Goal: Information Seeking & Learning: Learn about a topic

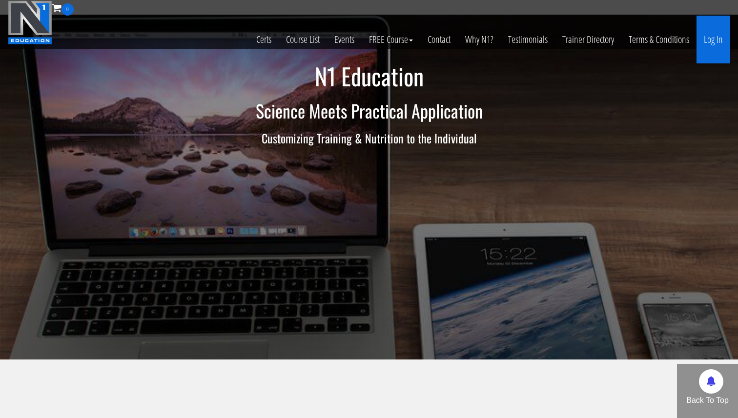
click at [714, 47] on link "Log In" at bounding box center [714, 40] width 34 height 48
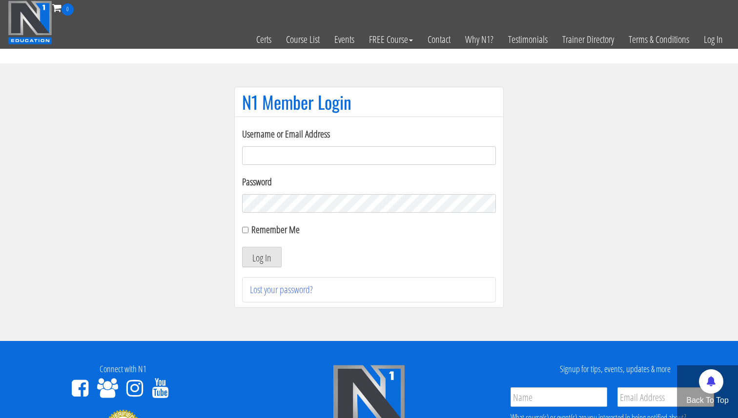
click at [313, 157] on input "Username or Email Address" at bounding box center [369, 155] width 254 height 19
type input "[EMAIL_ADDRESS][DOMAIN_NAME]"
click at [257, 267] on button "Log In" at bounding box center [262, 257] width 40 height 21
click at [252, 256] on button "Log In" at bounding box center [262, 257] width 40 height 21
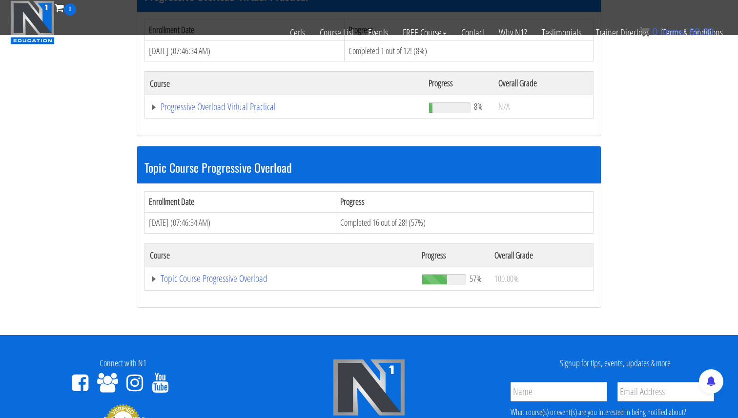
scroll to position [183, 0]
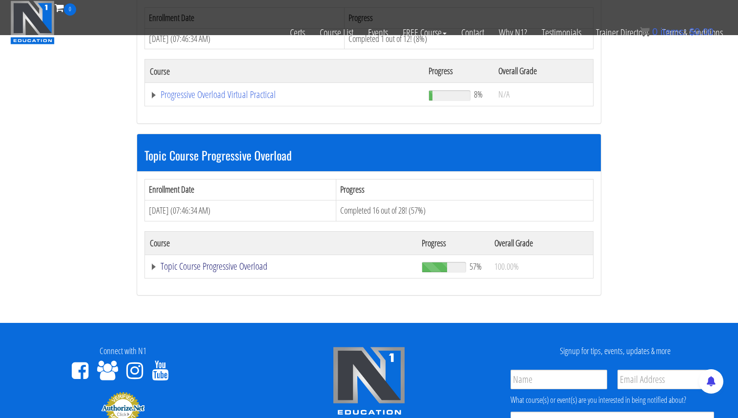
click at [157, 268] on link "Topic Course Progressive Overload" at bounding box center [281, 267] width 262 height 10
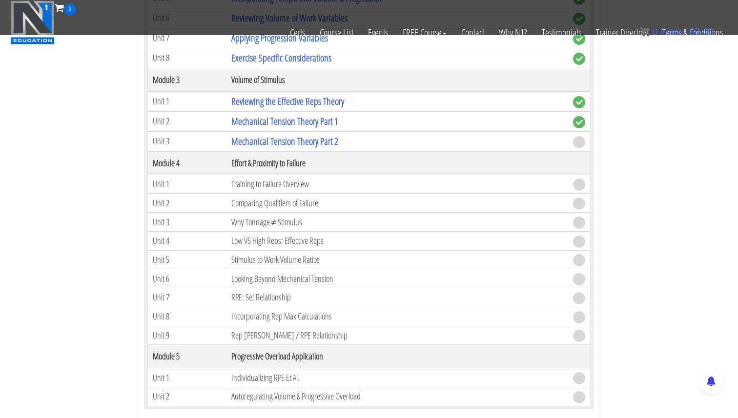
scroll to position [708, 0]
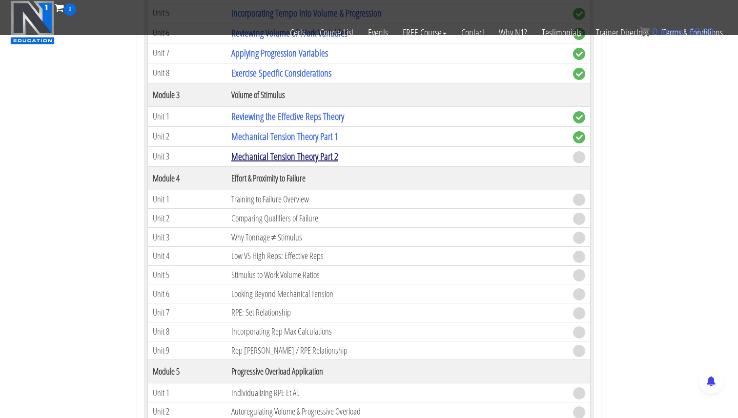
click at [301, 157] on link "Mechanical Tension Theory Part 2" at bounding box center [284, 156] width 107 height 13
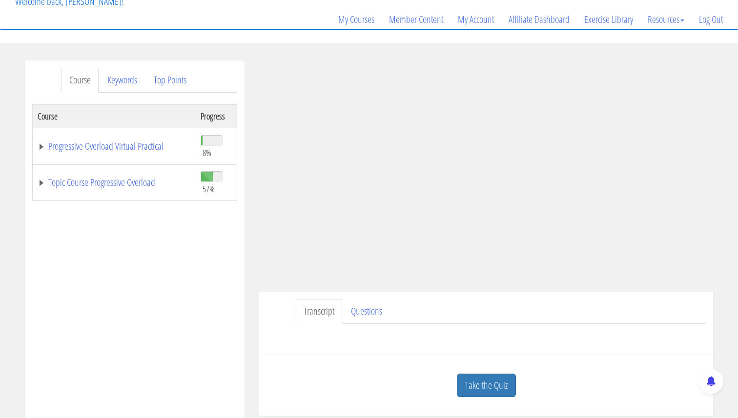
scroll to position [83, 0]
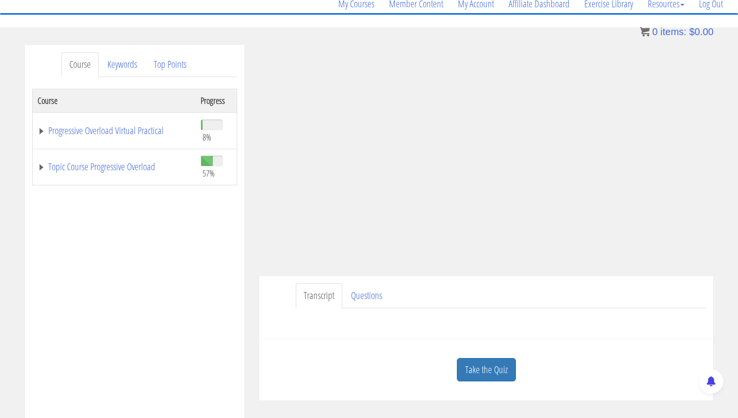
click at [593, 362] on div "Take the Quiz" at bounding box center [486, 370] width 439 height 47
click at [40, 169] on link "Topic Course Progressive Overload" at bounding box center [114, 167] width 153 height 10
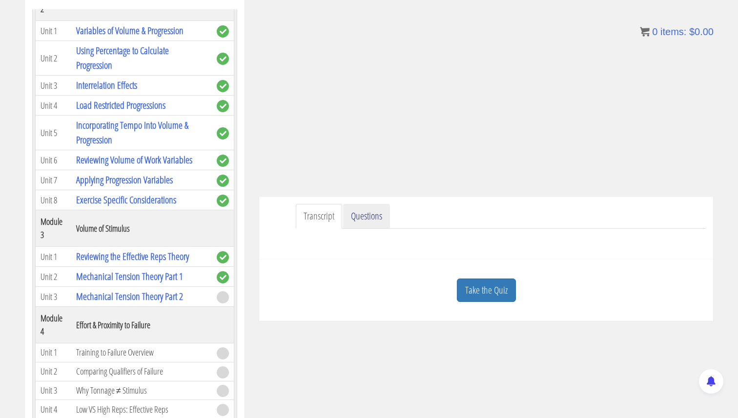
scroll to position [165, 0]
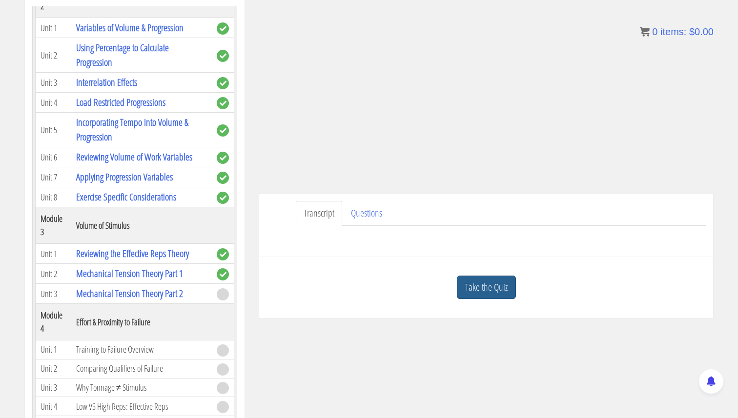
click at [491, 287] on link "Take the Quiz" at bounding box center [486, 288] width 59 height 24
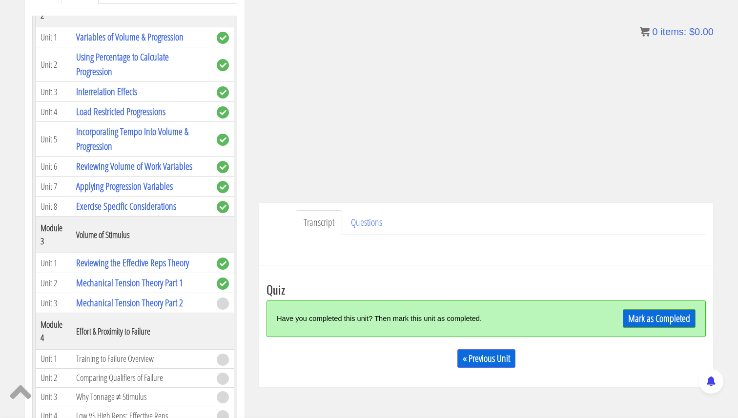
scroll to position [162, 0]
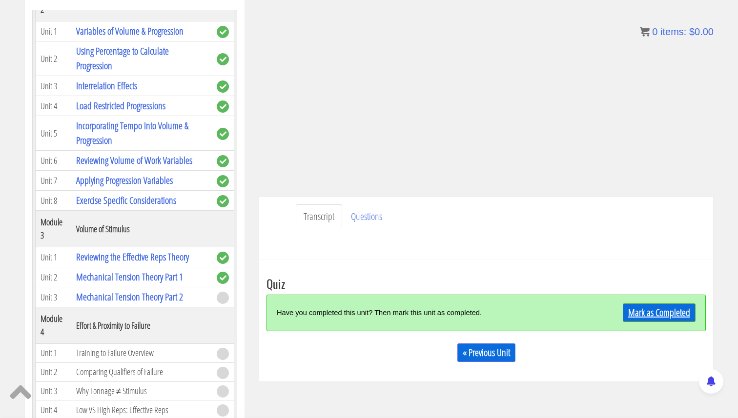
click at [666, 310] on link "Mark as Completed" at bounding box center [659, 313] width 73 height 19
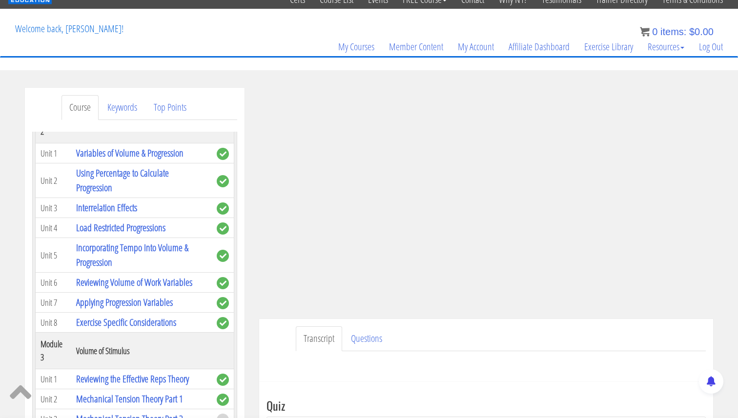
scroll to position [37, 0]
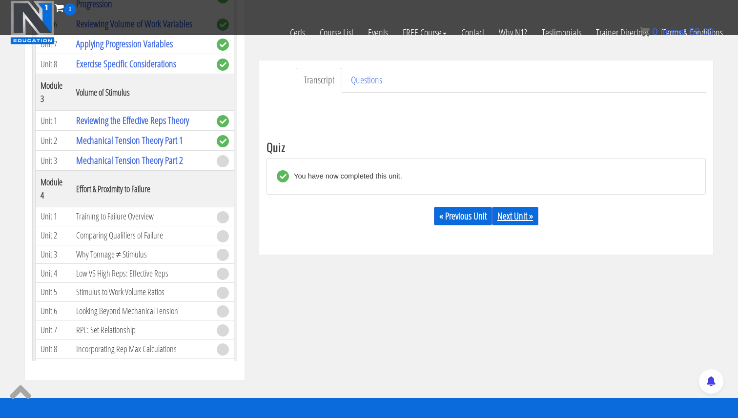
click at [512, 217] on link "Next Unit »" at bounding box center [515, 216] width 46 height 19
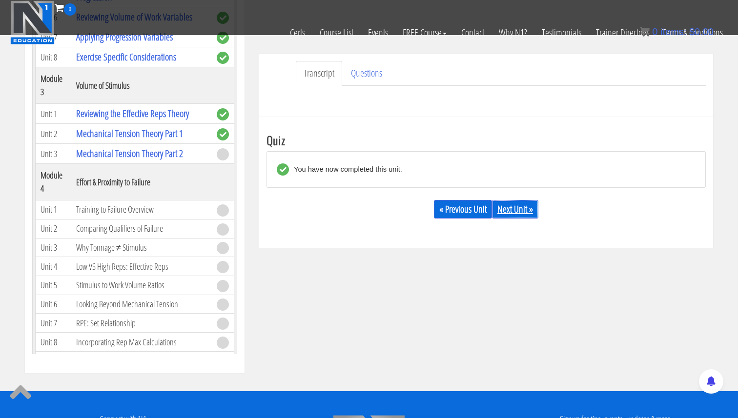
scroll to position [239, 0]
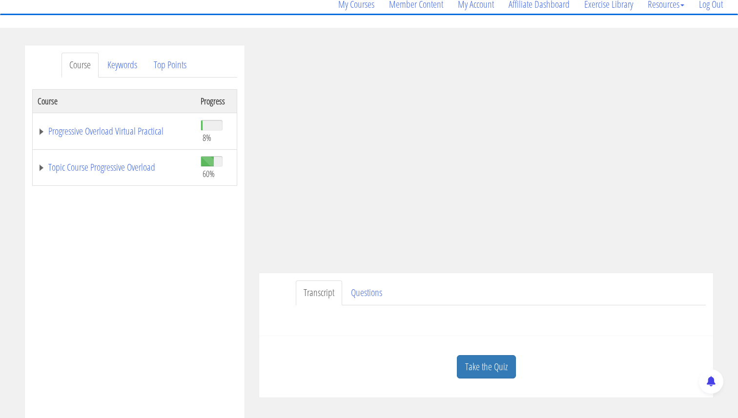
scroll to position [71, 0]
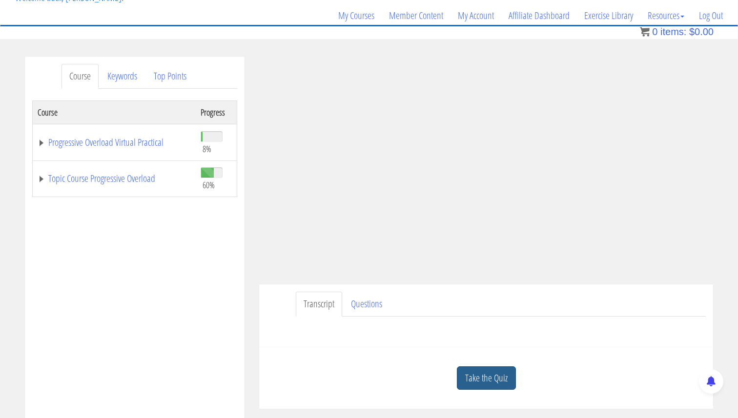
click at [481, 379] on link "Take the Quiz" at bounding box center [486, 379] width 59 height 24
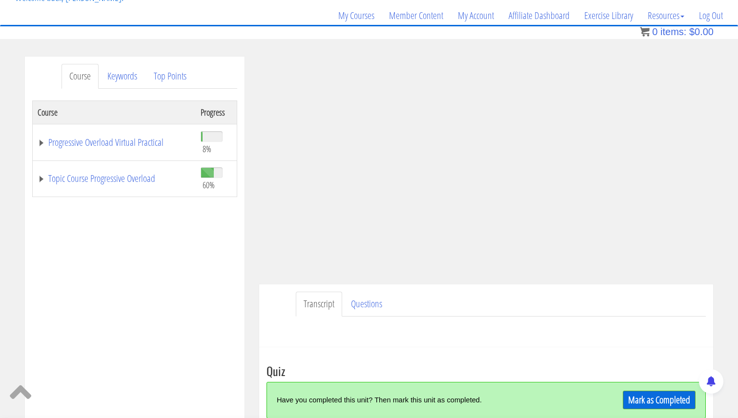
scroll to position [204, 0]
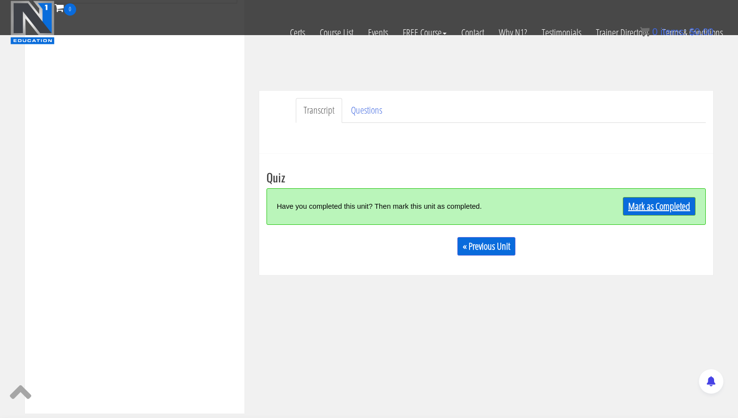
click at [653, 206] on link "Mark as Completed" at bounding box center [659, 206] width 73 height 19
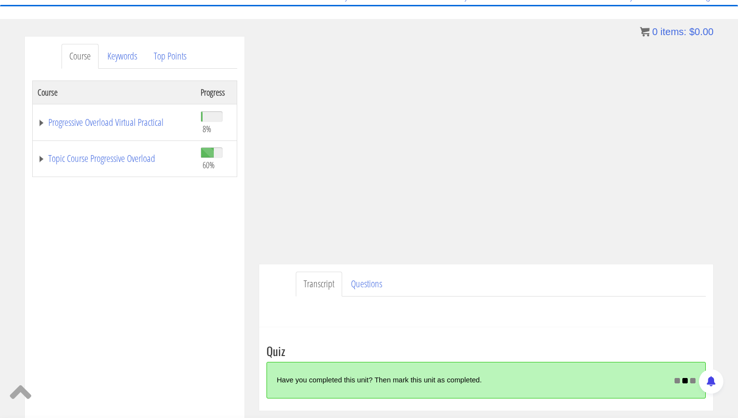
scroll to position [0, 0]
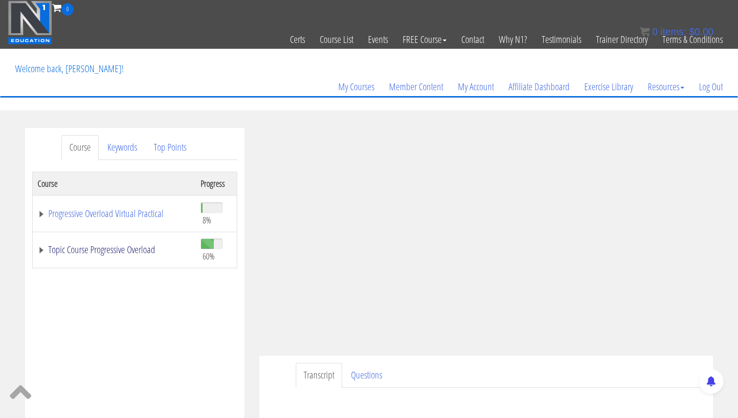
click at [41, 250] on link "Topic Course Progressive Overload" at bounding box center [114, 250] width 153 height 10
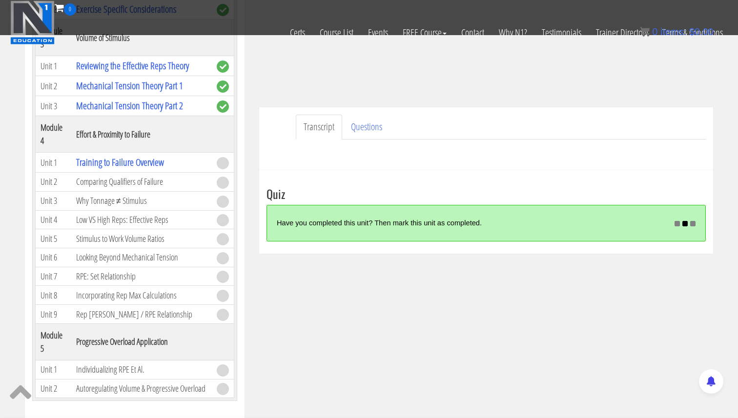
scroll to position [211, 0]
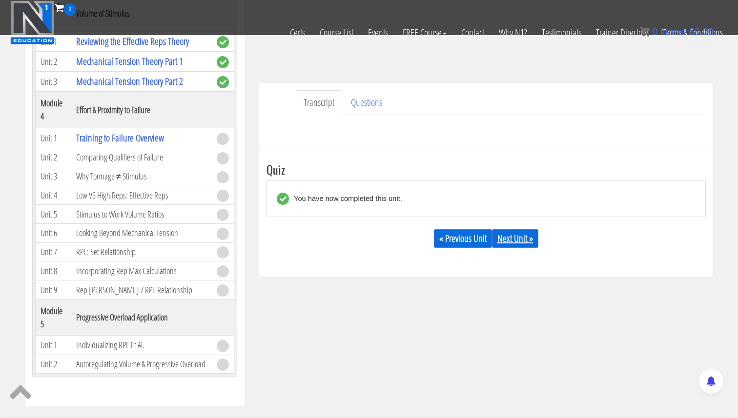
click at [514, 233] on link "Next Unit »" at bounding box center [515, 238] width 46 height 19
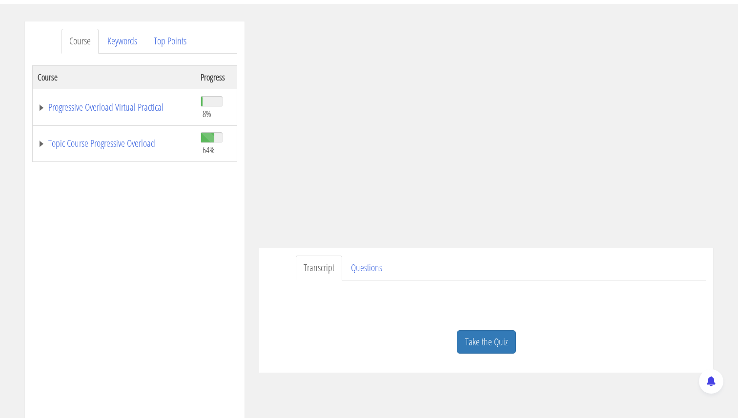
scroll to position [90, 0]
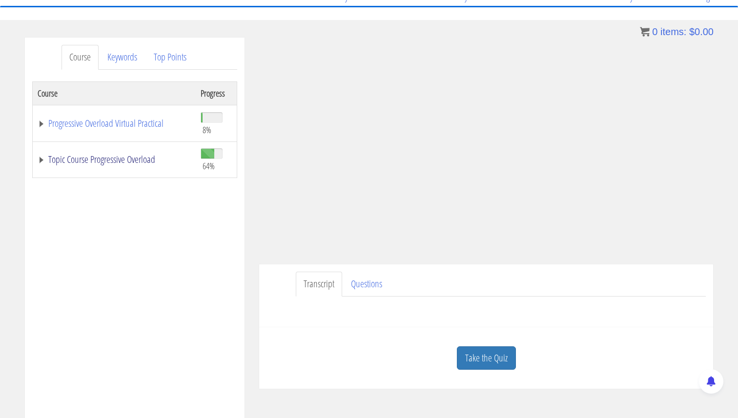
click at [43, 155] on link "Topic Course Progressive Overload" at bounding box center [114, 160] width 153 height 10
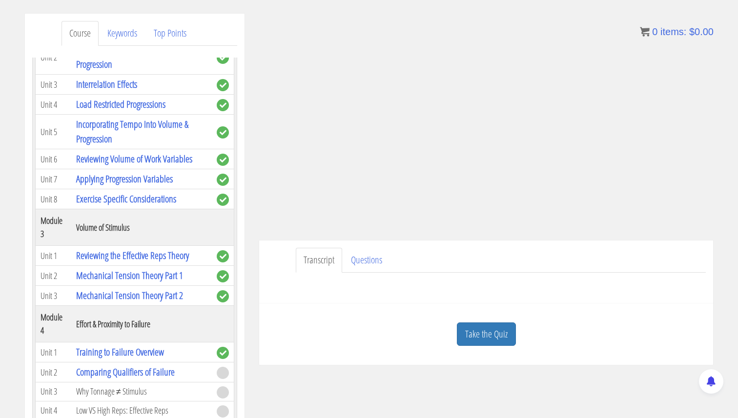
scroll to position [108, 0]
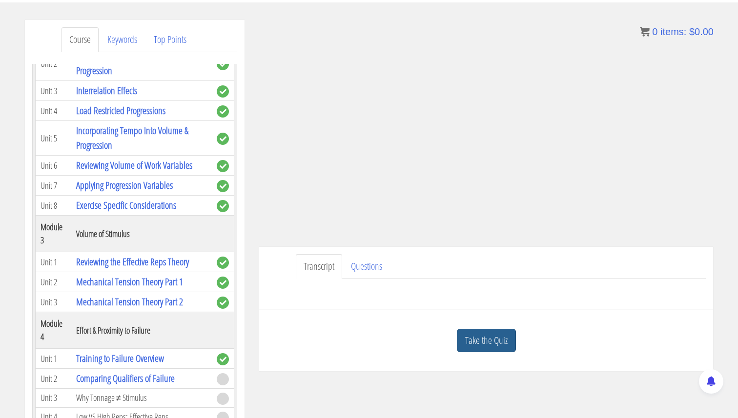
click at [480, 333] on link "Take the Quiz" at bounding box center [486, 341] width 59 height 24
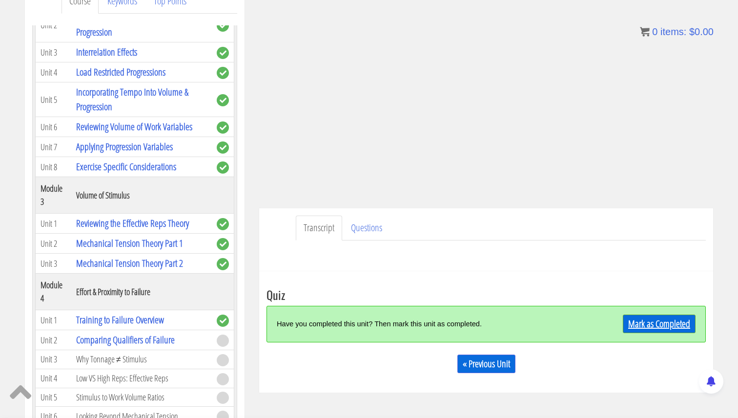
scroll to position [148, 0]
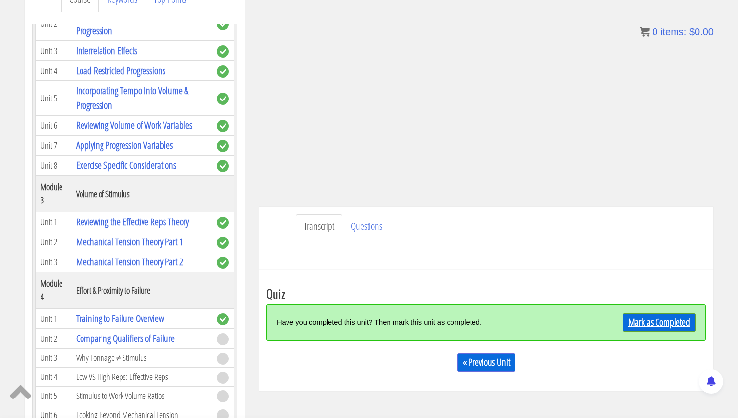
click at [645, 326] on link "Mark as Completed" at bounding box center [659, 322] width 73 height 19
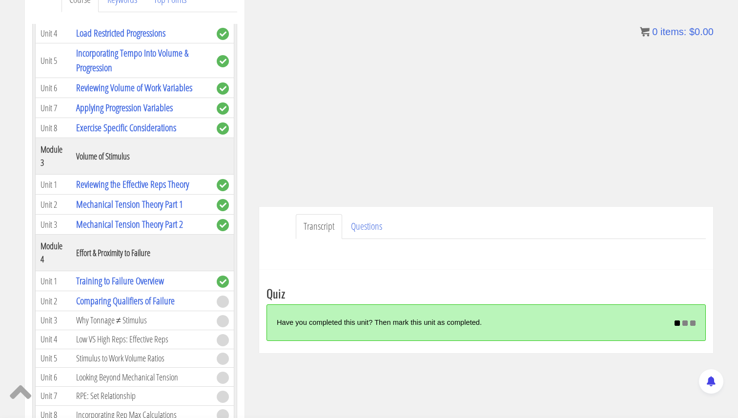
scroll to position [429, 0]
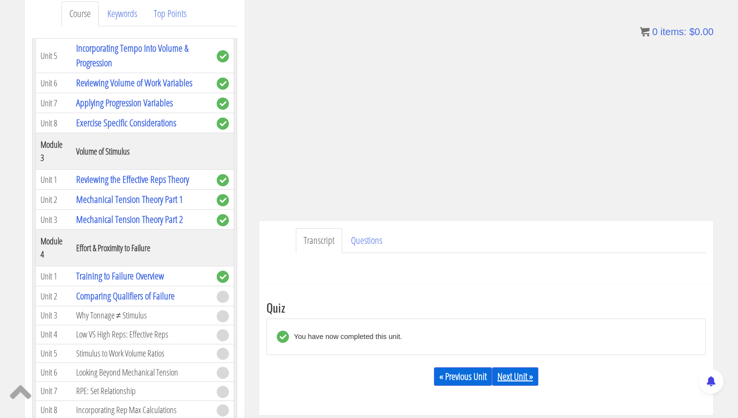
click at [529, 374] on link "Next Unit »" at bounding box center [515, 377] width 46 height 19
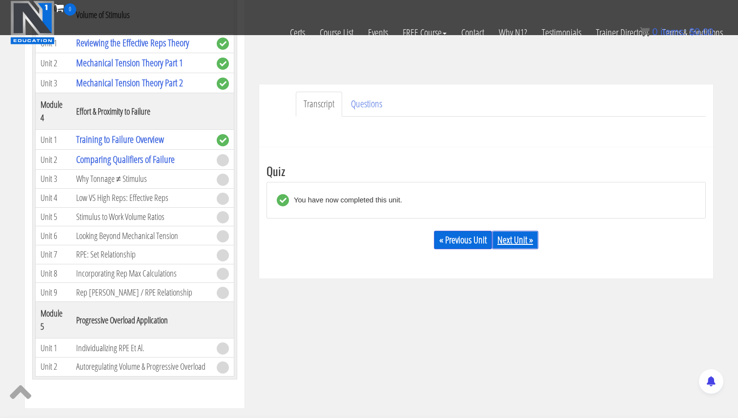
scroll to position [210, 0]
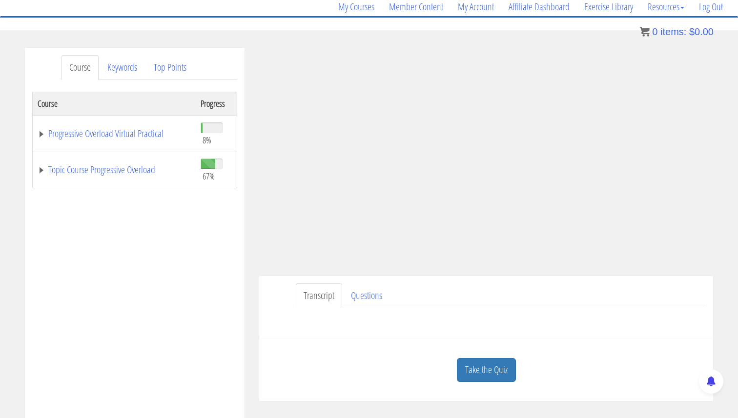
scroll to position [80, 0]
click at [41, 169] on link "Topic Course Progressive Overload" at bounding box center [114, 170] width 153 height 10
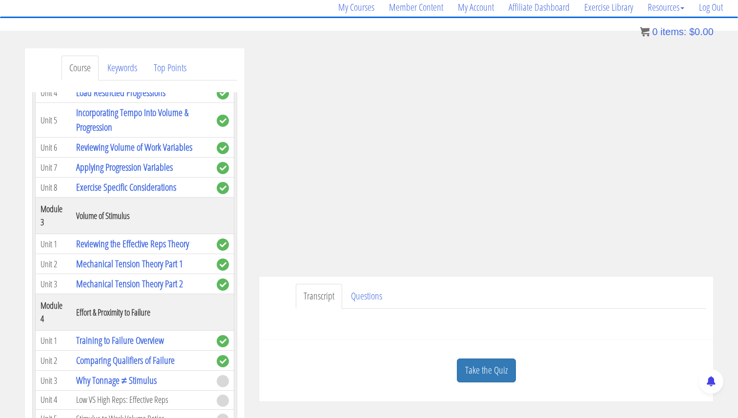
scroll to position [430, 0]
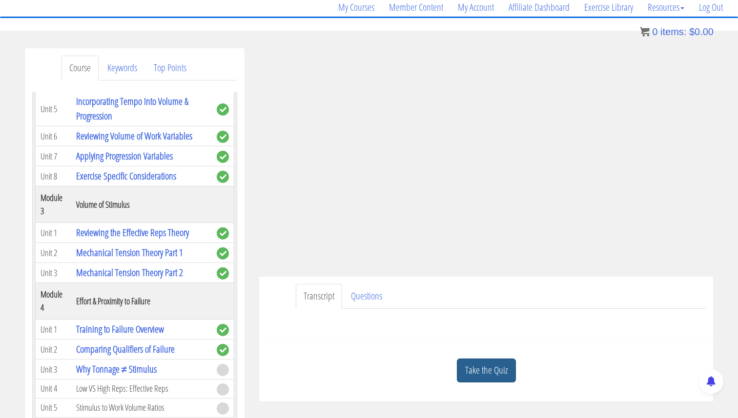
click at [480, 367] on link "Take the Quiz" at bounding box center [486, 371] width 59 height 24
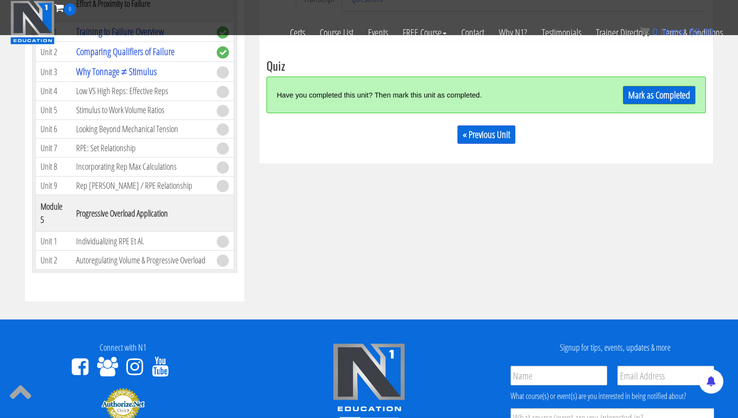
scroll to position [276, 0]
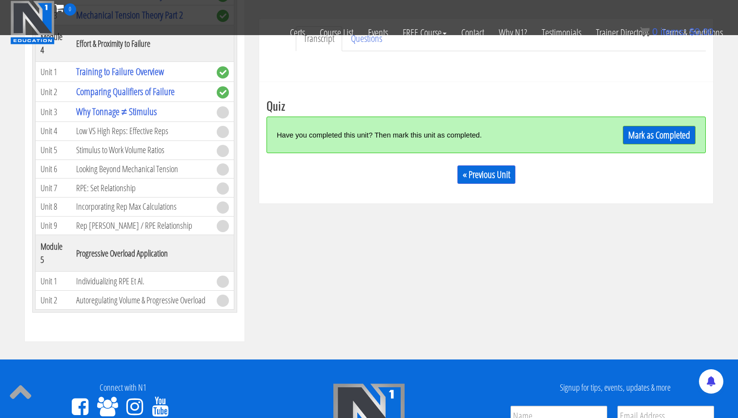
click at [663, 146] on div "Have you completed this unit? Then mark this unit as completed. Mark as Complet…" at bounding box center [486, 135] width 439 height 37
click at [663, 140] on link "Mark as Completed" at bounding box center [659, 135] width 73 height 19
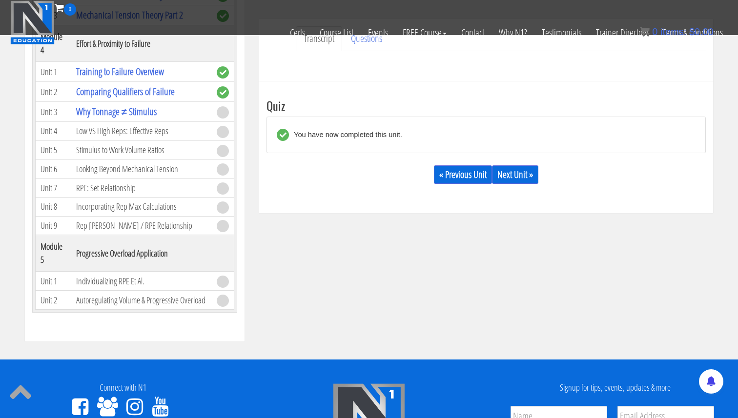
scroll to position [176, 0]
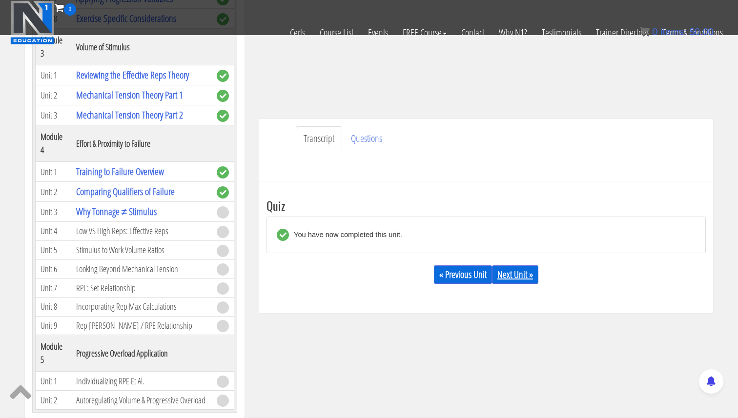
click at [501, 269] on link "Next Unit »" at bounding box center [515, 275] width 46 height 19
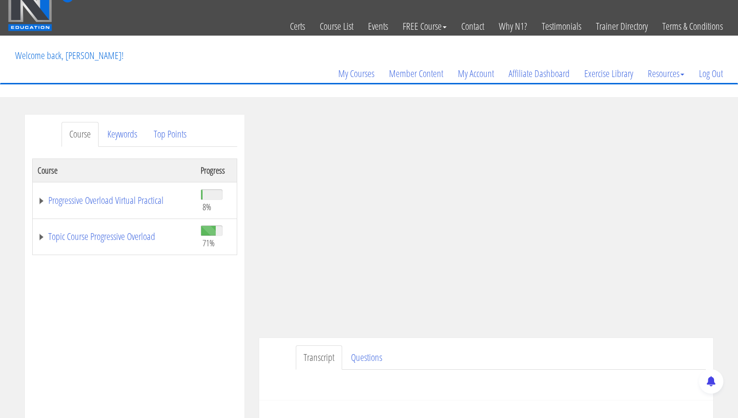
scroll to position [30, 0]
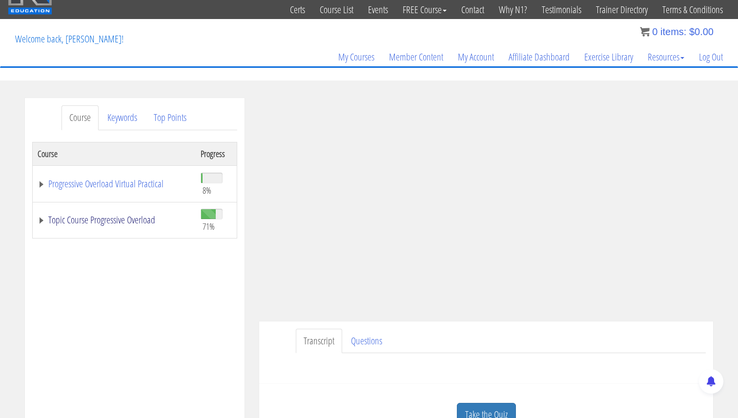
click at [41, 219] on link "Topic Course Progressive Overload" at bounding box center [114, 220] width 153 height 10
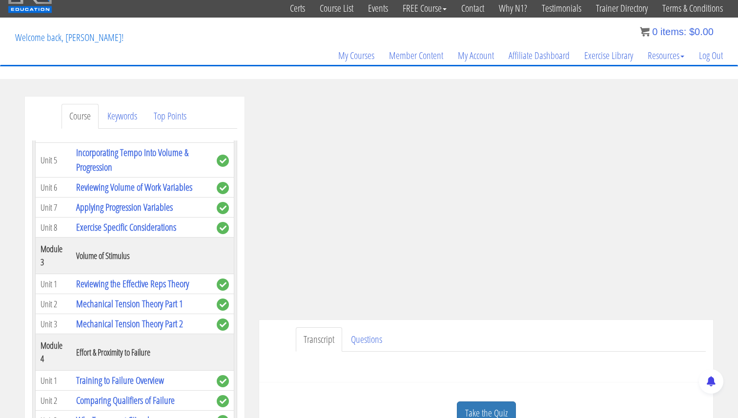
scroll to position [432, 0]
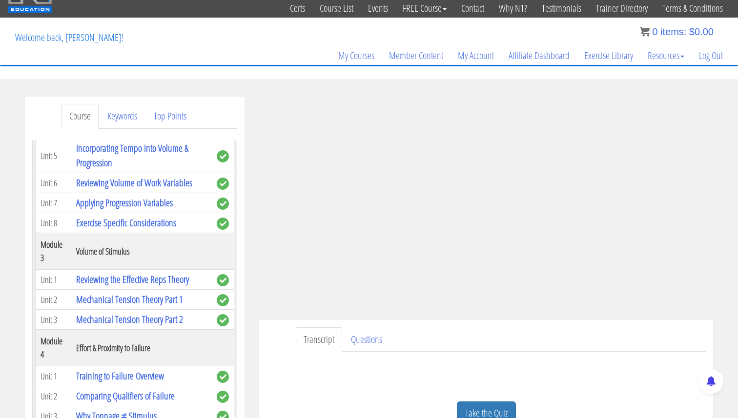
click at [454, 405] on div "Take the Quiz" at bounding box center [486, 413] width 439 height 47
click at [473, 409] on link "Take the Quiz" at bounding box center [486, 414] width 59 height 24
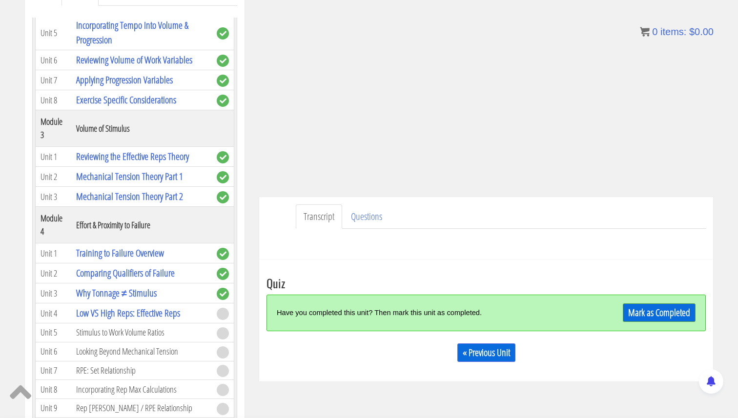
scroll to position [169, 0]
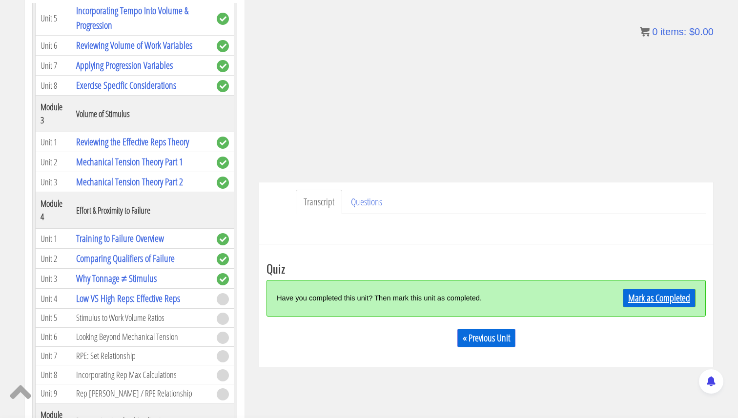
click at [644, 295] on link "Mark as Completed" at bounding box center [659, 298] width 73 height 19
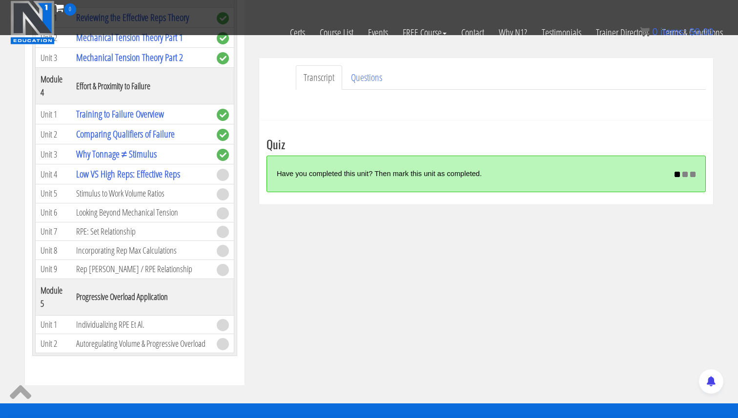
scroll to position [227, 0]
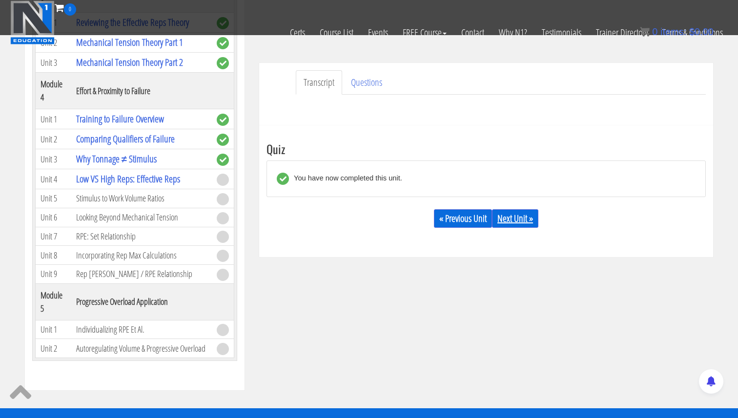
click at [526, 214] on link "Next Unit »" at bounding box center [515, 218] width 46 height 19
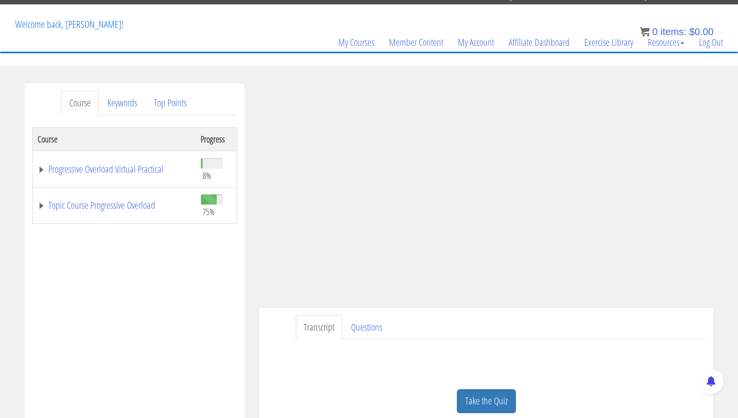
scroll to position [45, 0]
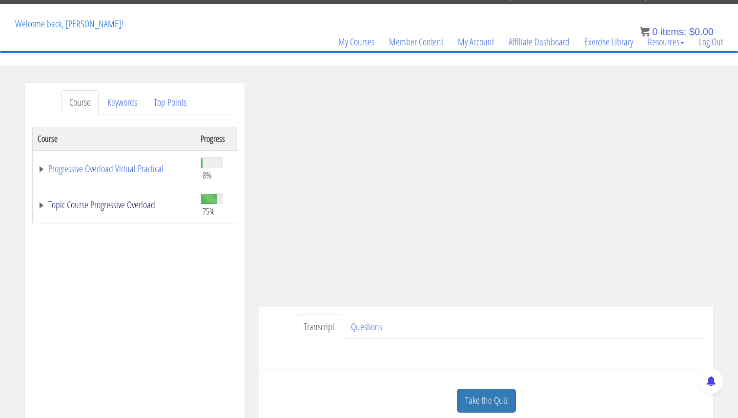
click at [39, 204] on link "Topic Course Progressive Overload" at bounding box center [114, 205] width 153 height 10
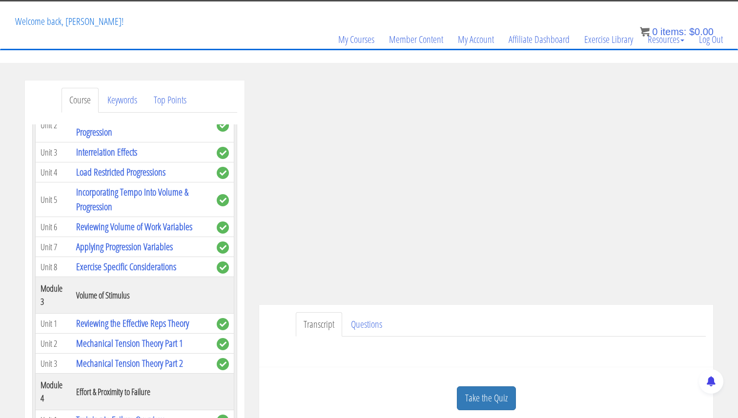
scroll to position [49, 0]
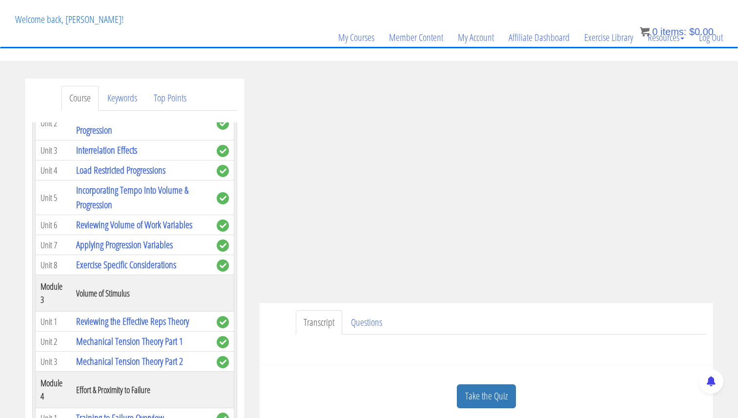
click at [608, 351] on div "Have a question on this unit? Name * First Last Email * Enter Email Confirm Ema…" at bounding box center [486, 346] width 439 height 23
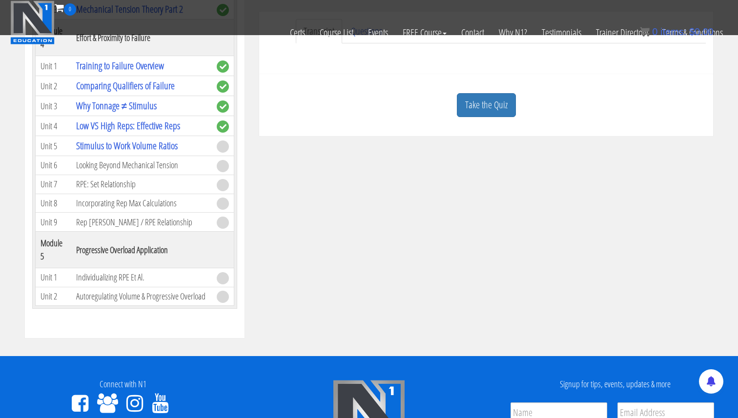
scroll to position [350, 0]
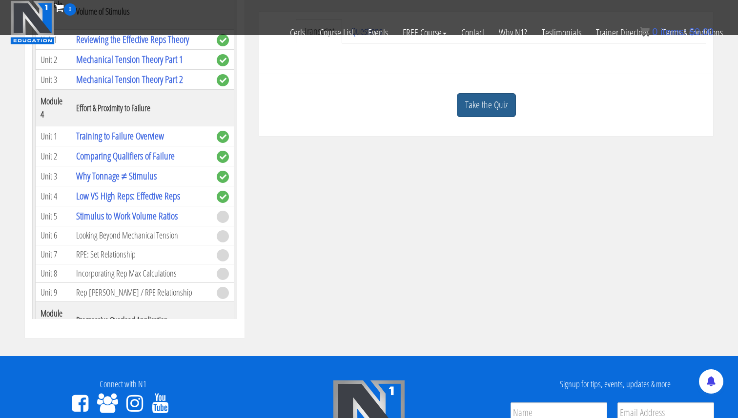
click at [478, 115] on link "Take the Quiz" at bounding box center [486, 105] width 59 height 24
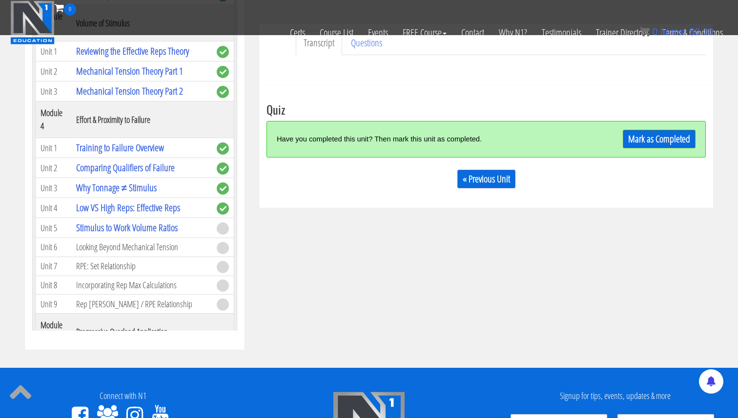
scroll to position [253, 0]
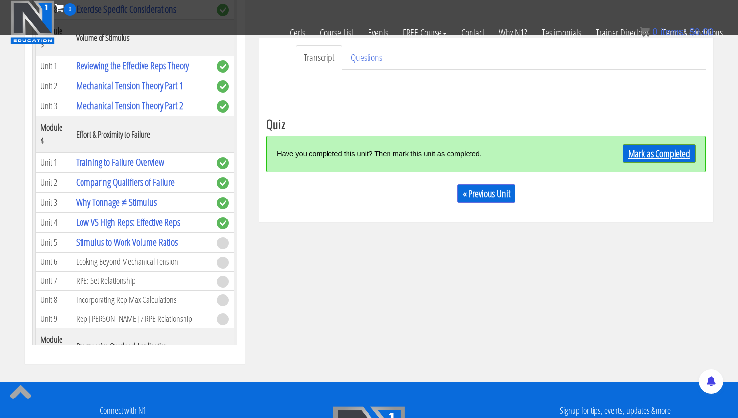
click at [652, 155] on link "Mark as Completed" at bounding box center [659, 153] width 73 height 19
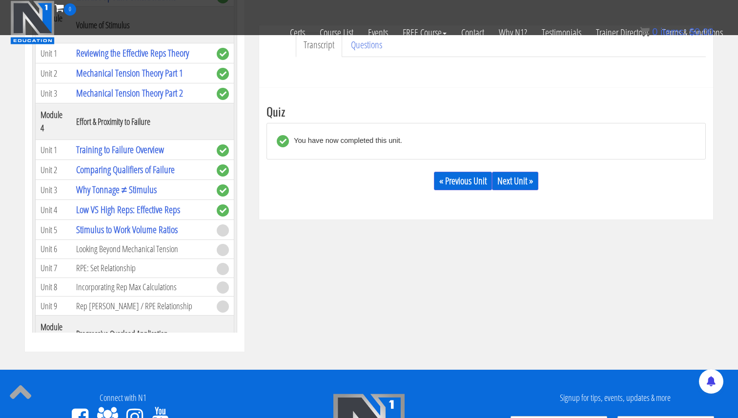
scroll to position [270, 0]
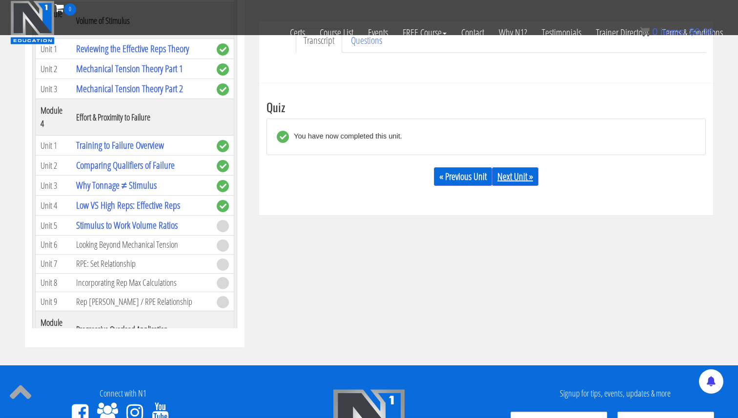
click at [519, 181] on link "Next Unit »" at bounding box center [515, 176] width 46 height 19
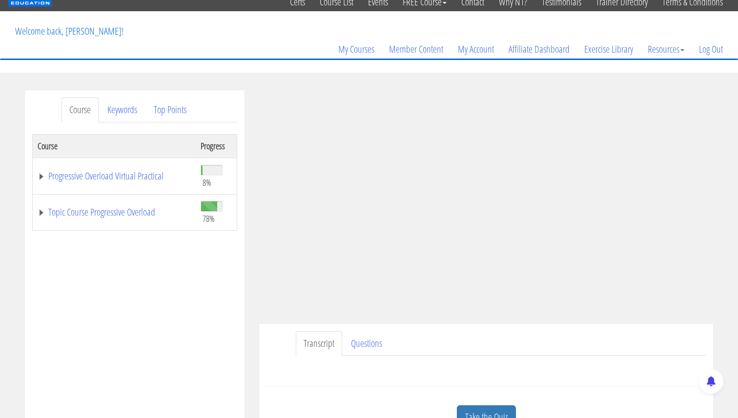
scroll to position [76, 0]
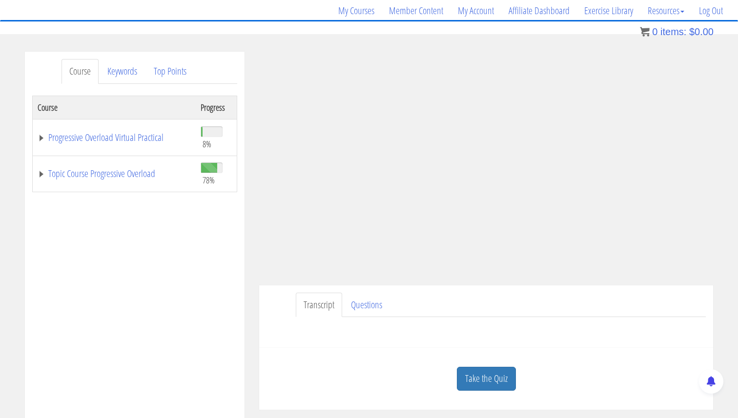
click at [37, 172] on td "Topic Course Progressive Overload" at bounding box center [114, 174] width 163 height 37
click at [41, 175] on link "Topic Course Progressive Overload" at bounding box center [114, 174] width 153 height 10
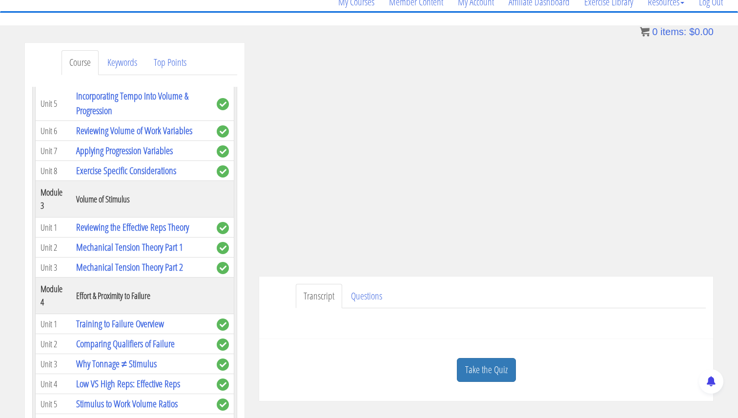
scroll to position [433, 0]
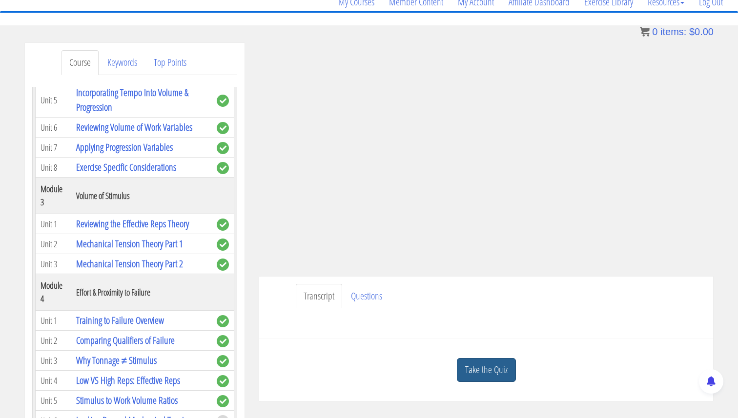
click at [493, 362] on link "Take the Quiz" at bounding box center [486, 370] width 59 height 24
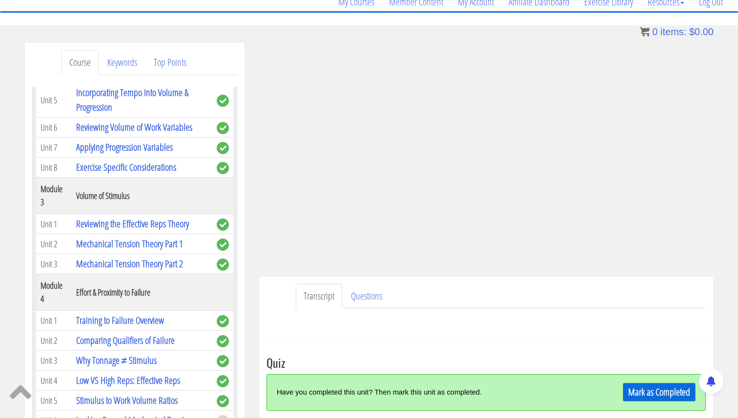
click at [650, 380] on div "Have you completed this unit? Then mark this unit as completed. Mark as Complet…" at bounding box center [486, 392] width 439 height 37
click at [650, 388] on link "Mark as Completed" at bounding box center [659, 392] width 73 height 19
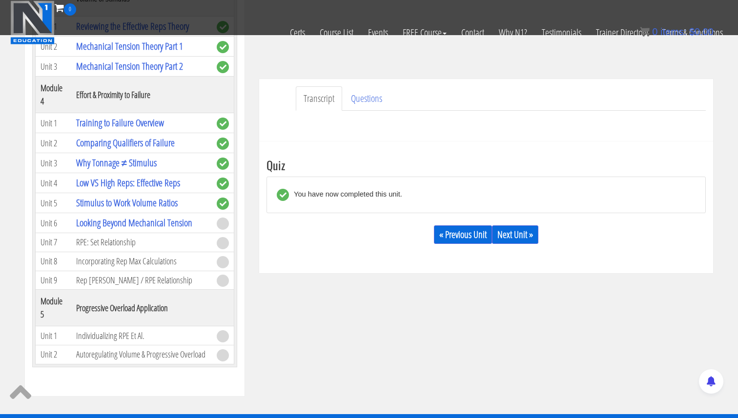
scroll to position [245, 0]
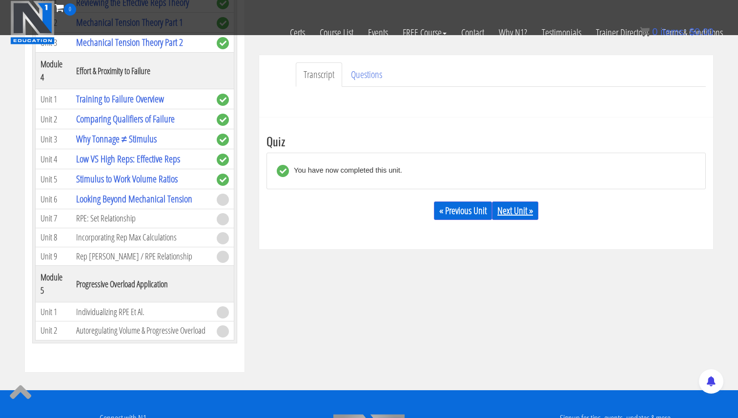
click at [510, 214] on link "Next Unit »" at bounding box center [515, 211] width 46 height 19
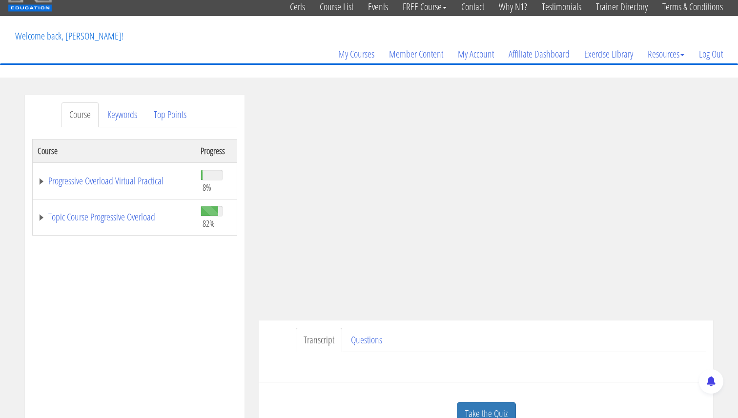
scroll to position [34, 0]
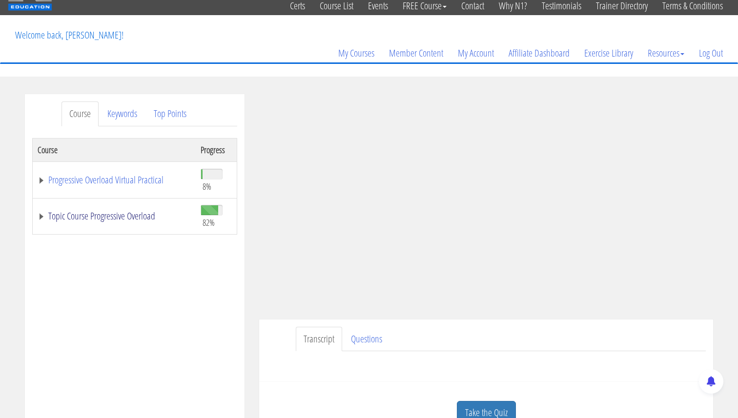
click at [40, 216] on link "Topic Course Progressive Overload" at bounding box center [114, 216] width 153 height 10
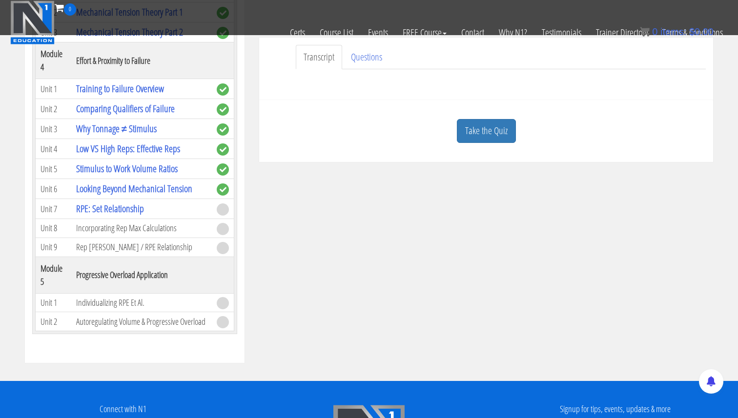
scroll to position [237, 0]
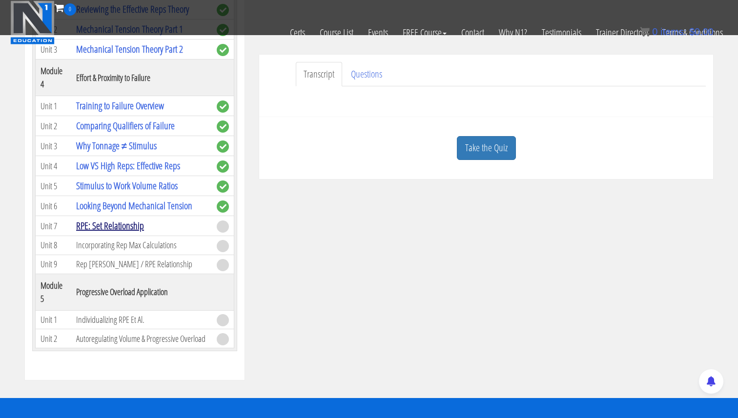
click at [120, 219] on link "RPE: Set Relationship" at bounding box center [110, 225] width 68 height 13
click at [476, 152] on link "Take the Quiz" at bounding box center [486, 148] width 59 height 24
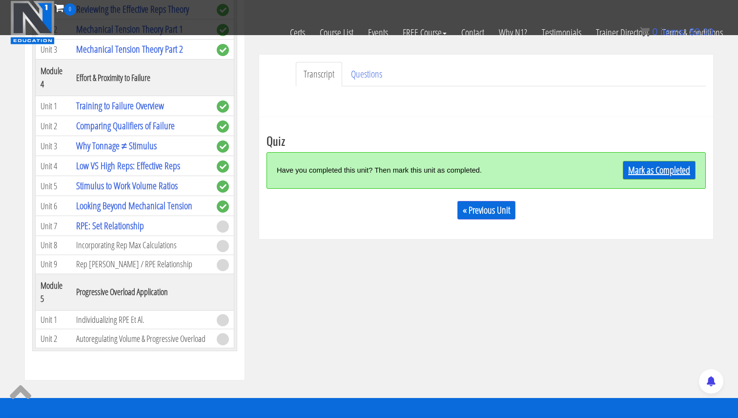
click at [673, 166] on link "Mark as Completed" at bounding box center [659, 170] width 73 height 19
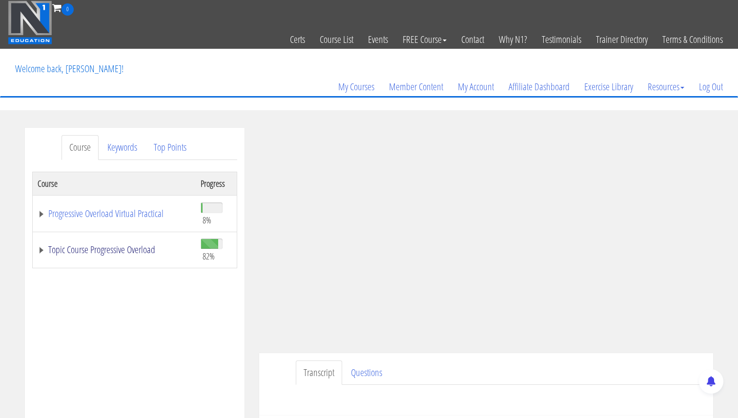
click at [41, 246] on link "Topic Course Progressive Overload" at bounding box center [114, 250] width 153 height 10
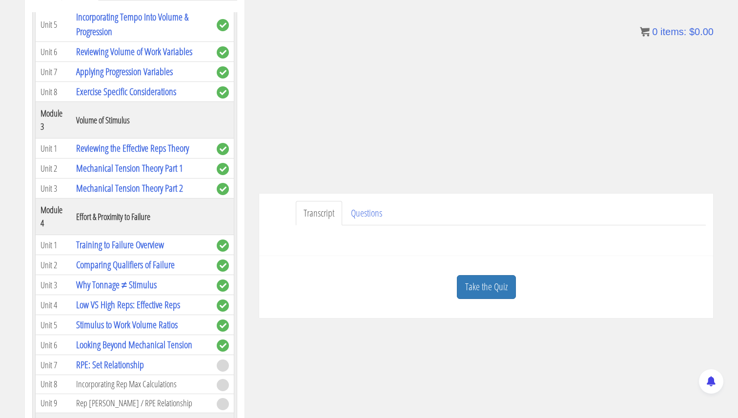
scroll to position [177, 0]
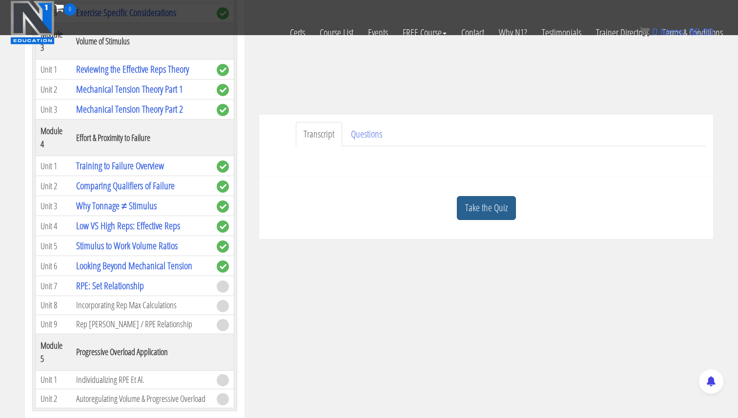
click at [489, 208] on link "Take the Quiz" at bounding box center [486, 208] width 59 height 24
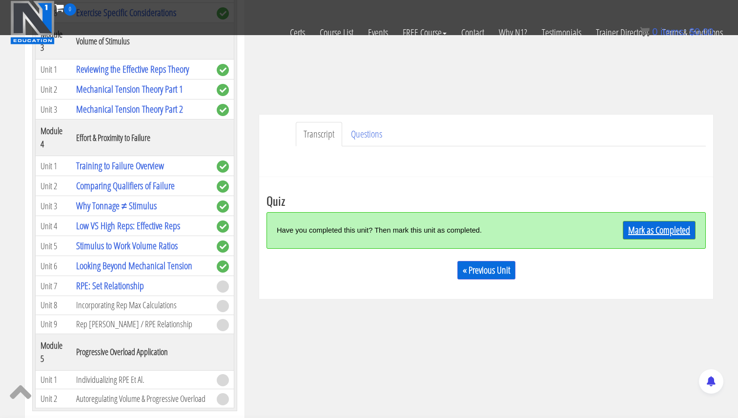
click at [641, 226] on link "Mark as Completed" at bounding box center [659, 230] width 73 height 19
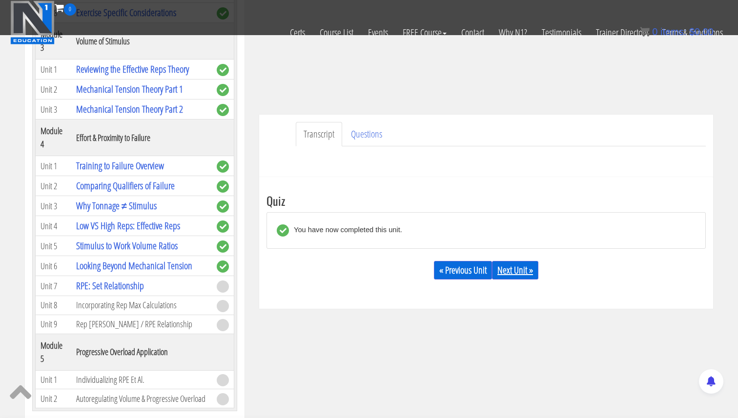
click at [527, 269] on link "Next Unit »" at bounding box center [515, 270] width 46 height 19
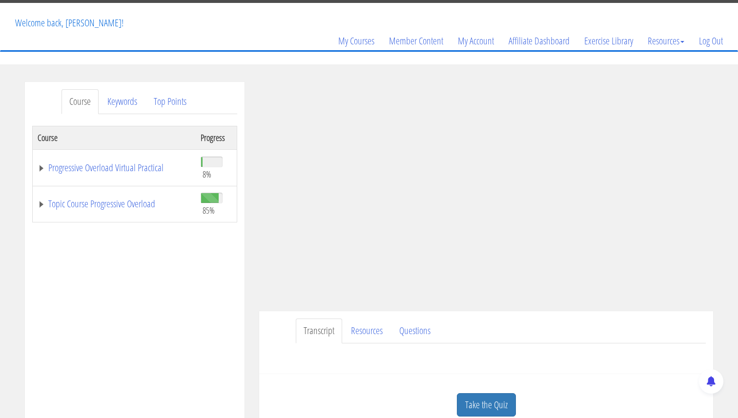
scroll to position [66, 0]
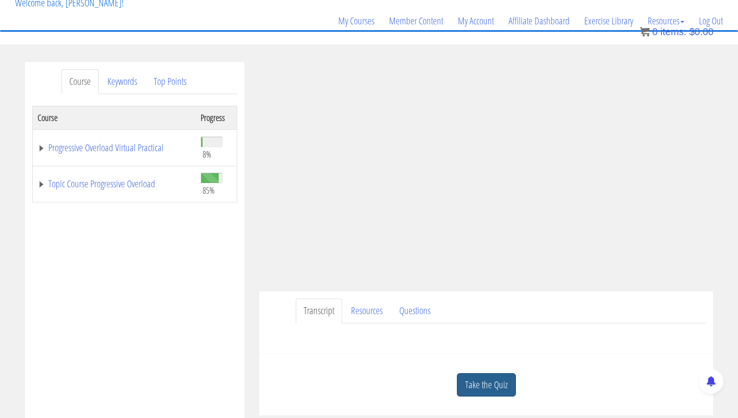
click at [493, 382] on link "Take the Quiz" at bounding box center [486, 385] width 59 height 24
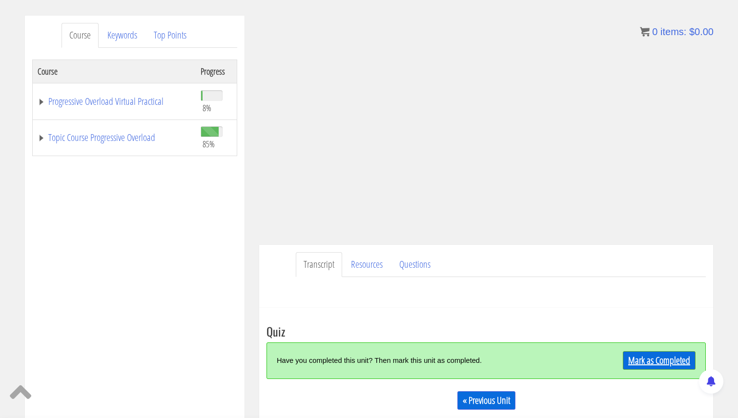
click at [641, 359] on link "Mark as Completed" at bounding box center [659, 360] width 73 height 19
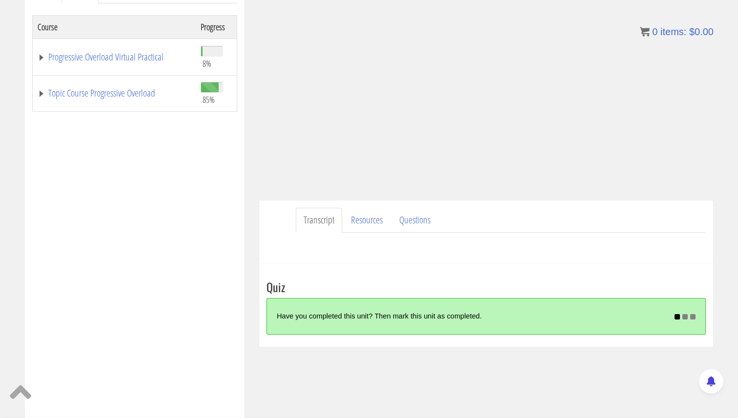
scroll to position [158, 0]
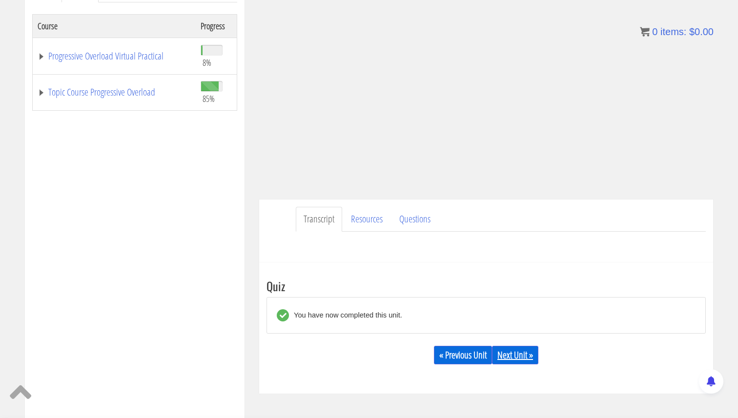
click at [511, 357] on link "Next Unit »" at bounding box center [515, 355] width 46 height 19
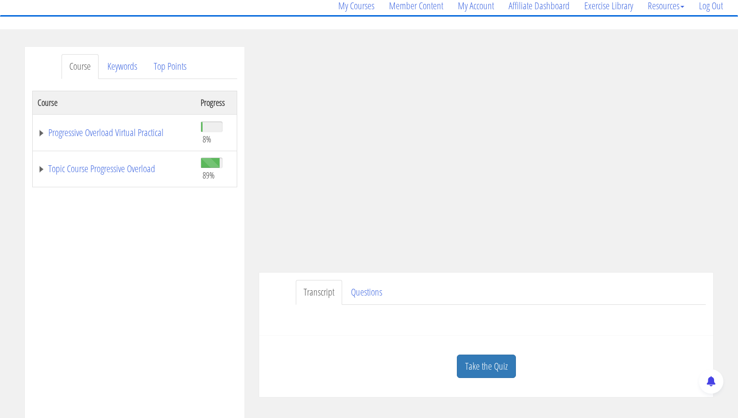
scroll to position [80, 0]
click at [497, 370] on link "Take the Quiz" at bounding box center [486, 368] width 59 height 24
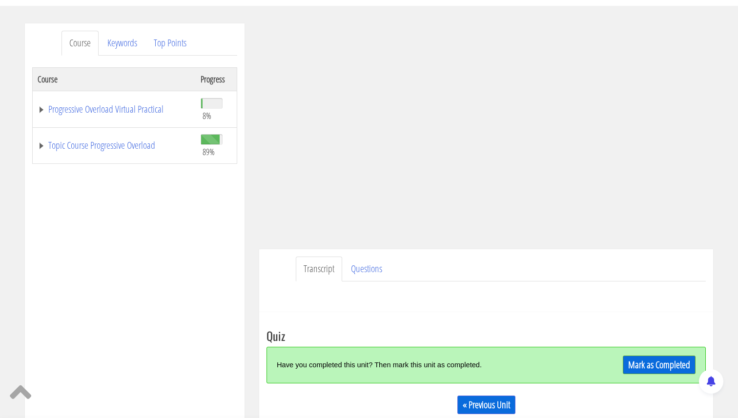
scroll to position [141, 0]
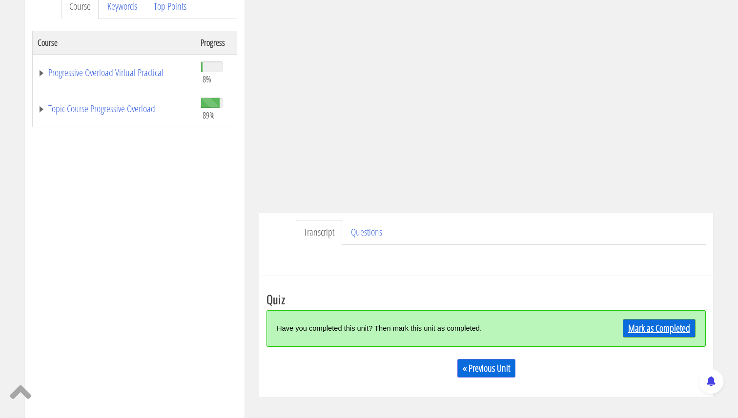
click at [659, 332] on link "Mark as Completed" at bounding box center [659, 328] width 73 height 19
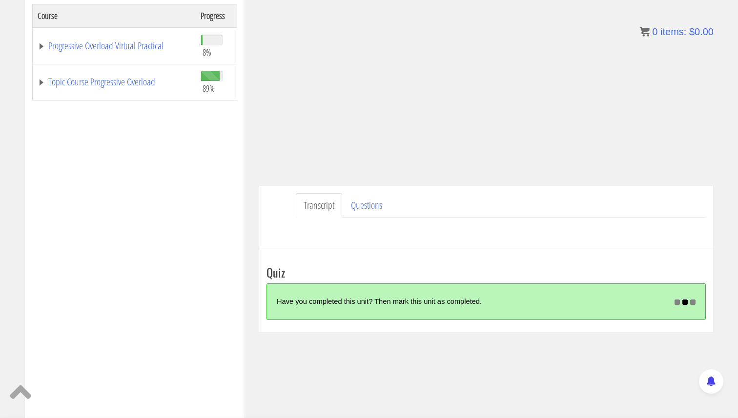
scroll to position [169, 0]
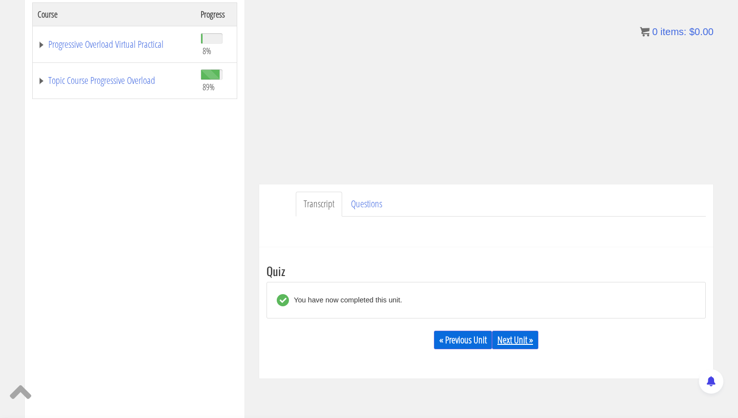
click at [524, 345] on link "Next Unit »" at bounding box center [515, 340] width 46 height 19
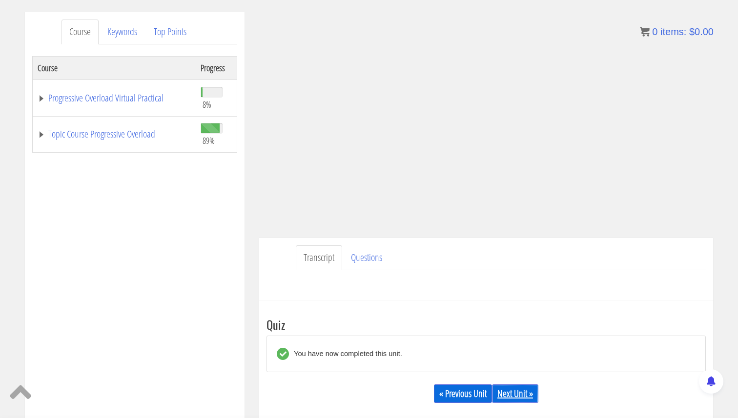
scroll to position [179, 0]
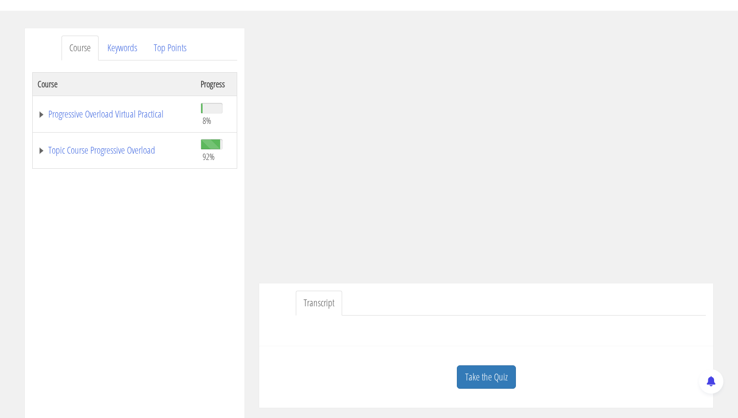
scroll to position [111, 0]
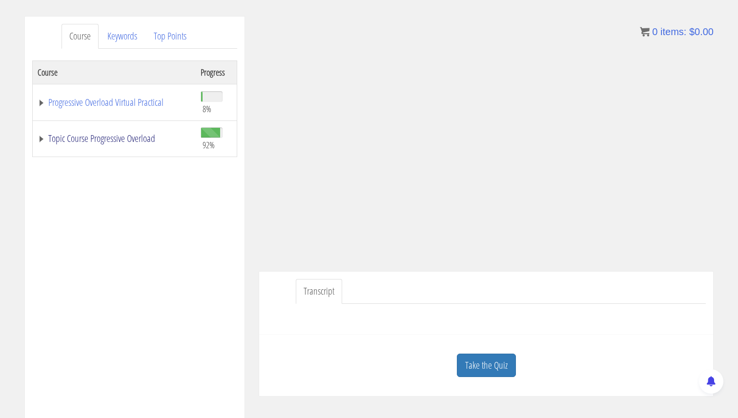
click at [41, 138] on link "Topic Course Progressive Overload" at bounding box center [114, 139] width 153 height 10
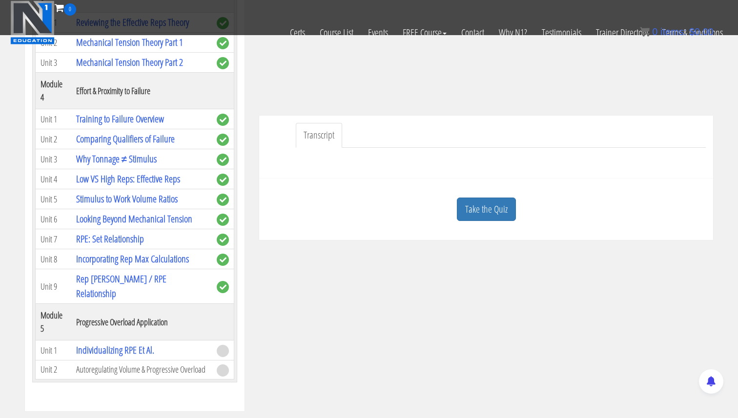
scroll to position [232, 0]
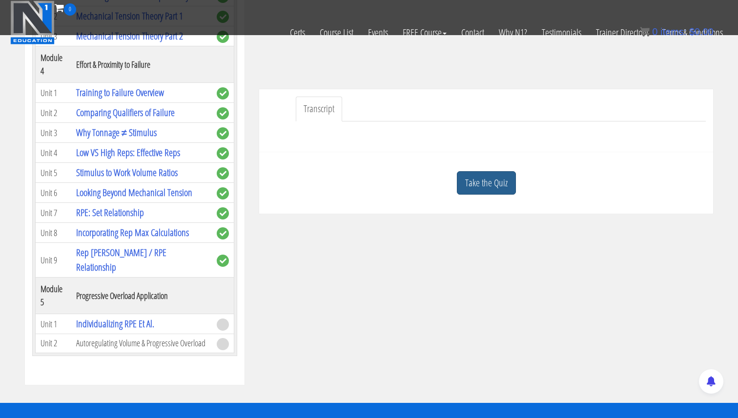
click at [490, 180] on link "Take the Quiz" at bounding box center [486, 183] width 59 height 24
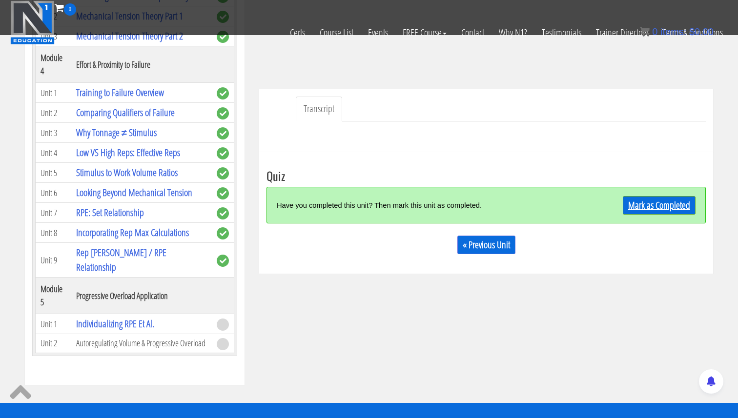
click at [640, 210] on link "Mark as Completed" at bounding box center [659, 205] width 73 height 19
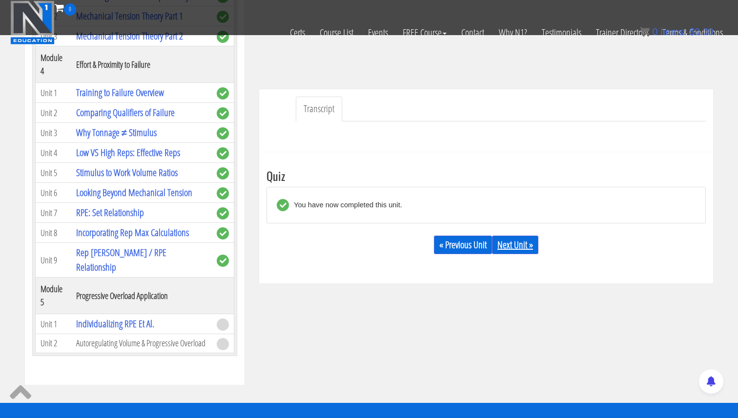
click at [513, 241] on link "Next Unit »" at bounding box center [515, 245] width 46 height 19
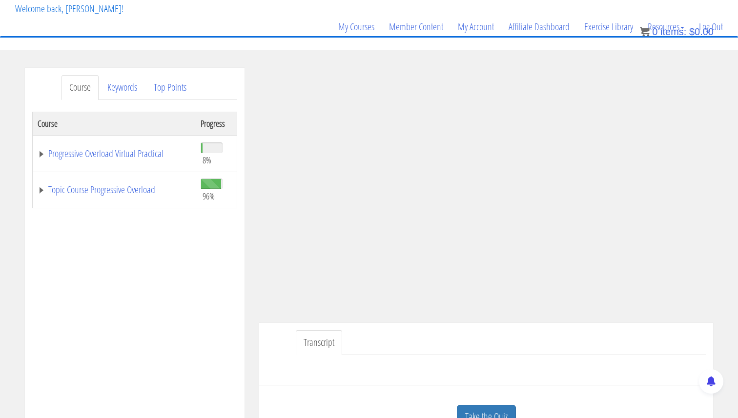
scroll to position [50, 0]
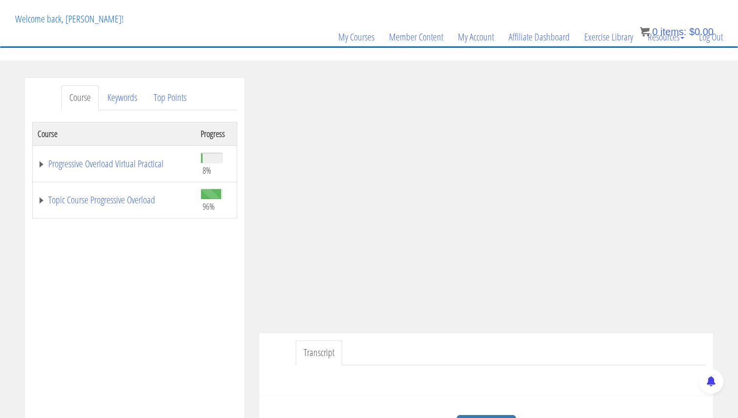
click at [715, 71] on section "Course Keywords Top Points Course Progress Progressive Overload Virtual Practic…" at bounding box center [369, 354] width 738 height 587
click at [41, 202] on link "Topic Course Progressive Overload" at bounding box center [114, 200] width 153 height 10
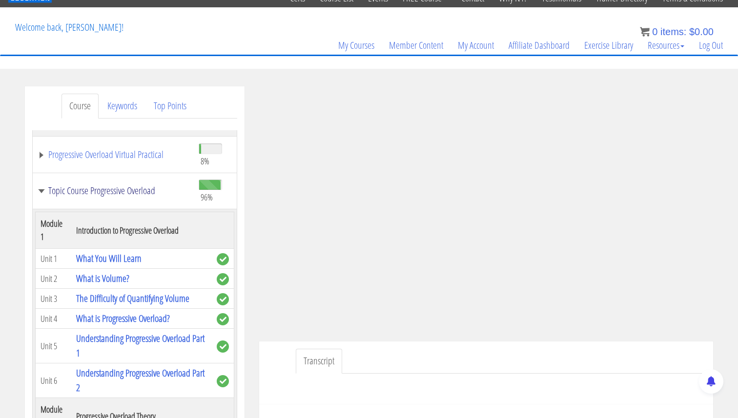
scroll to position [36, 0]
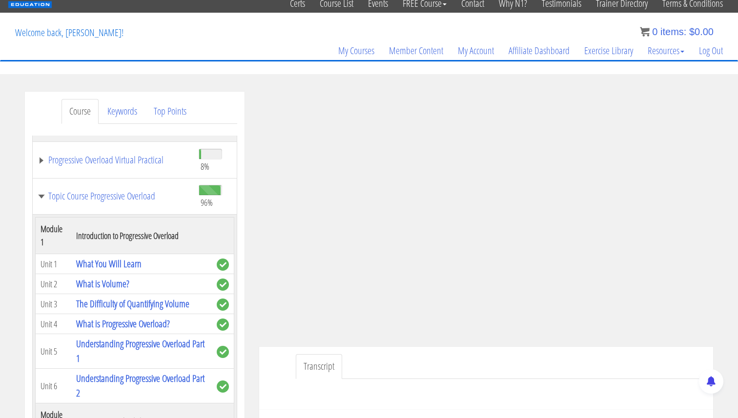
click at [439, 76] on section "Course Keywords Top Points Course Progress Progressive Overload Virtual Practic…" at bounding box center [369, 367] width 738 height 587
click at [529, 378] on ul "Transcript" at bounding box center [501, 366] width 410 height 25
click at [40, 161] on link "Progressive Overload Virtual Practical" at bounding box center [113, 160] width 151 height 10
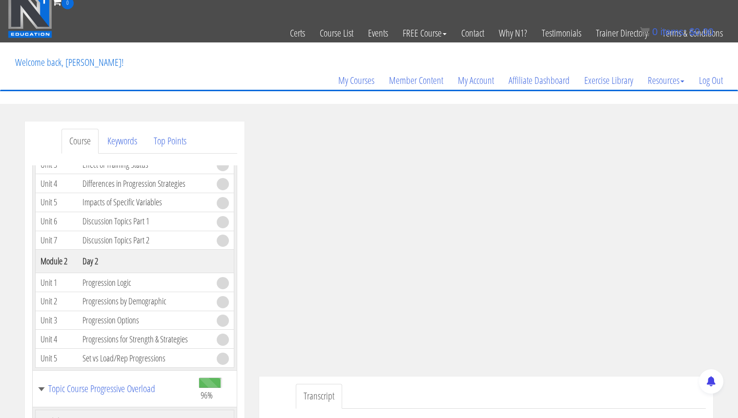
scroll to position [37, 0]
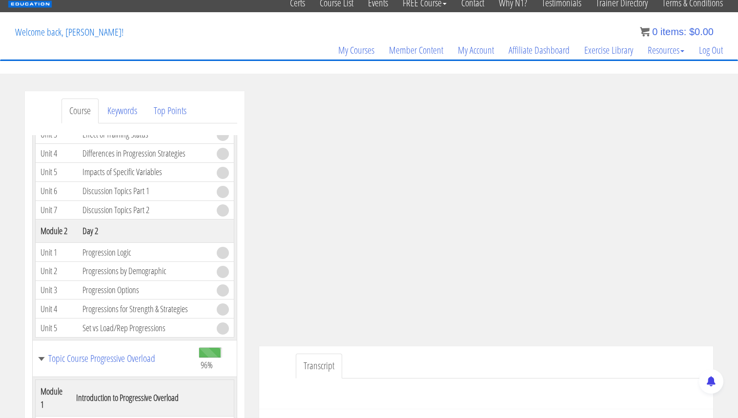
click at [255, 127] on div "Fiorella Mauriziano academy@physica.cl 2025-10-09 190.215.0.217 Transcript Take…" at bounding box center [486, 281] width 469 height 380
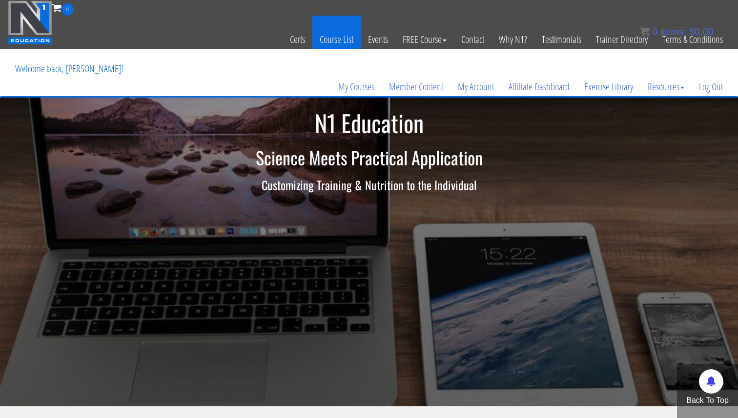
click at [328, 41] on link "Course List" at bounding box center [336, 40] width 48 height 48
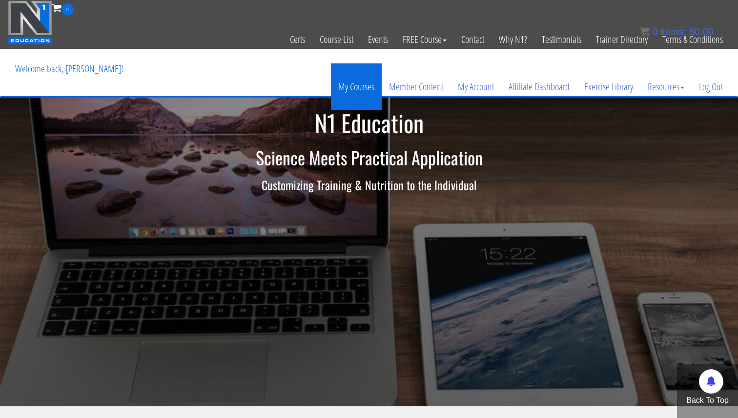
click at [350, 83] on link "My Courses" at bounding box center [356, 86] width 51 height 47
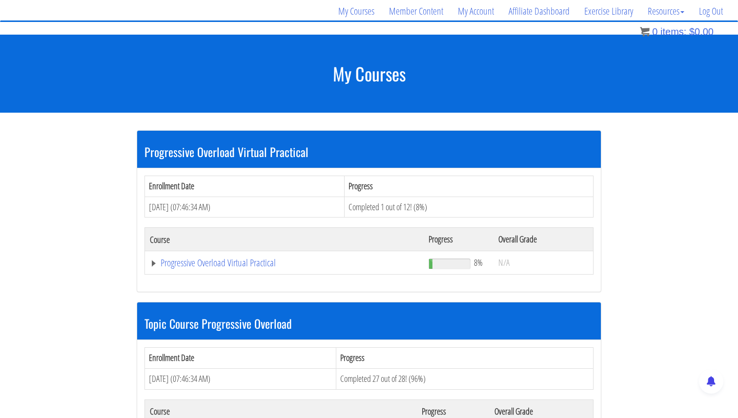
scroll to position [230, 0]
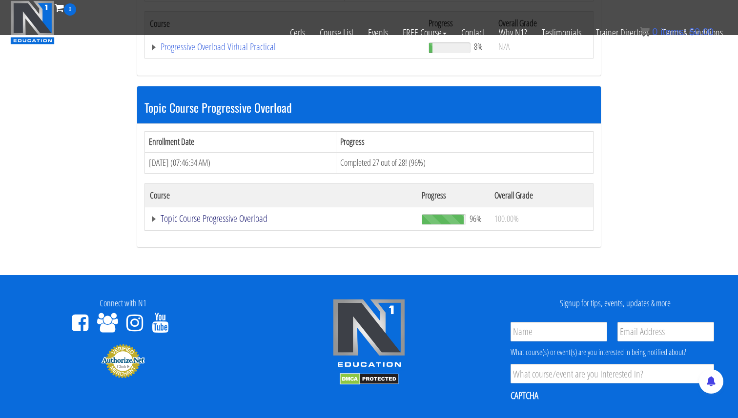
click at [154, 215] on link "Topic Course Progressive Overload" at bounding box center [281, 219] width 262 height 10
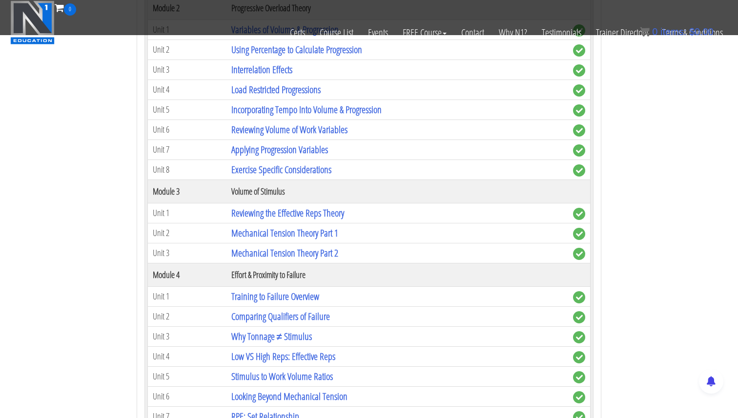
scroll to position [790, 0]
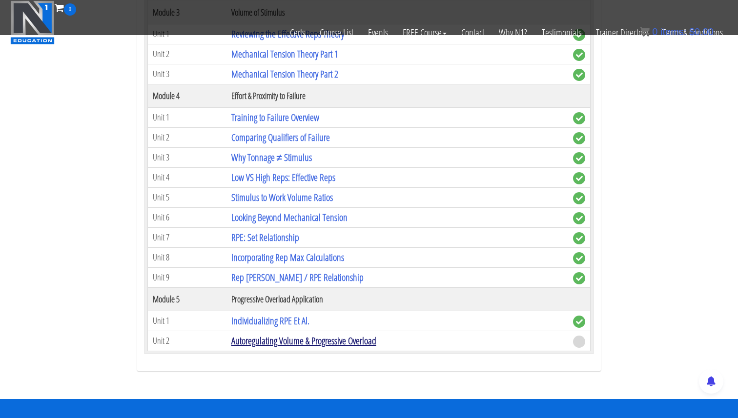
click at [267, 339] on link "Autoregulating Volume & Progressive Overload" at bounding box center [303, 340] width 145 height 13
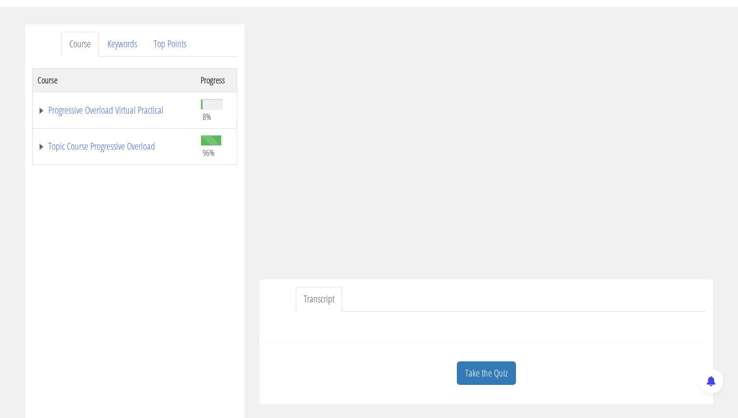
scroll to position [87, 0]
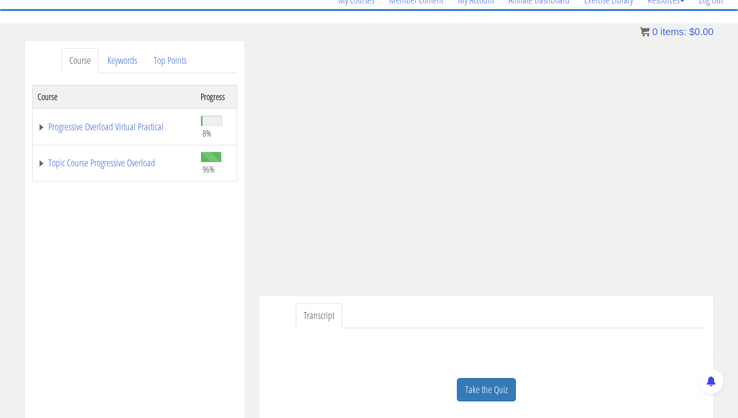
click at [561, 327] on ul "Transcript" at bounding box center [501, 316] width 410 height 25
click at [557, 345] on div at bounding box center [486, 340] width 439 height 23
click at [495, 388] on link "Take the Quiz" at bounding box center [486, 390] width 59 height 24
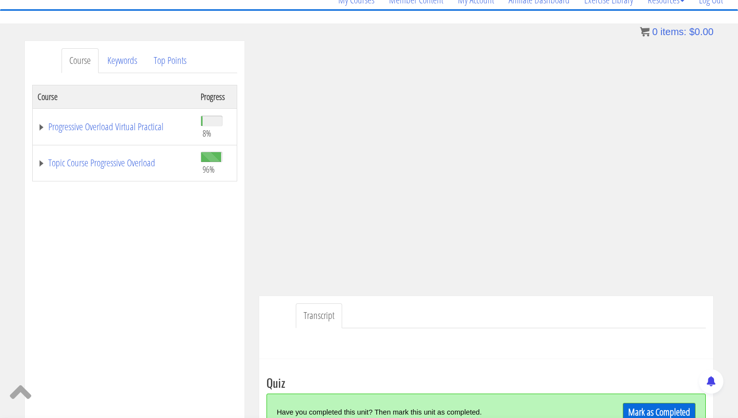
scroll to position [145, 0]
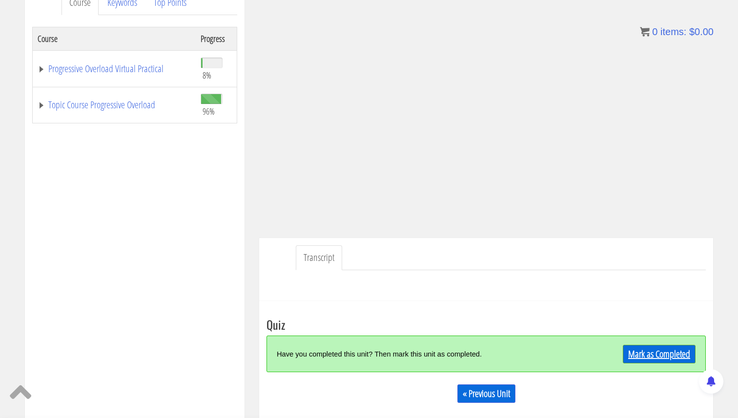
click at [649, 352] on link "Mark as Completed" at bounding box center [659, 354] width 73 height 19
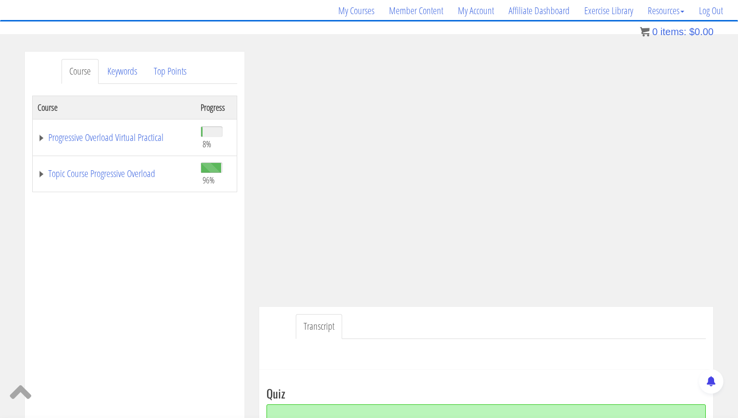
scroll to position [34, 0]
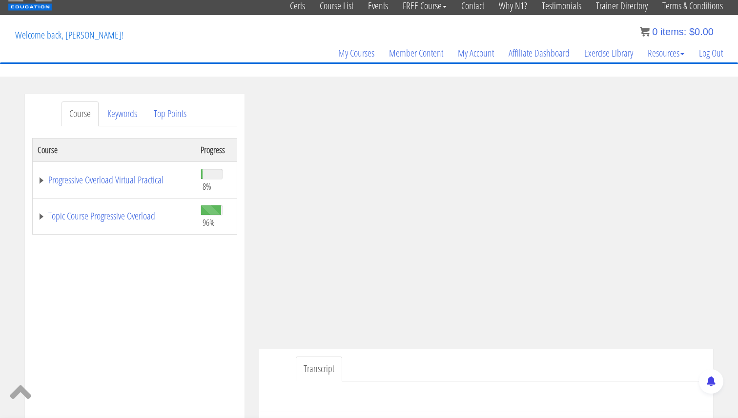
click at [37, 179] on td "Progressive Overload Virtual Practical" at bounding box center [114, 180] width 163 height 37
click at [41, 181] on link "Progressive Overload Virtual Practical" at bounding box center [114, 180] width 153 height 10
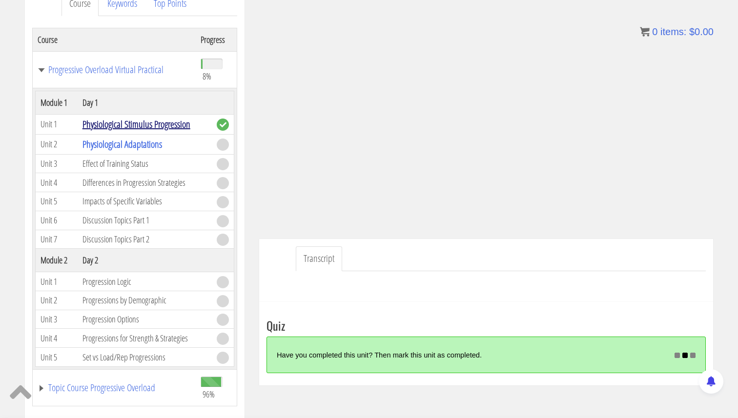
scroll to position [152, 0]
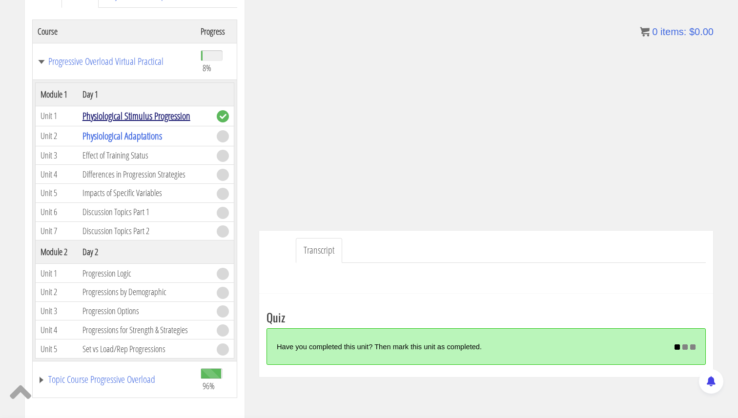
click at [147, 118] on link "Physiological Stimulus Progression" at bounding box center [136, 115] width 108 height 13
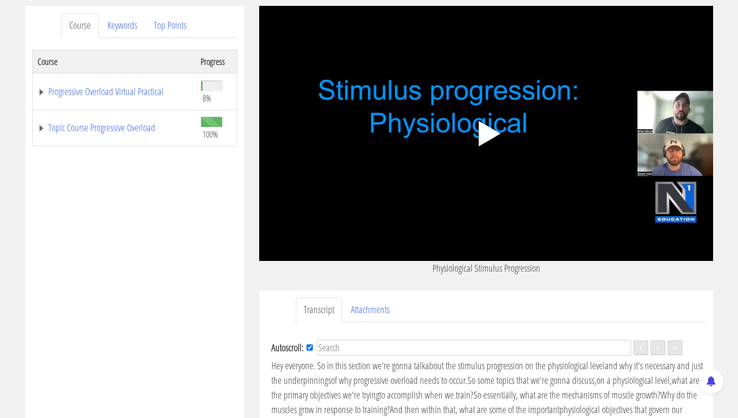
click at [488, 136] on polygon at bounding box center [490, 133] width 22 height 25
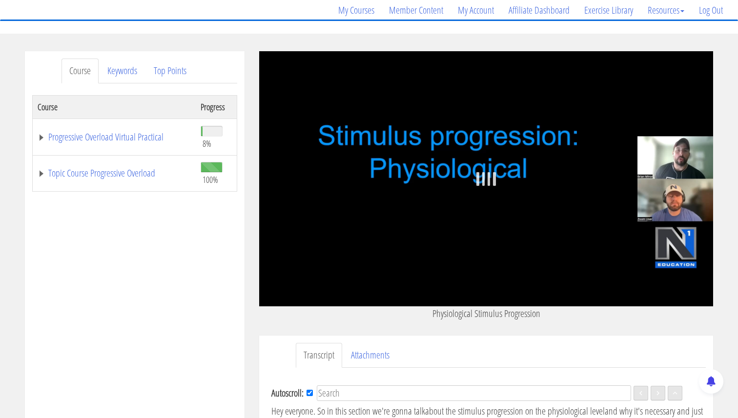
scroll to position [67, 0]
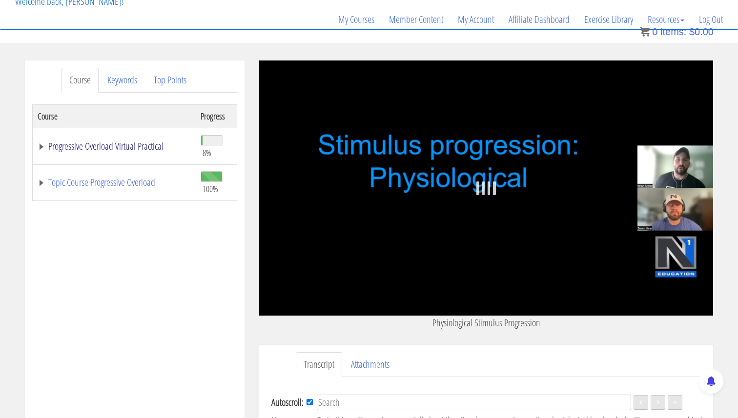
click at [50, 144] on link "Progressive Overload Virtual Practical" at bounding box center [114, 147] width 153 height 10
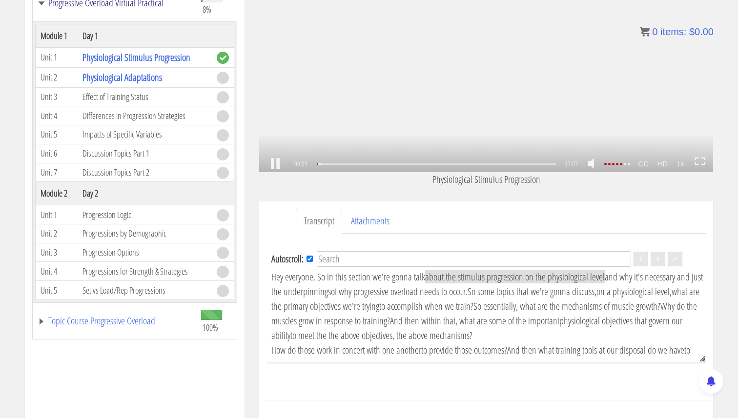
scroll to position [247, 0]
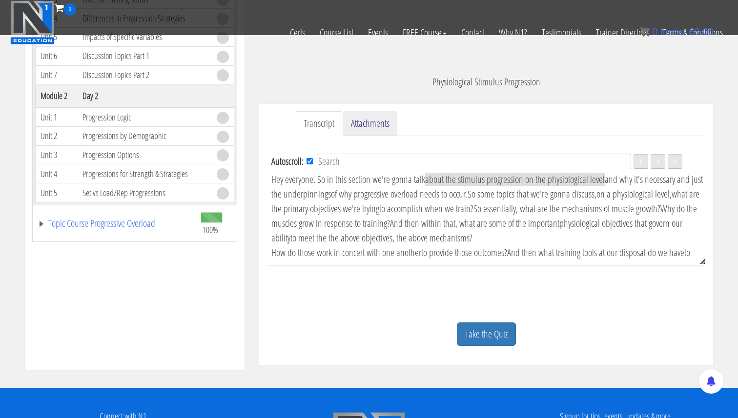
click at [375, 118] on link "Attachments" at bounding box center [370, 123] width 54 height 25
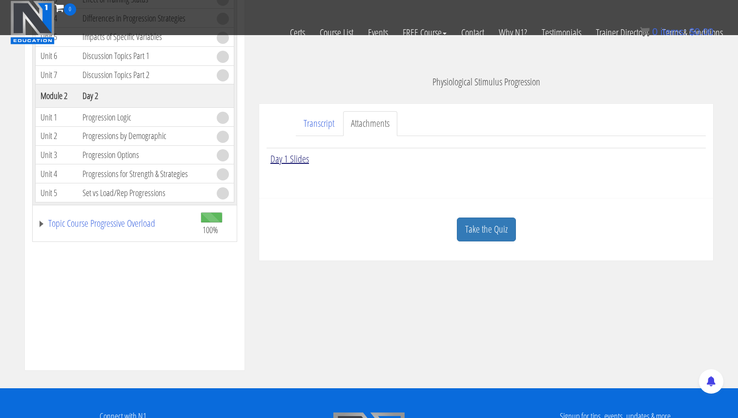
click at [294, 161] on link "Day 1 Slides" at bounding box center [289, 158] width 39 height 13
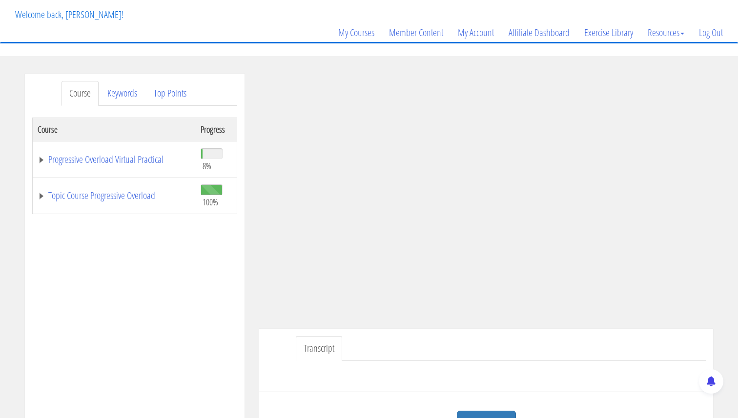
scroll to position [9, 0]
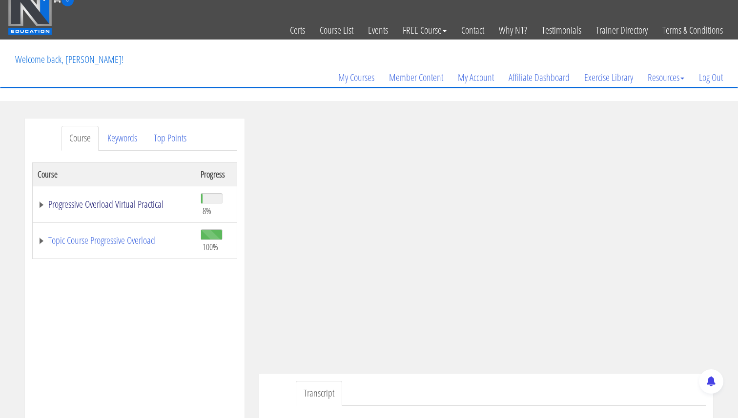
click at [40, 206] on link "Progressive Overload Virtual Practical" at bounding box center [114, 205] width 153 height 10
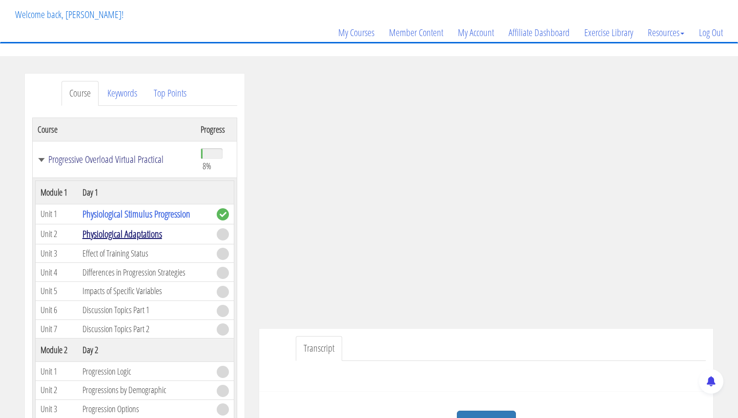
scroll to position [140, 0]
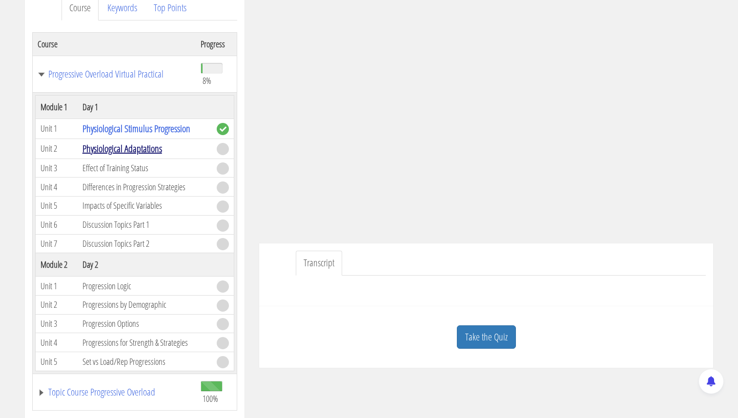
click at [130, 149] on link "Physiological Adaptations" at bounding box center [122, 148] width 80 height 13
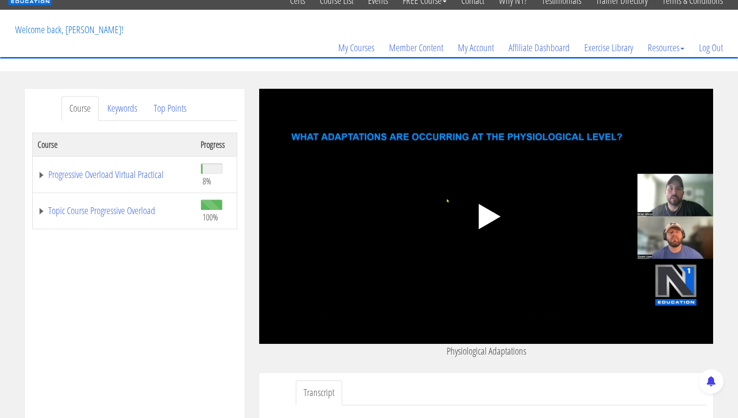
scroll to position [37, 0]
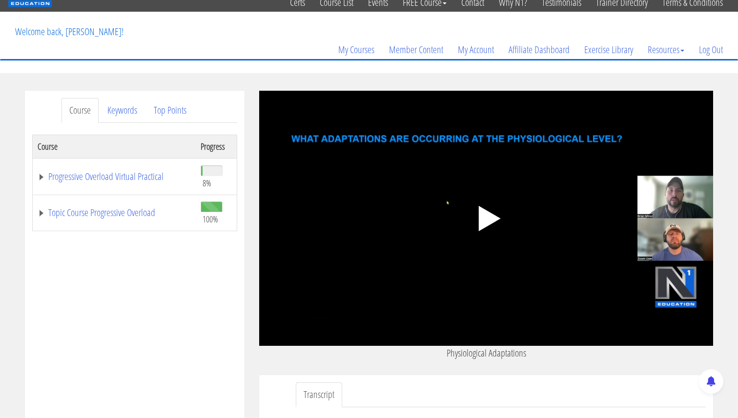
click at [482, 207] on icon ".fp-color-play{opacity:0.65;}.controlbutton{fill:#fff;}" at bounding box center [486, 219] width 62 height 62
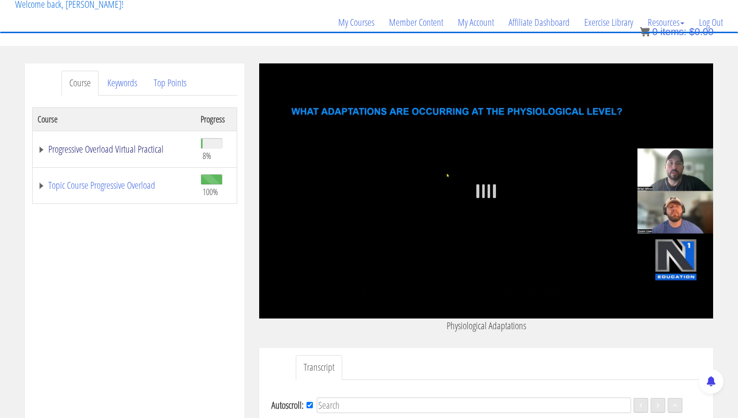
click at [41, 150] on link "Progressive Overload Virtual Practical" at bounding box center [114, 149] width 153 height 10
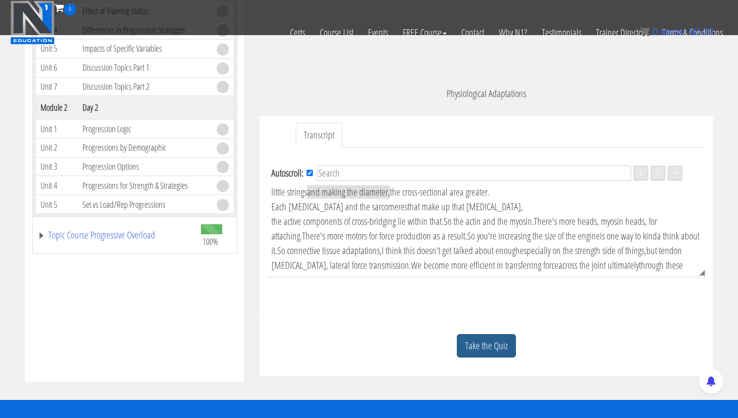
scroll to position [73, 0]
click at [474, 356] on link "Take the Quiz" at bounding box center [486, 346] width 59 height 24
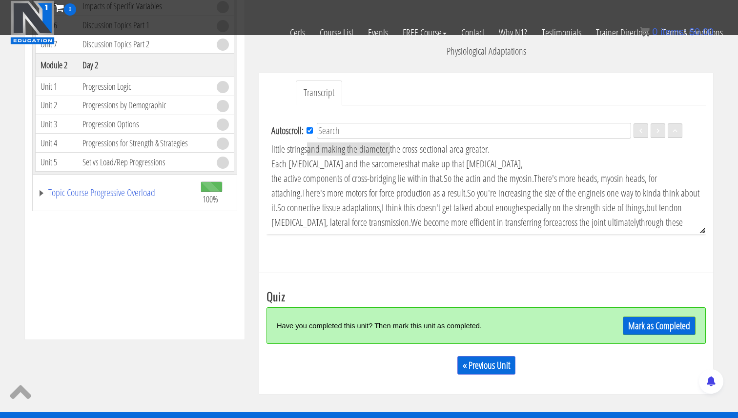
scroll to position [282, 0]
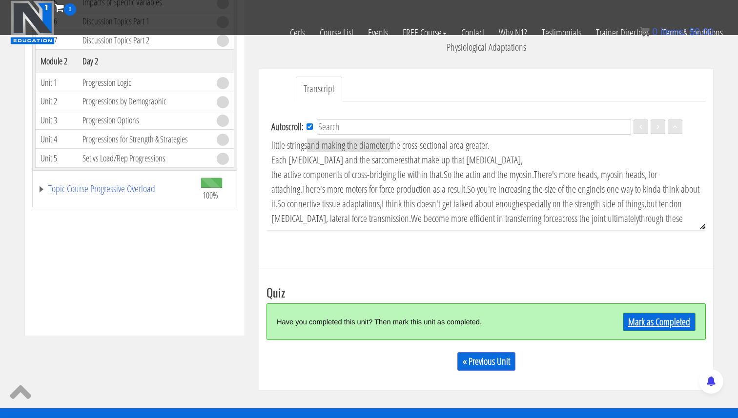
click at [657, 319] on link "Mark as Completed" at bounding box center [659, 322] width 73 height 19
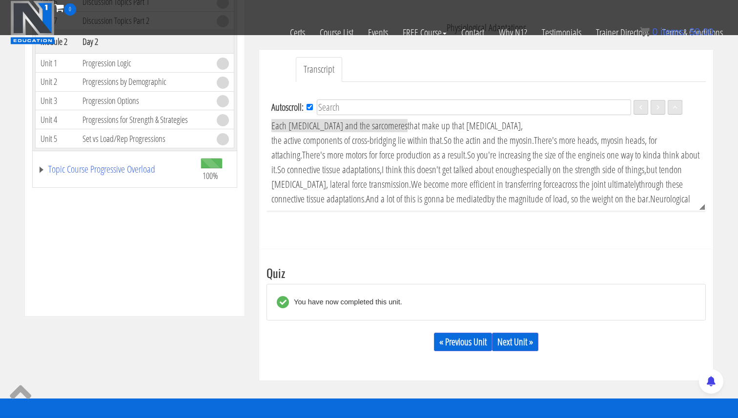
scroll to position [364, 0]
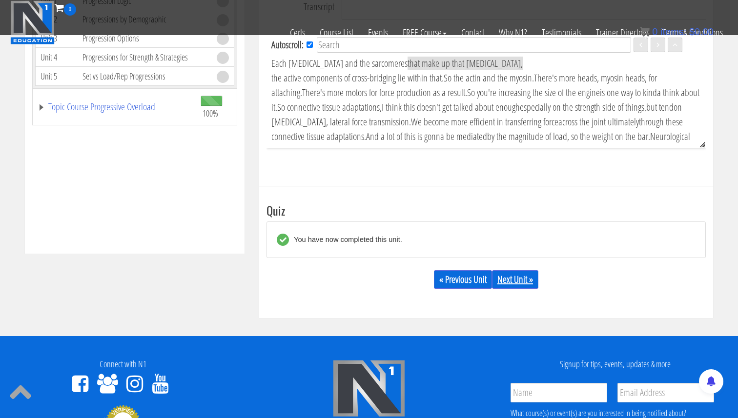
click at [512, 283] on link "Next Unit »" at bounding box center [515, 279] width 46 height 19
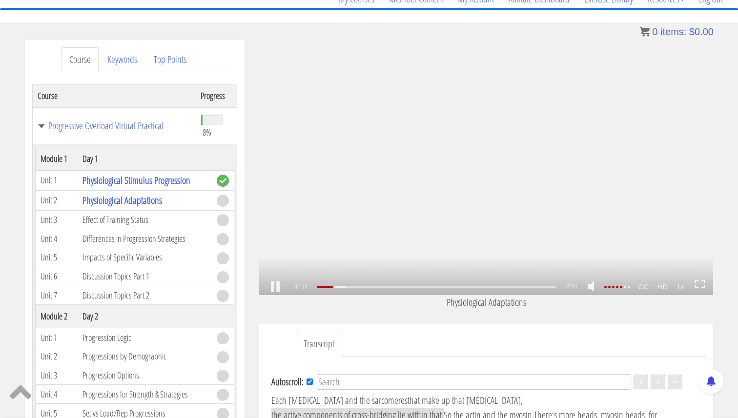
scroll to position [102, 0]
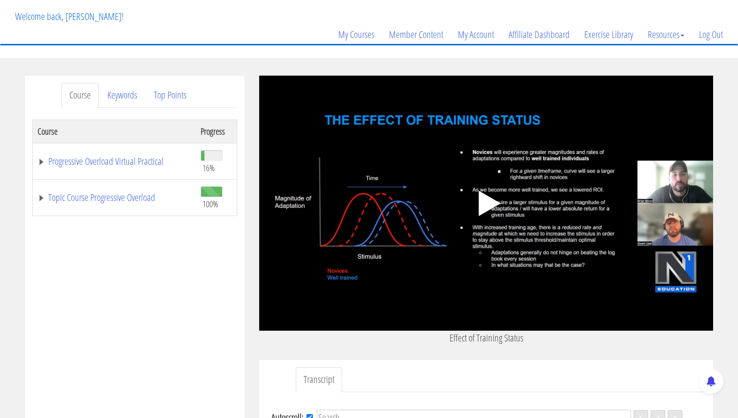
scroll to position [58, 0]
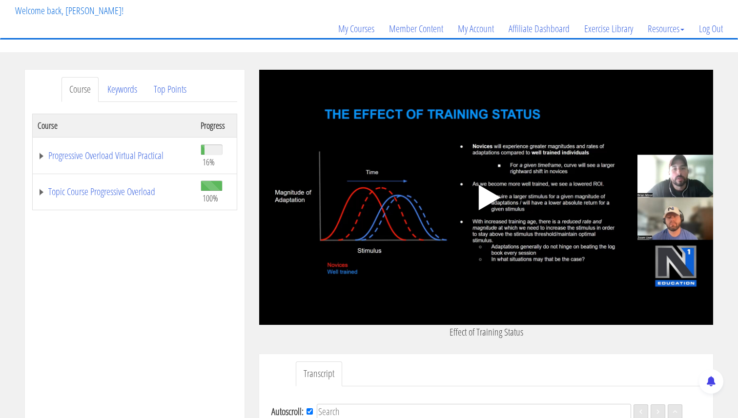
click at [479, 198] on polygon at bounding box center [490, 197] width 22 height 25
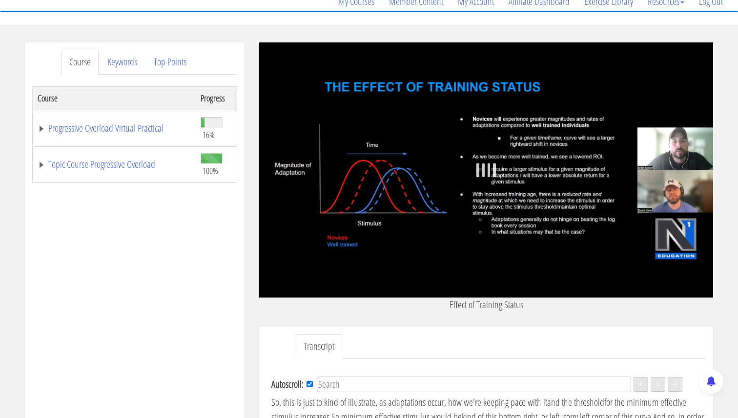
scroll to position [95, 0]
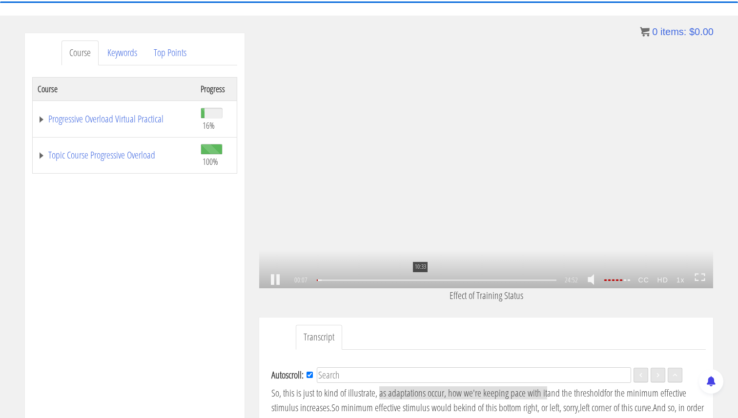
click at [419, 280] on div "10:33" at bounding box center [437, 280] width 240 height 1
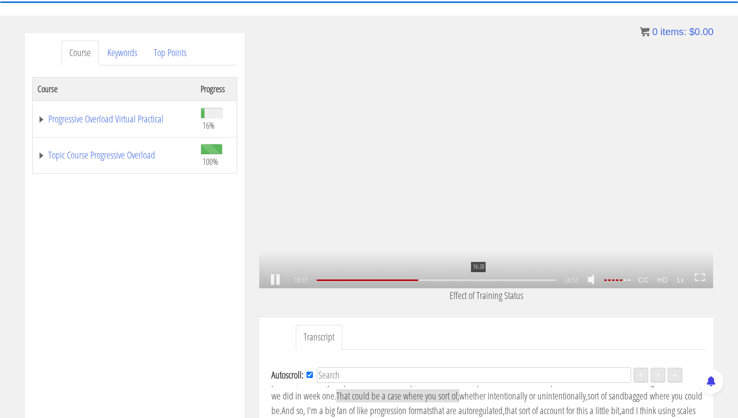
scroll to position [906, 0]
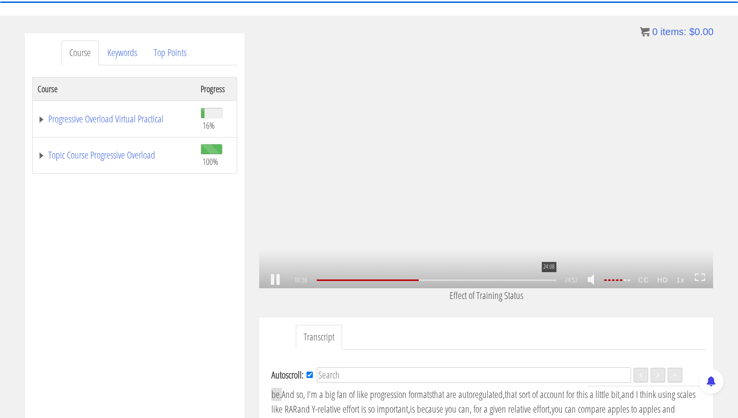
click at [553, 280] on div "24:08" at bounding box center [437, 280] width 240 height 1
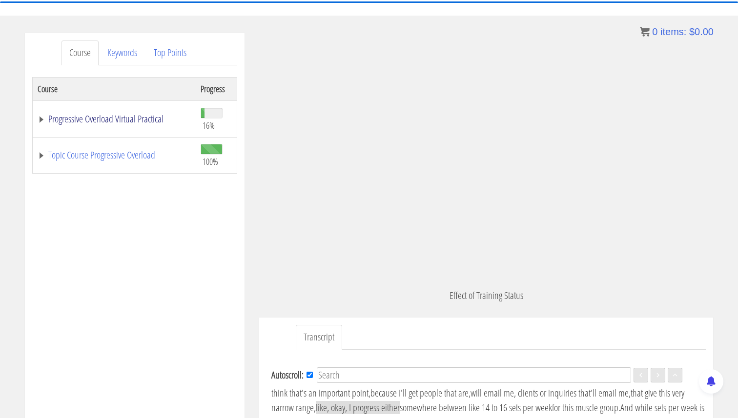
scroll to position [2157, 0]
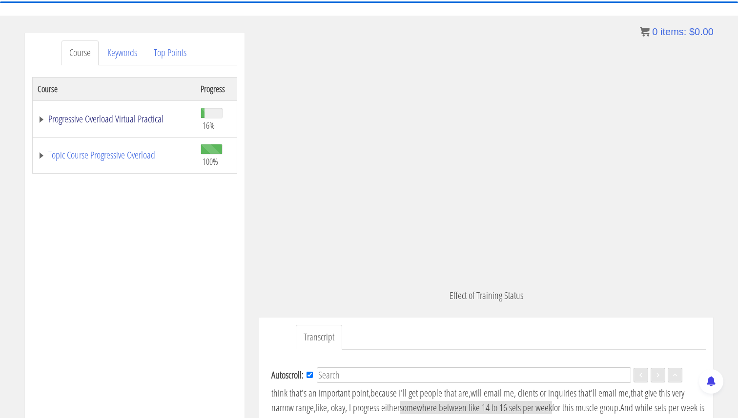
click at [43, 118] on link "Progressive Overload Virtual Practical" at bounding box center [114, 119] width 153 height 10
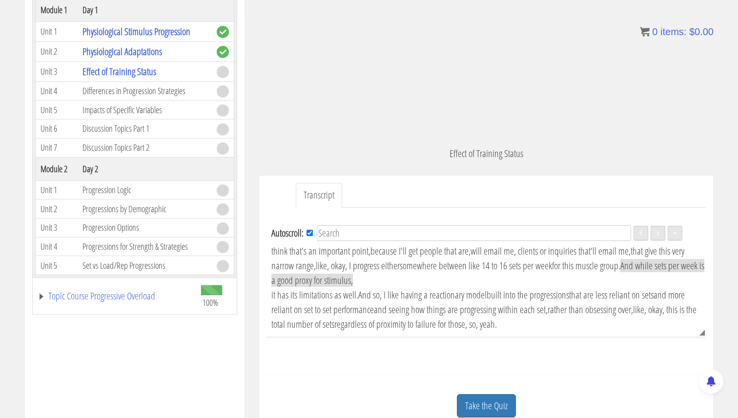
scroll to position [272, 0]
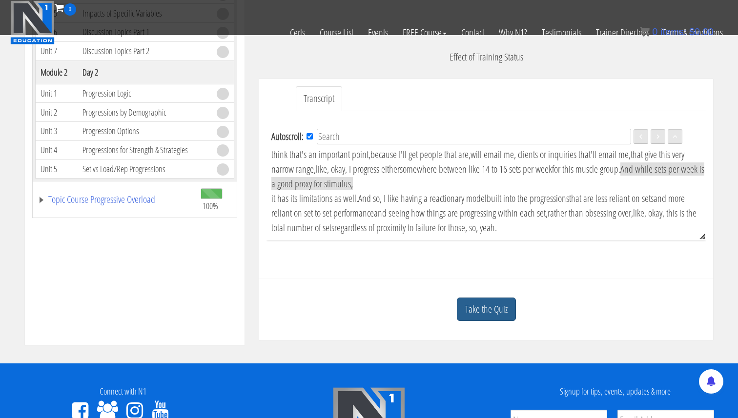
click at [494, 301] on link "Take the Quiz" at bounding box center [486, 310] width 59 height 24
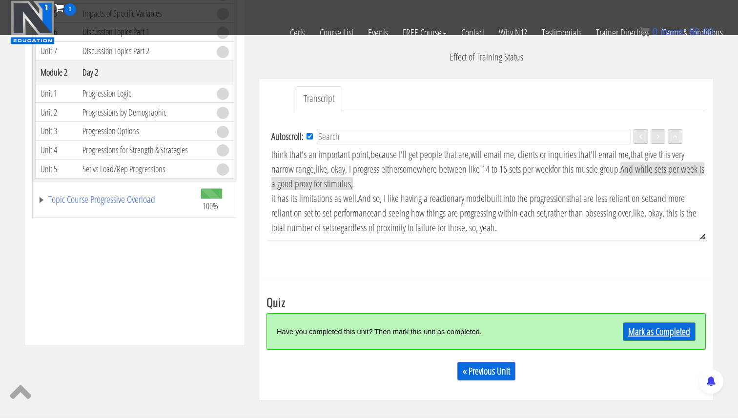
click at [633, 333] on link "Mark as Completed" at bounding box center [659, 332] width 73 height 19
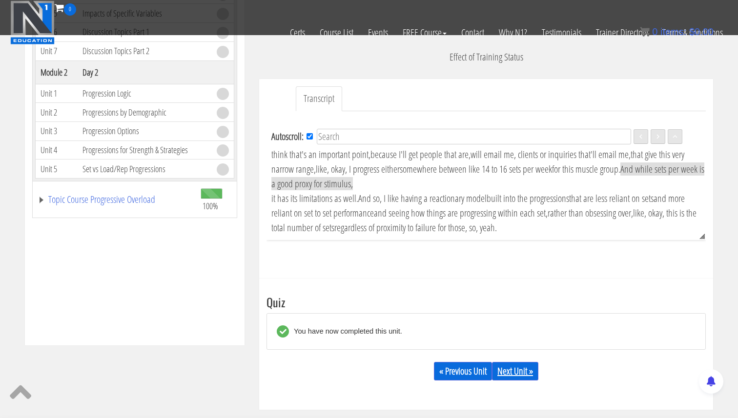
click at [520, 373] on link "Next Unit »" at bounding box center [515, 371] width 46 height 19
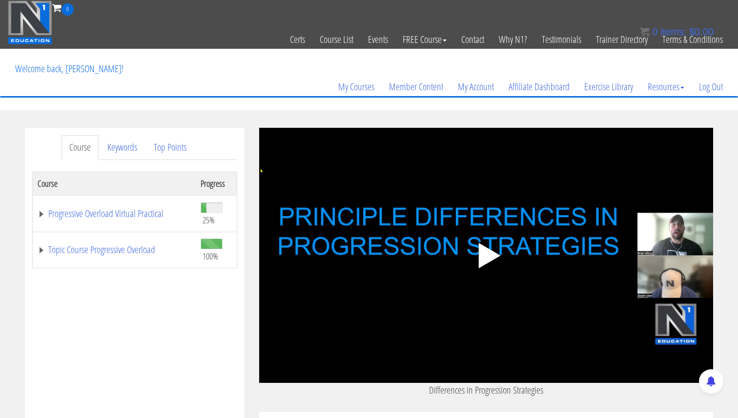
click at [399, 218] on div ".a{fill:#000;opacity:0.65;}.b{fill:#fff;opacity:1.0;} .fp-color-play{opacity:0.…" at bounding box center [486, 255] width 454 height 255
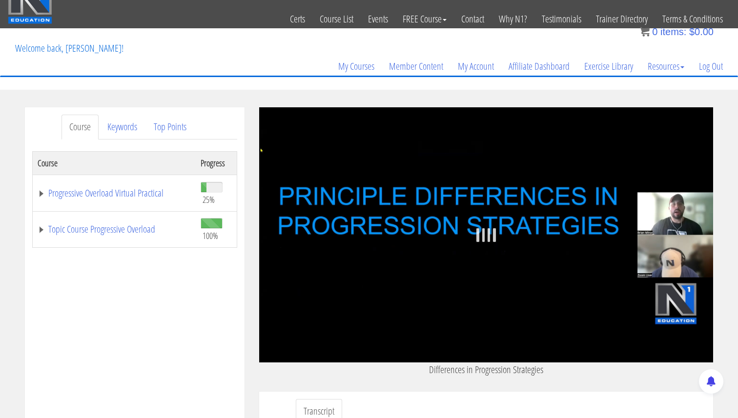
scroll to position [38, 0]
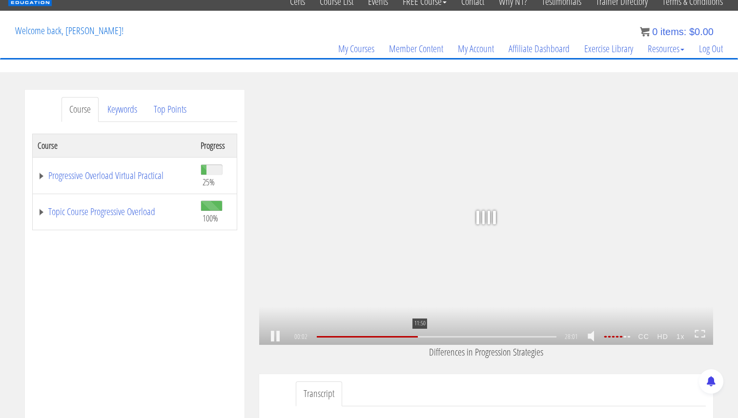
click at [419, 338] on div "11:50" at bounding box center [437, 336] width 240 height 1
click at [342, 338] on div "02:58" at bounding box center [437, 336] width 240 height 1
click at [526, 337] on div "24:05" at bounding box center [437, 336] width 240 height 1
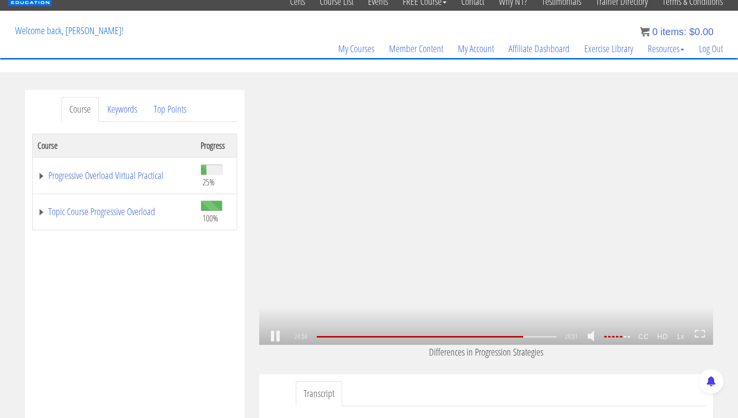
scroll to position [2098, 0]
click at [273, 337] on link at bounding box center [275, 337] width 17 height 0
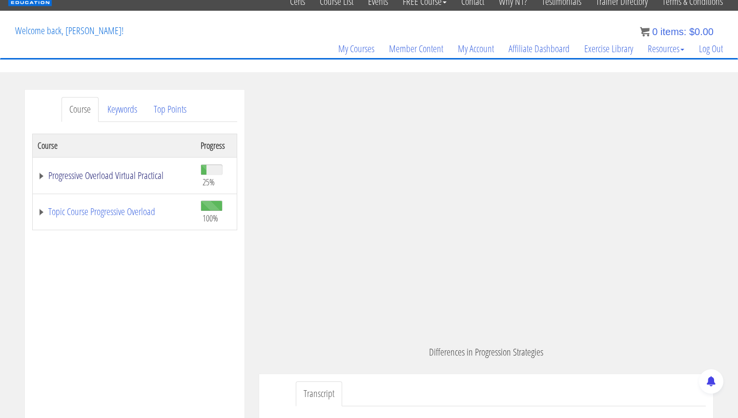
click at [47, 174] on link "Progressive Overload Virtual Practical" at bounding box center [114, 176] width 153 height 10
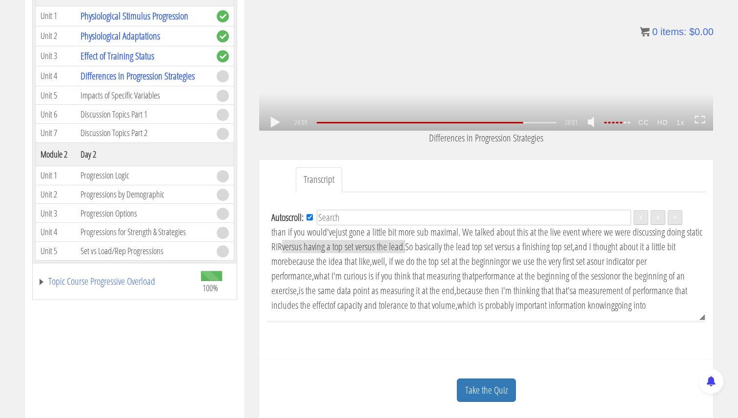
scroll to position [350, 0]
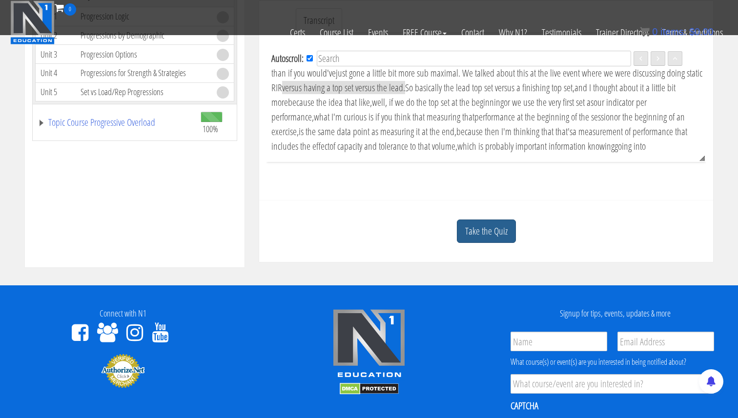
click at [469, 233] on link "Take the Quiz" at bounding box center [486, 232] width 59 height 24
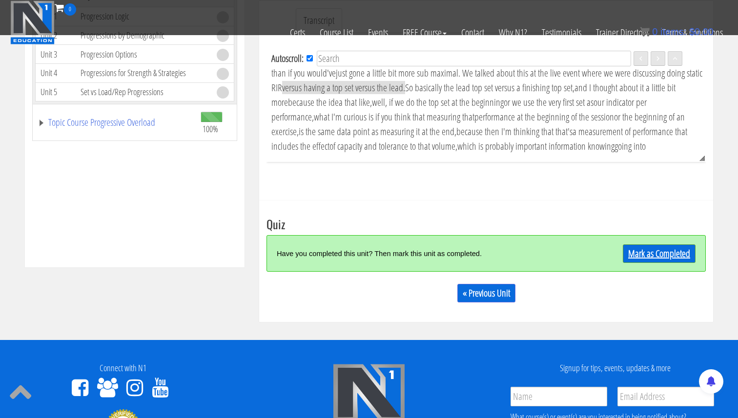
click at [627, 255] on link "Mark as Completed" at bounding box center [659, 254] width 73 height 19
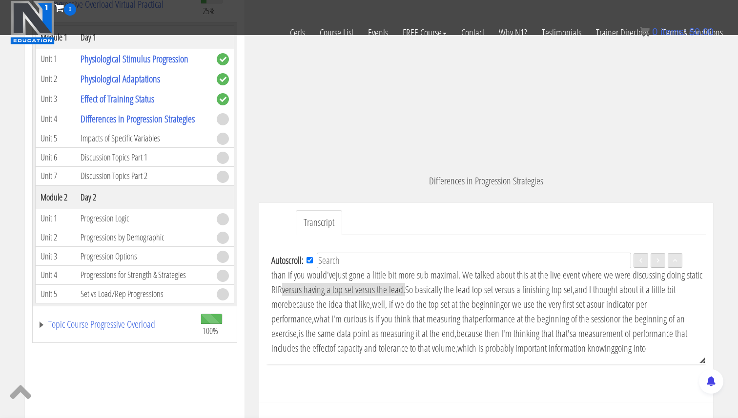
scroll to position [283, 0]
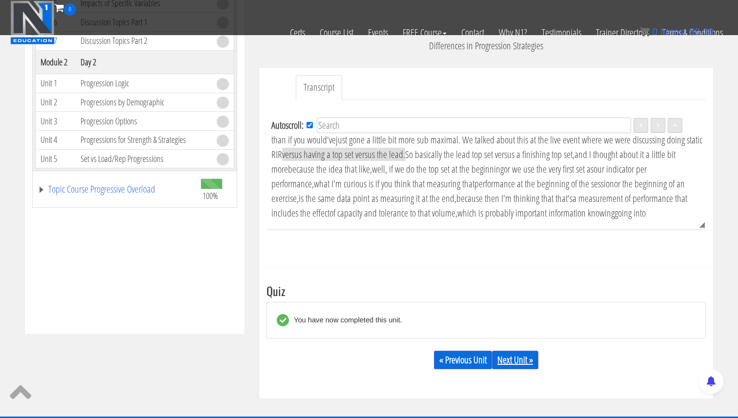
click at [528, 354] on link "Next Unit »" at bounding box center [515, 360] width 46 height 19
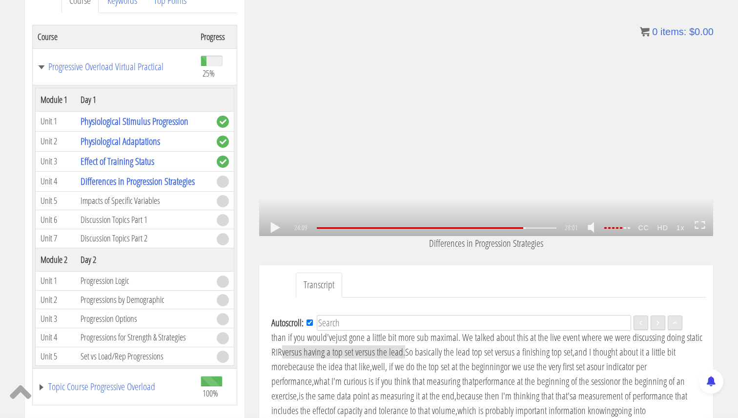
scroll to position [153, 0]
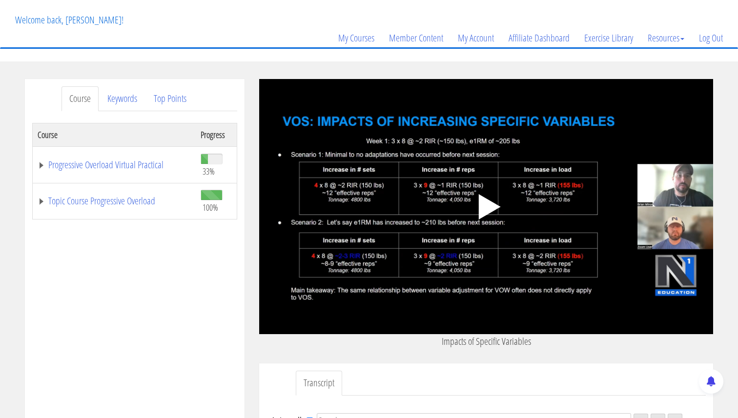
scroll to position [79, 0]
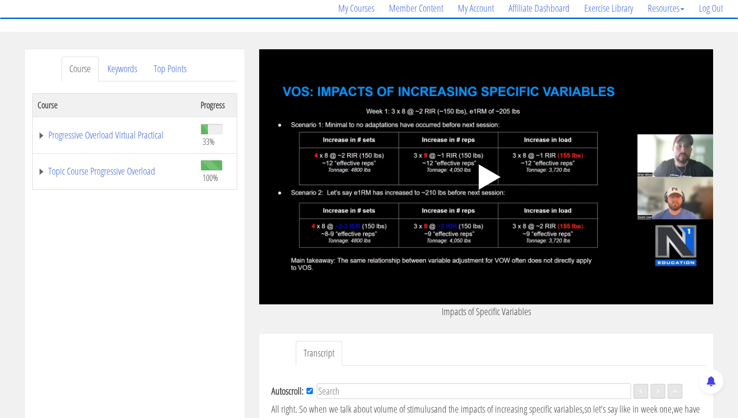
click at [498, 166] on icon ".fp-color-play{opacity:0.65;}.controlbutton{fill:#fff;}" at bounding box center [486, 177] width 62 height 62
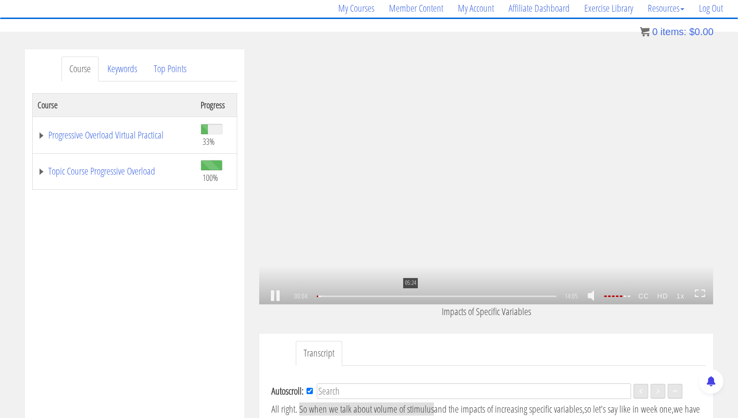
click at [410, 297] on div "05:24" at bounding box center [437, 296] width 240 height 1
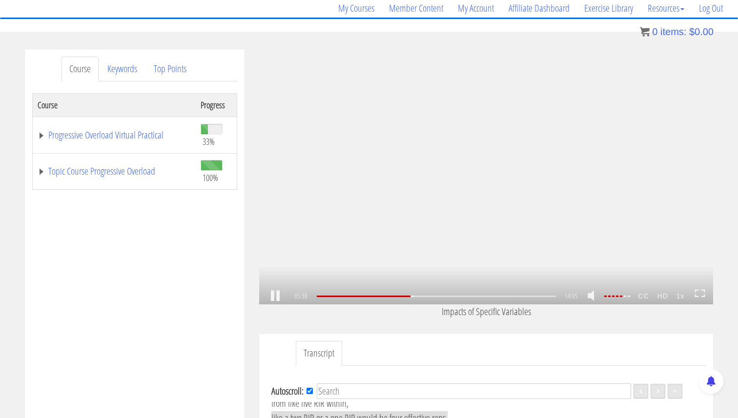
scroll to position [490, 0]
click at [271, 296] on link at bounding box center [275, 296] width 17 height 0
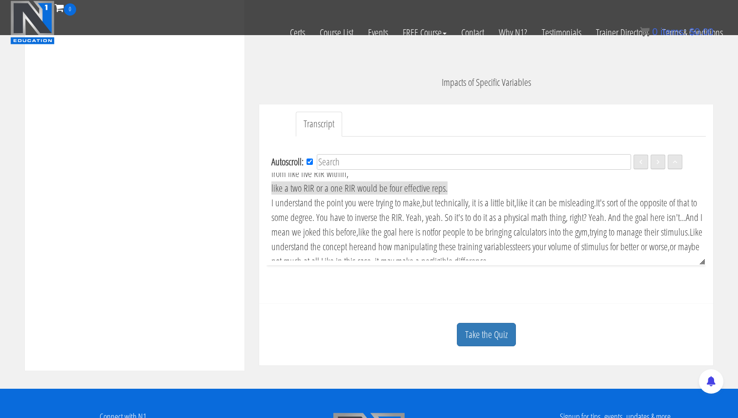
scroll to position [259, 0]
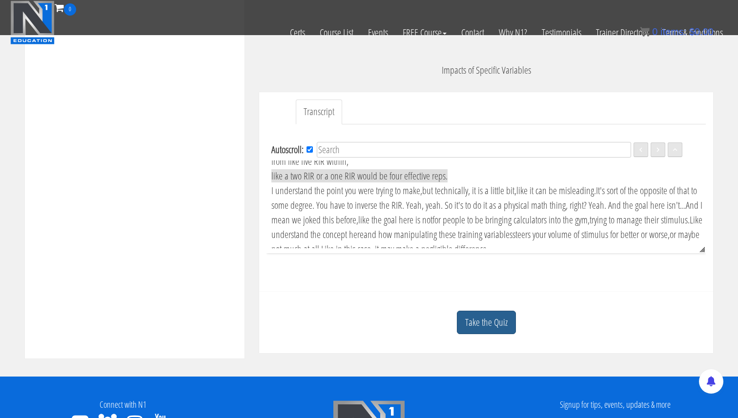
click at [476, 324] on link "Take the Quiz" at bounding box center [486, 323] width 59 height 24
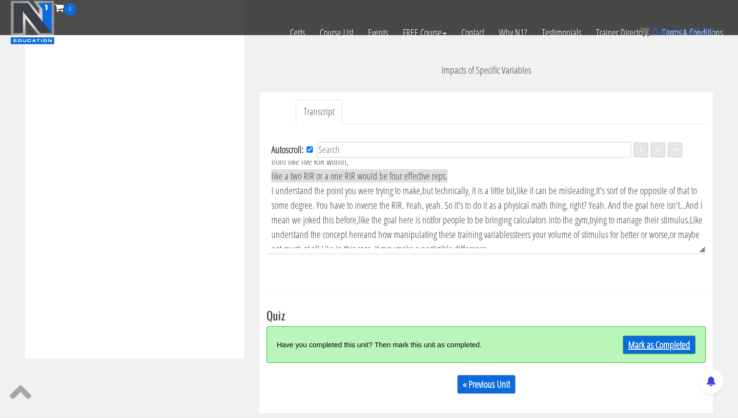
click at [663, 343] on link "Mark as Completed" at bounding box center [659, 345] width 73 height 19
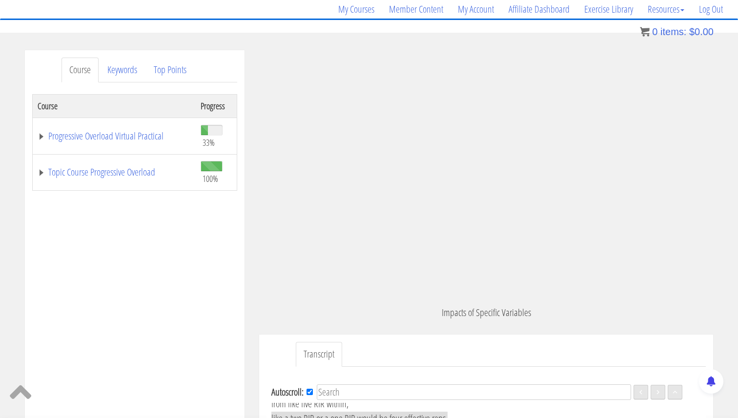
scroll to position [13, 0]
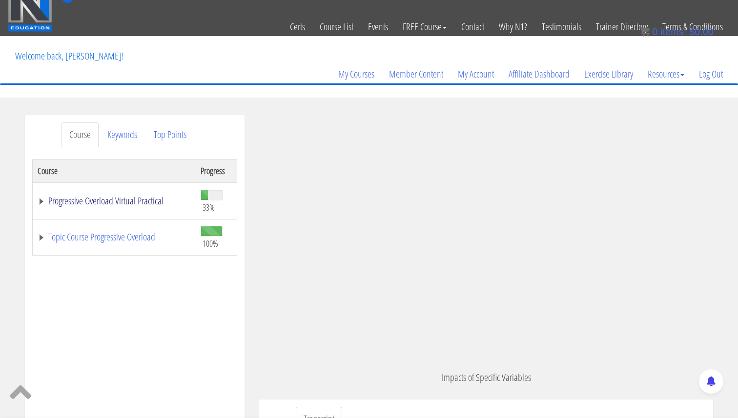
click at [43, 201] on link "Progressive Overload Virtual Practical" at bounding box center [114, 201] width 153 height 10
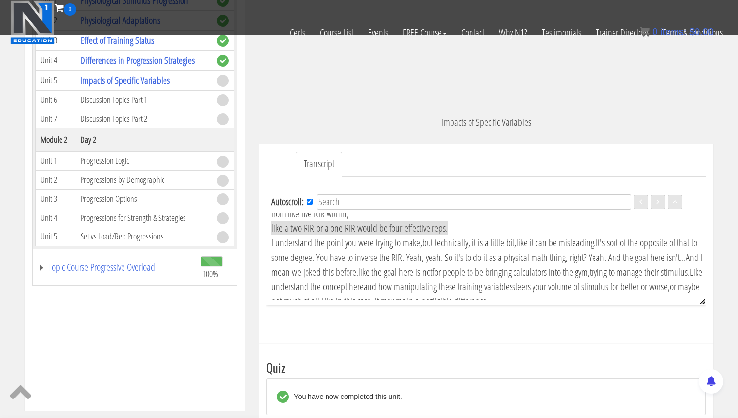
scroll to position [322, 0]
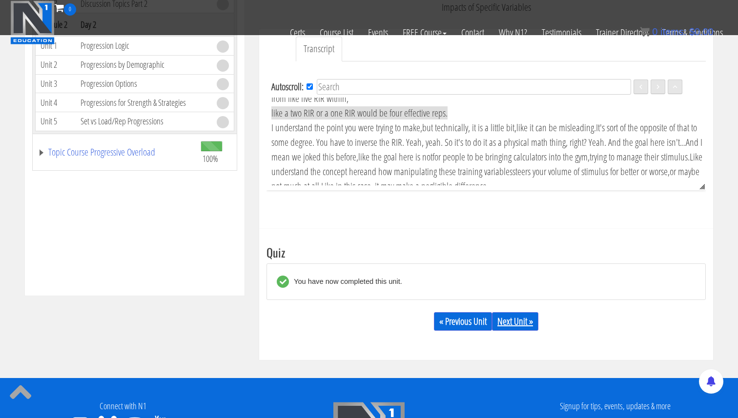
click at [527, 321] on link "Next Unit »" at bounding box center [515, 321] width 46 height 19
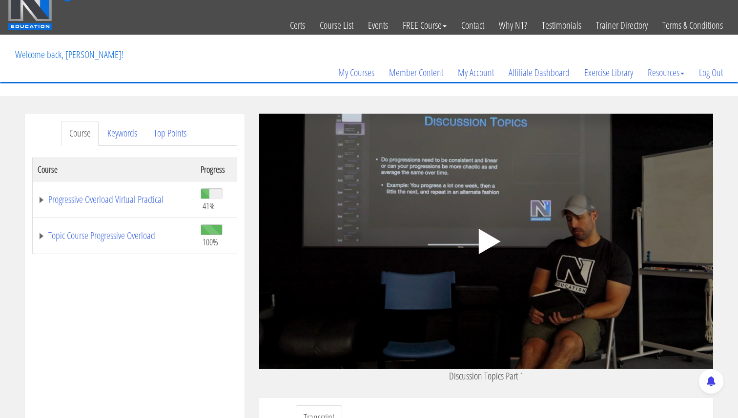
scroll to position [26, 0]
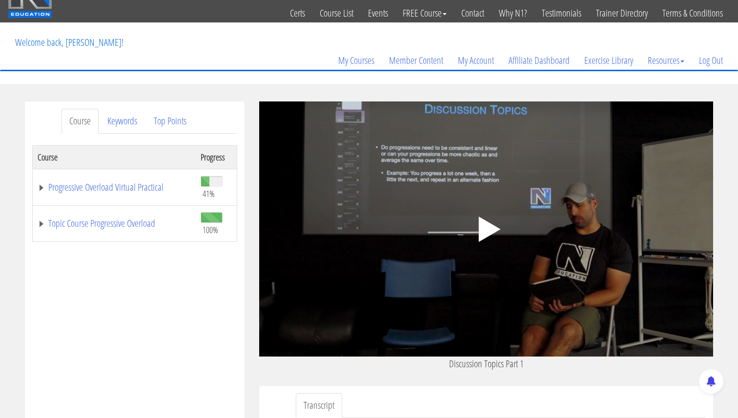
click at [486, 237] on polygon at bounding box center [490, 229] width 22 height 25
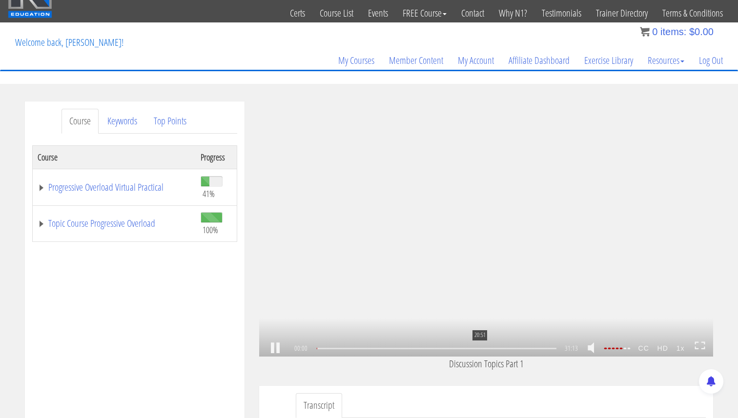
click at [479, 348] on div "20:51" at bounding box center [437, 348] width 240 height 1
click at [274, 349] on link at bounding box center [275, 349] width 17 height 0
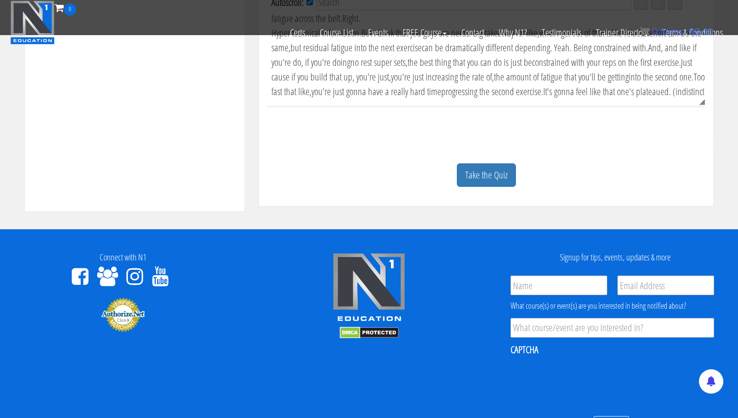
scroll to position [367, 0]
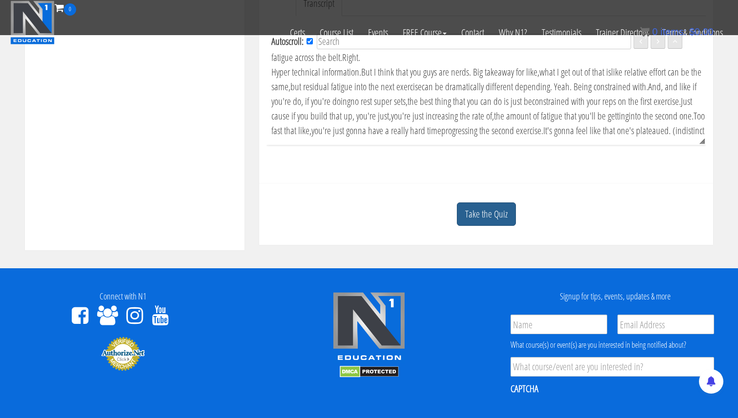
click at [495, 215] on link "Take the Quiz" at bounding box center [486, 215] width 59 height 24
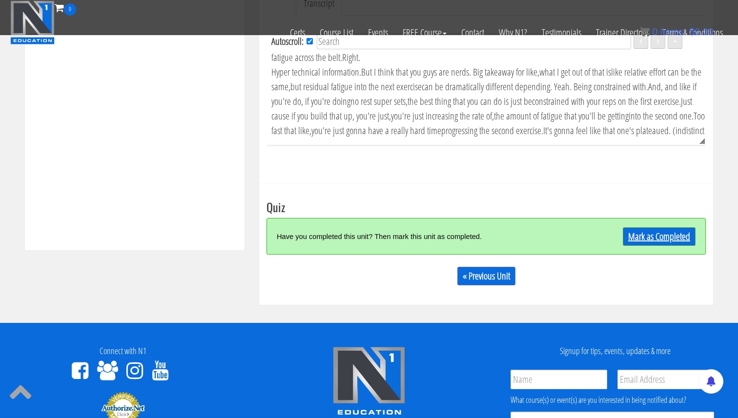
click at [636, 233] on link "Mark as Completed" at bounding box center [659, 236] width 73 height 19
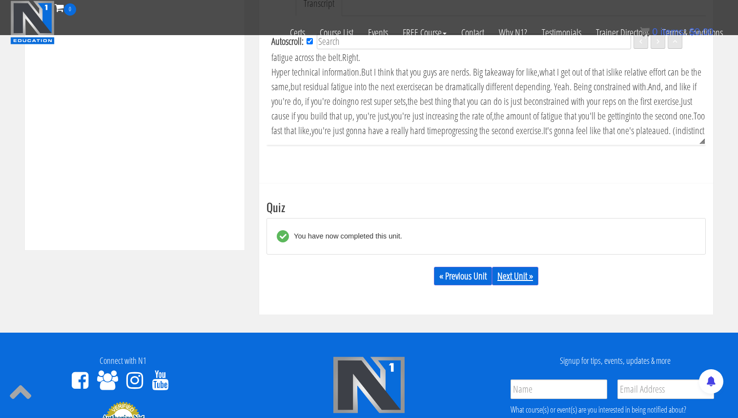
click at [526, 280] on link "Next Unit »" at bounding box center [515, 276] width 46 height 19
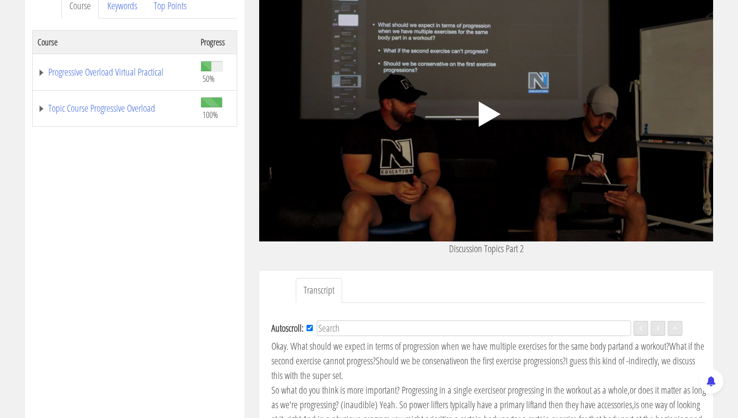
click at [495, 106] on icon ".fp-color-play{opacity:0.65;}.controlbutton{fill:#fff;}" at bounding box center [486, 114] width 62 height 62
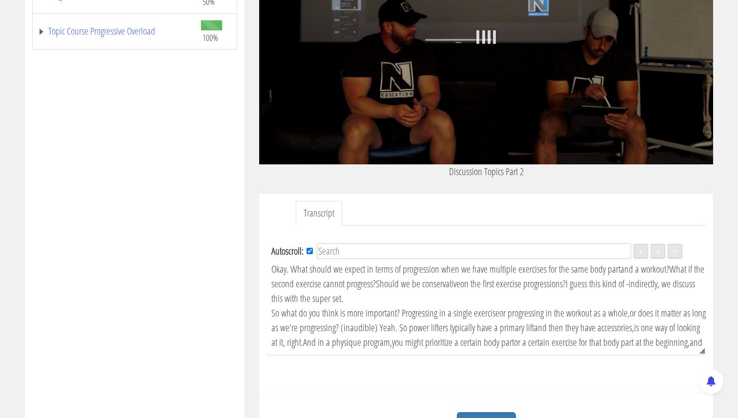
scroll to position [305, 0]
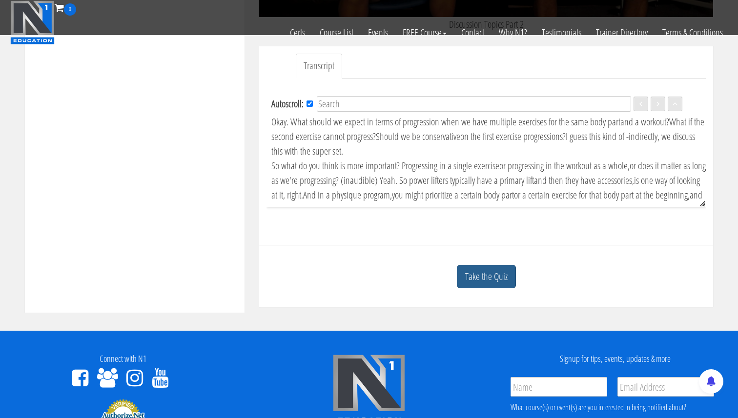
click at [490, 273] on link "Take the Quiz" at bounding box center [486, 277] width 59 height 24
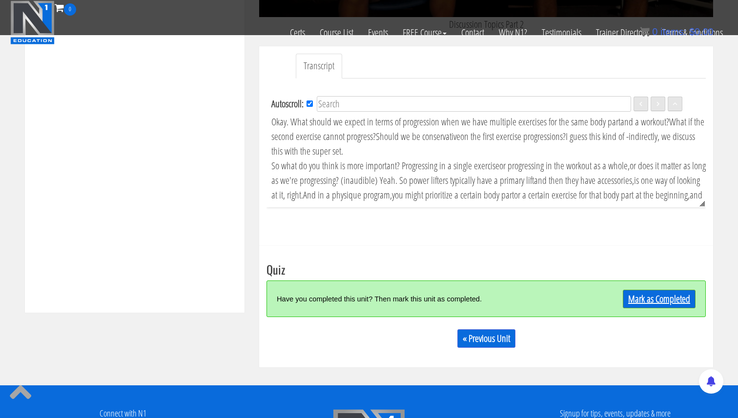
click at [629, 294] on link "Mark as Completed" at bounding box center [659, 299] width 73 height 19
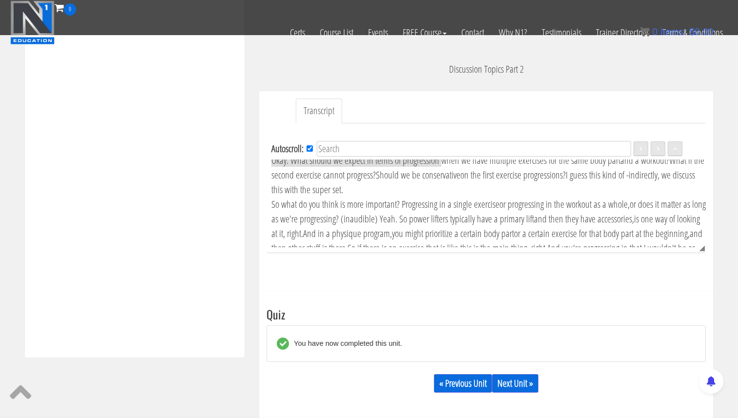
scroll to position [0, 0]
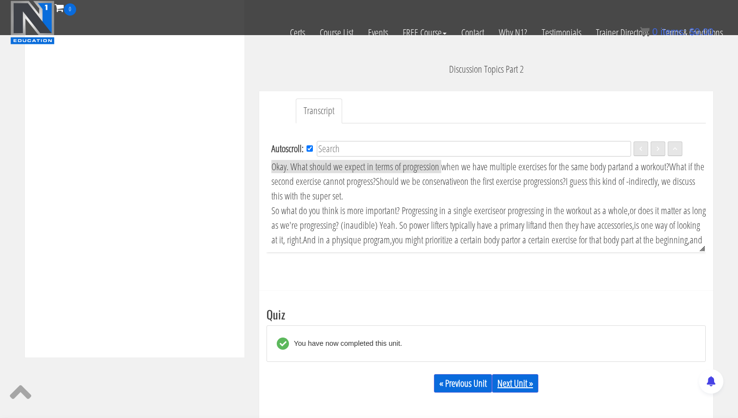
click at [515, 381] on link "Next Unit »" at bounding box center [515, 383] width 46 height 19
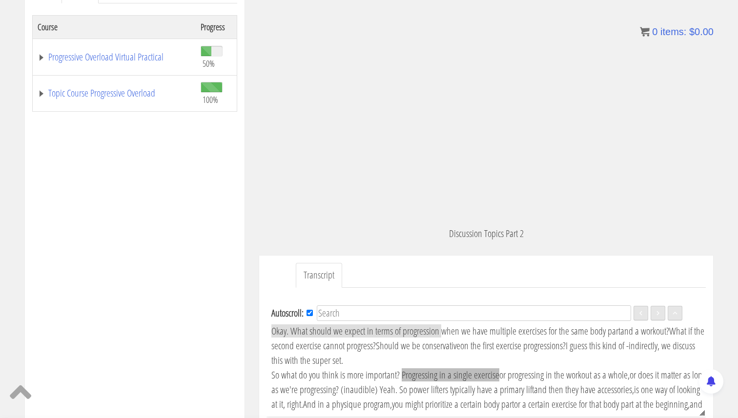
scroll to position [45, 0]
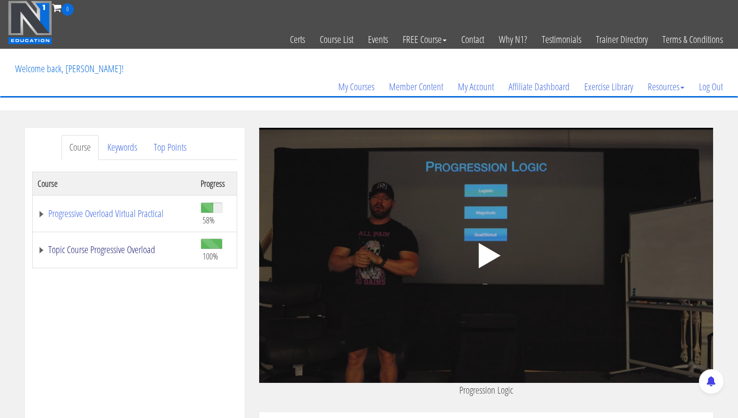
click at [41, 247] on link "Topic Course Progressive Overload" at bounding box center [114, 250] width 153 height 10
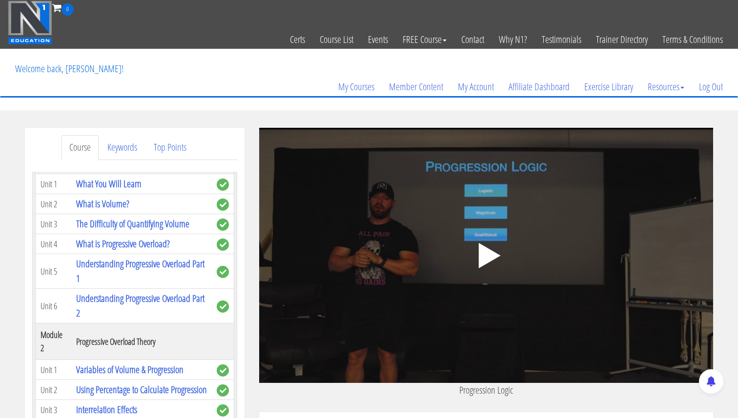
scroll to position [141, 0]
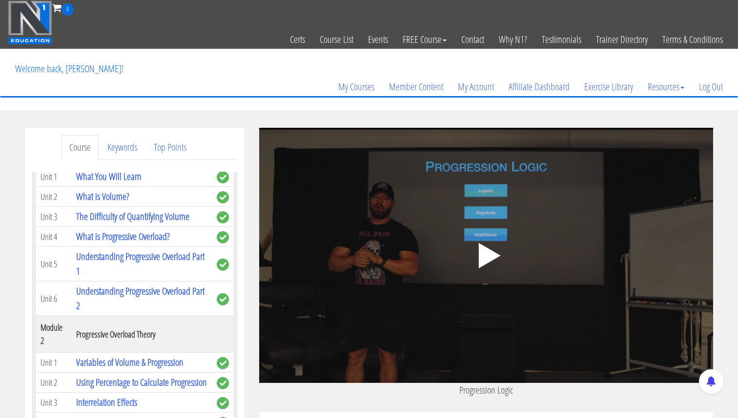
click at [498, 250] on icon ".fp-color-play{opacity:0.65;}.controlbutton{fill:#fff;}" at bounding box center [486, 256] width 62 height 62
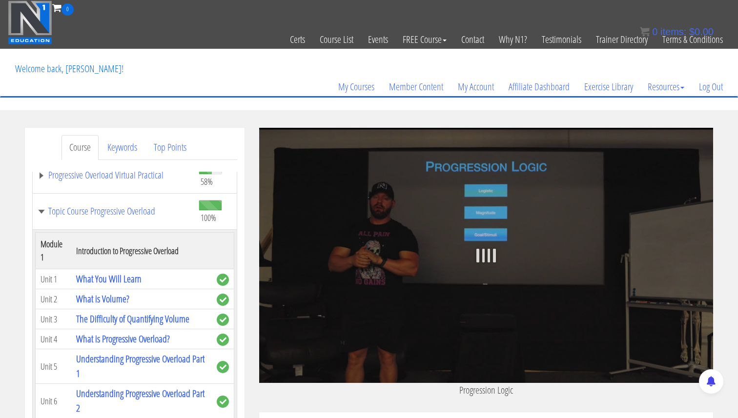
scroll to position [0, 0]
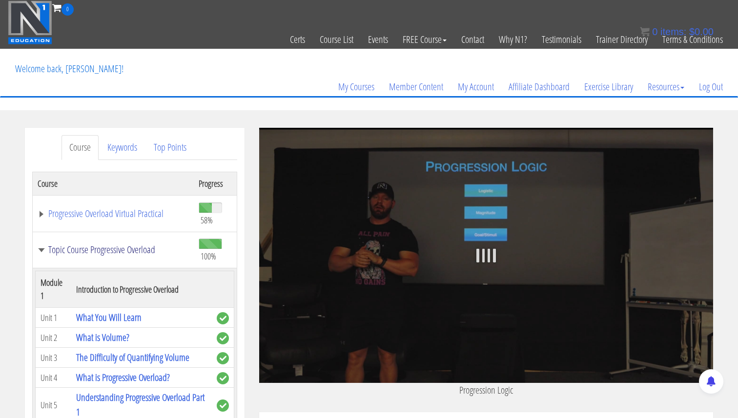
click at [40, 247] on link "Topic Course Progressive Overload" at bounding box center [113, 250] width 151 height 10
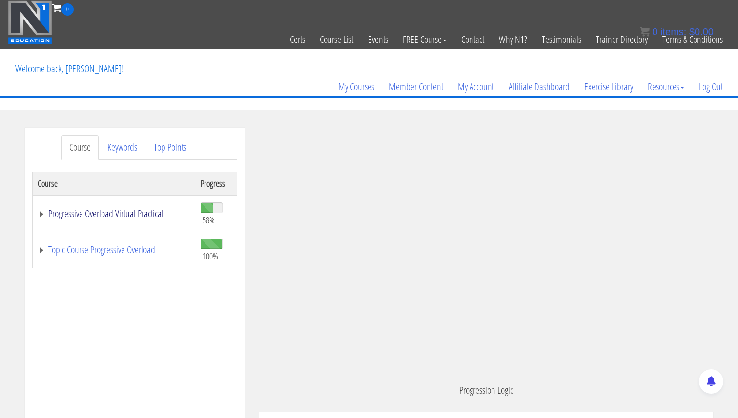
click at [42, 213] on link "Progressive Overload Virtual Practical" at bounding box center [114, 214] width 153 height 10
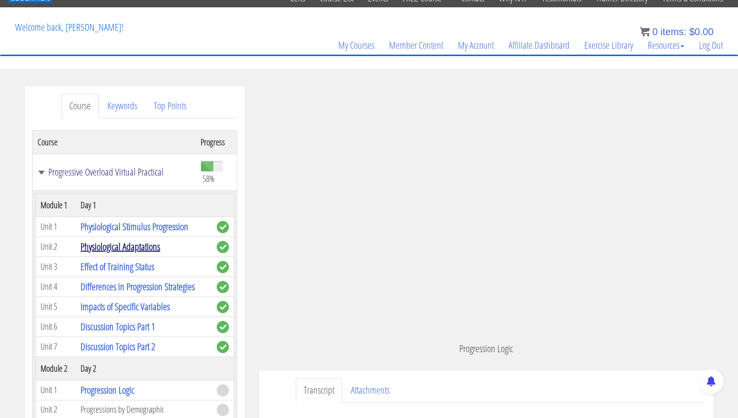
scroll to position [43, 0]
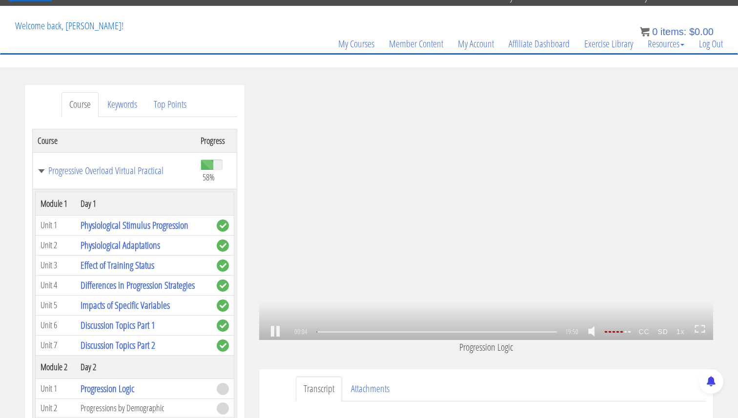
click at [696, 327] on icon at bounding box center [696, 327] width 3 height 2
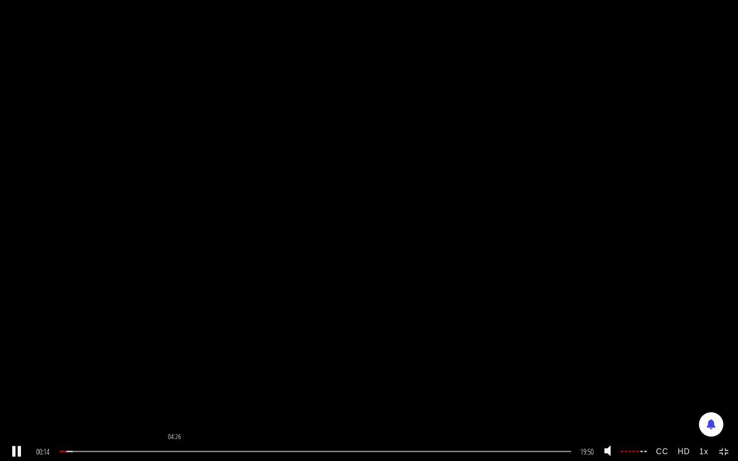
click at [175, 418] on div "04:26" at bounding box center [315, 451] width 511 height 1
click at [342, 418] on div "10:52" at bounding box center [316, 451] width 512 height 1
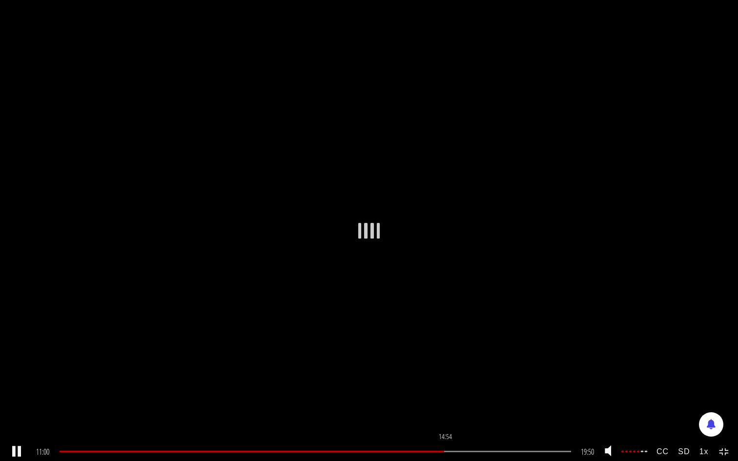
click at [446, 418] on div "14:54" at bounding box center [316, 451] width 512 height 1
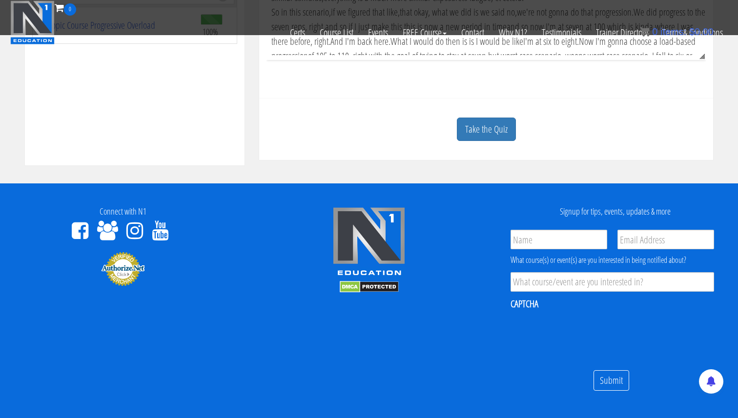
scroll to position [377, 0]
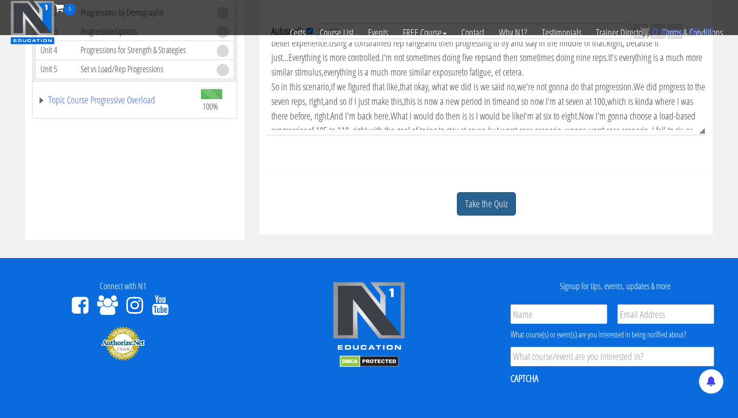
click at [489, 205] on link "Take the Quiz" at bounding box center [486, 204] width 59 height 24
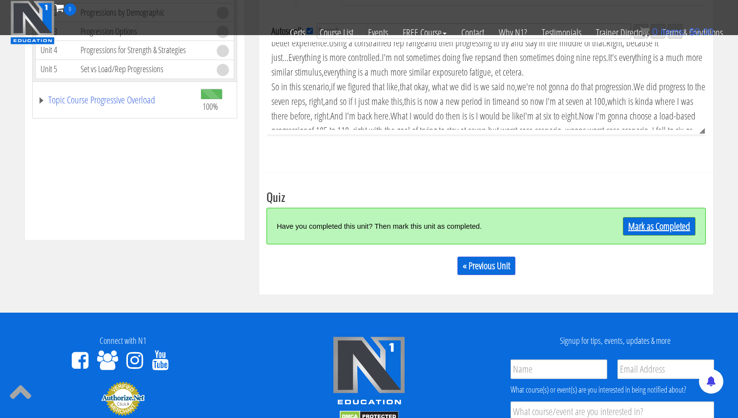
click at [649, 230] on link "Mark as Completed" at bounding box center [659, 226] width 73 height 19
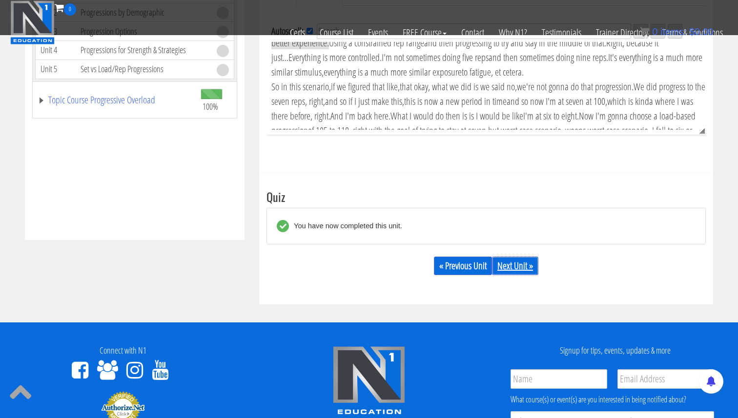
click at [519, 257] on div "« Previous Unit Next Unit »" at bounding box center [486, 265] width 439 height 33
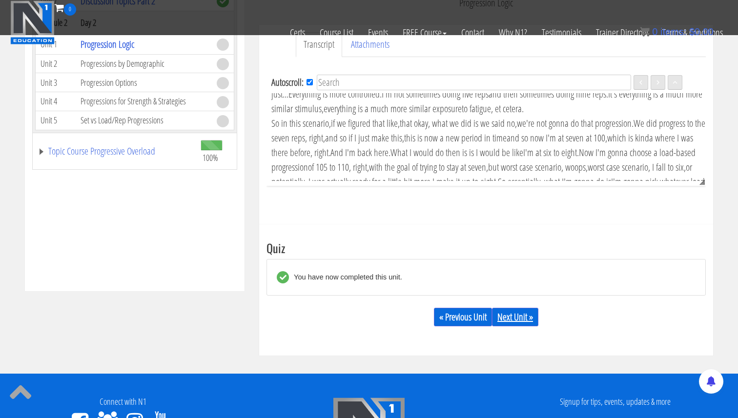
scroll to position [1413, 0]
click at [520, 322] on link "Next Unit »" at bounding box center [515, 317] width 46 height 19
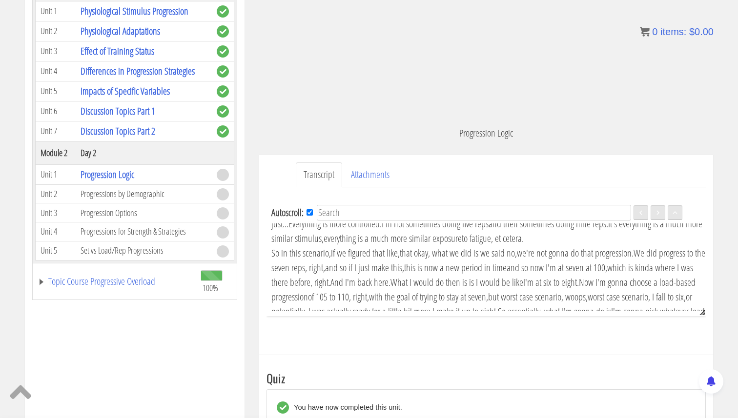
scroll to position [367, 0]
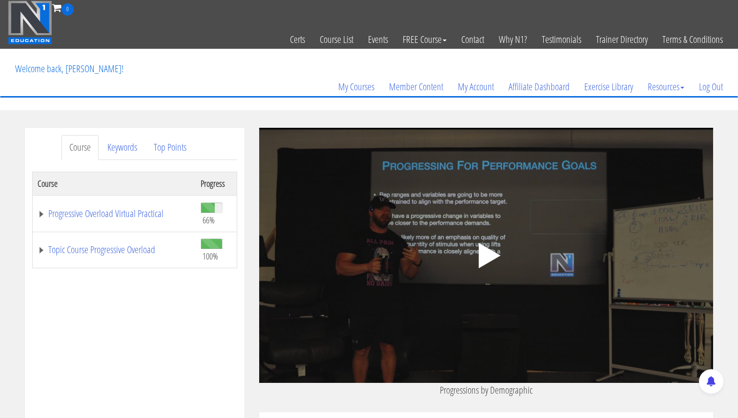
scroll to position [87, 0]
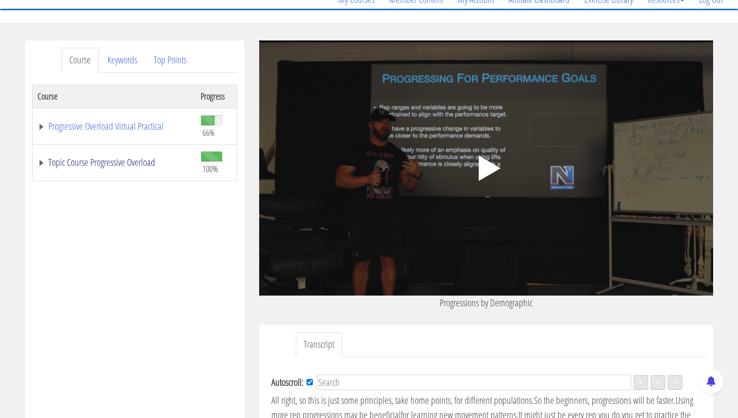
click at [44, 165] on link "Topic Course Progressive Overload" at bounding box center [114, 163] width 153 height 10
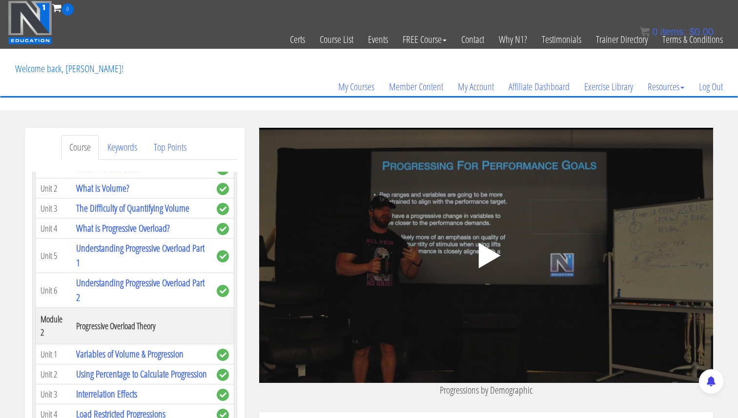
scroll to position [0, 0]
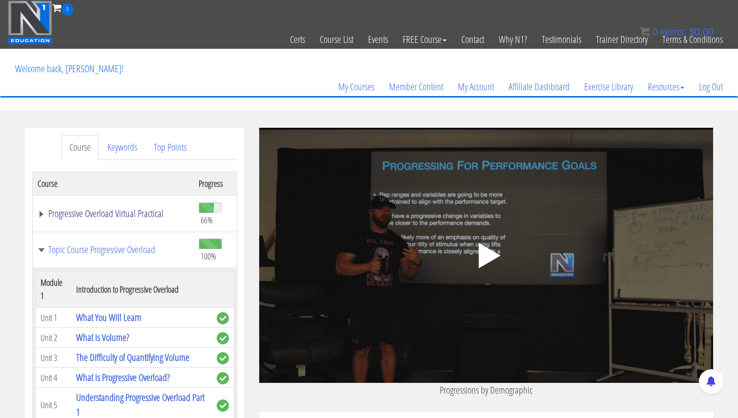
click at [41, 215] on link "Progressive Overload Virtual Practical" at bounding box center [113, 214] width 151 height 10
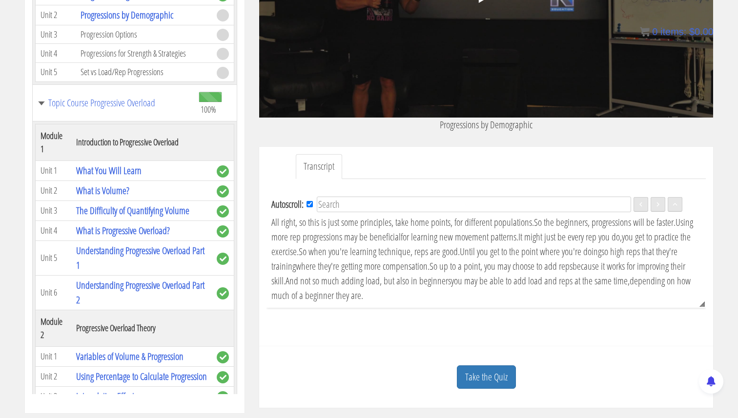
scroll to position [335, 0]
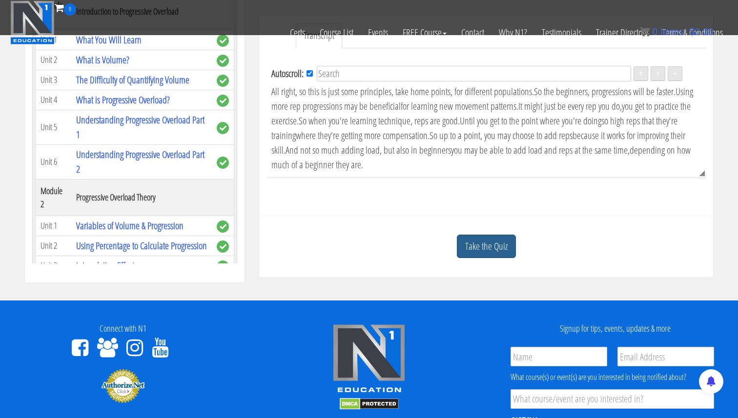
click at [502, 248] on link "Take the Quiz" at bounding box center [486, 247] width 59 height 24
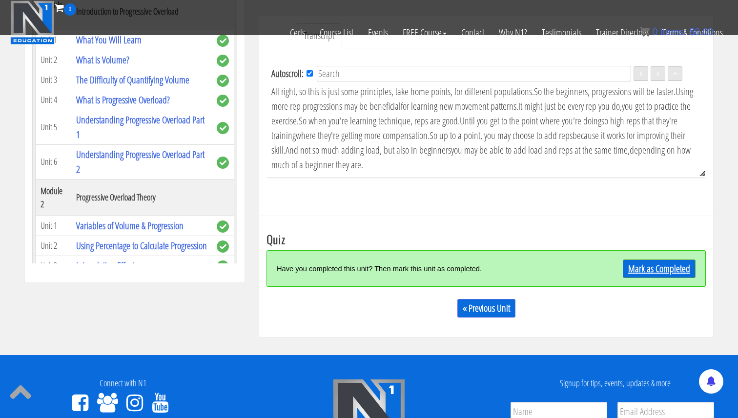
click at [661, 262] on link "Mark as Completed" at bounding box center [659, 269] width 73 height 19
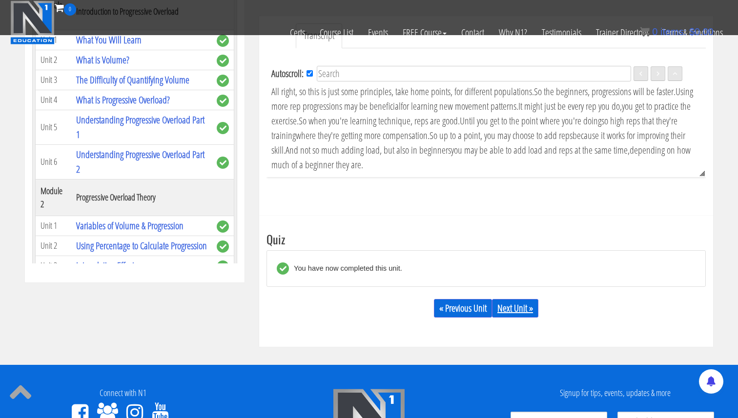
click at [516, 304] on link "Next Unit »" at bounding box center [515, 308] width 46 height 19
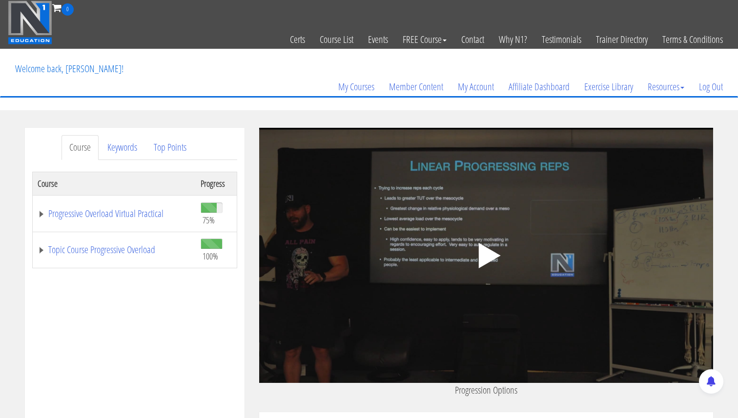
click at [488, 250] on polygon at bounding box center [490, 255] width 22 height 25
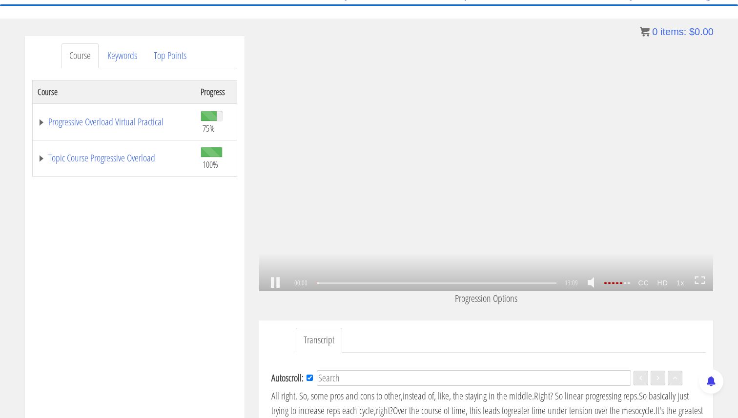
scroll to position [75, 0]
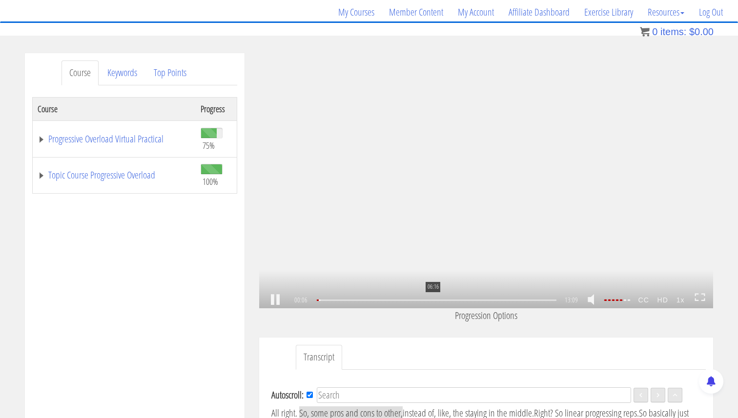
click at [433, 300] on div "06:16" at bounding box center [437, 300] width 240 height 1
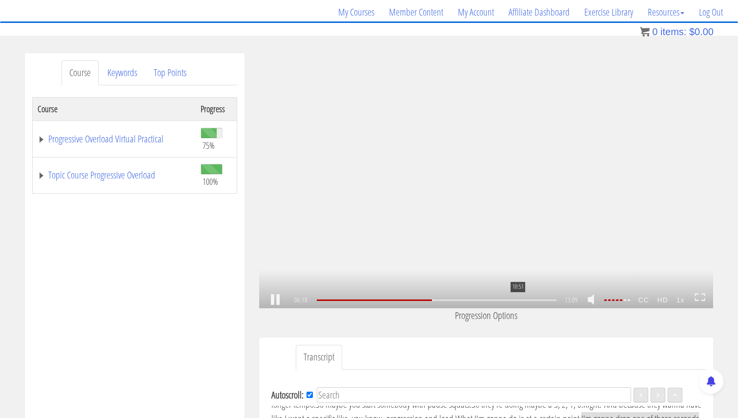
click at [516, 300] on div "10:51" at bounding box center [437, 300] width 240 height 1
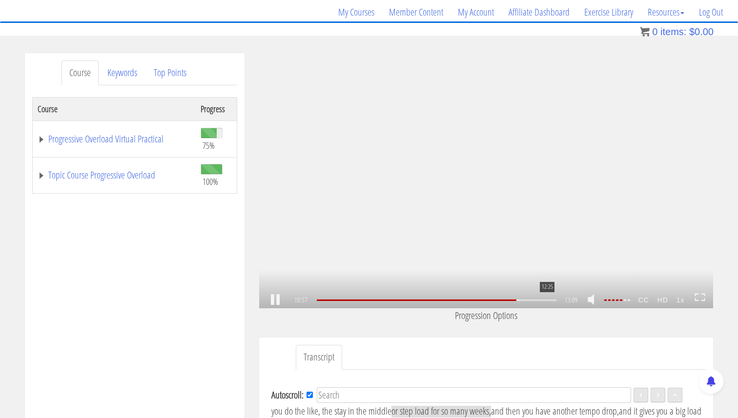
scroll to position [1174, 0]
click at [551, 301] on div "12:41" at bounding box center [437, 300] width 240 height 1
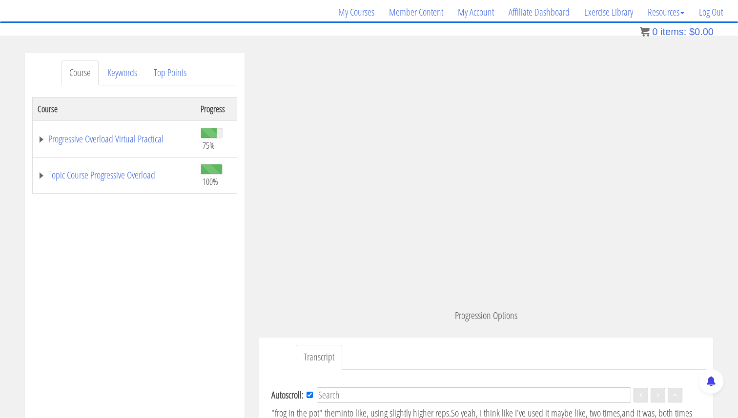
scroll to position [1383, 0]
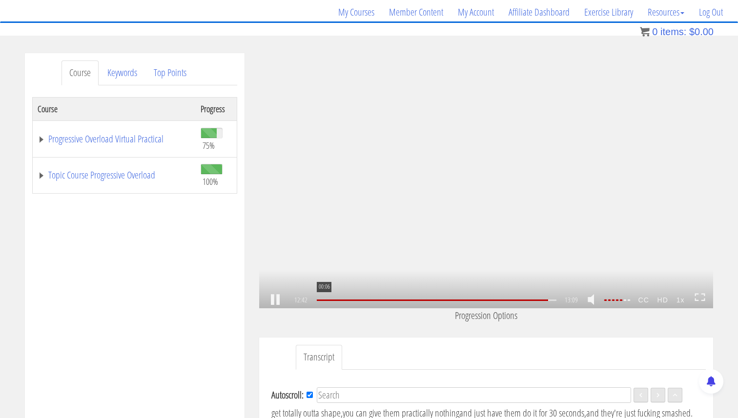
click at [317, 300] on div "00:06" at bounding box center [437, 300] width 240 height 1
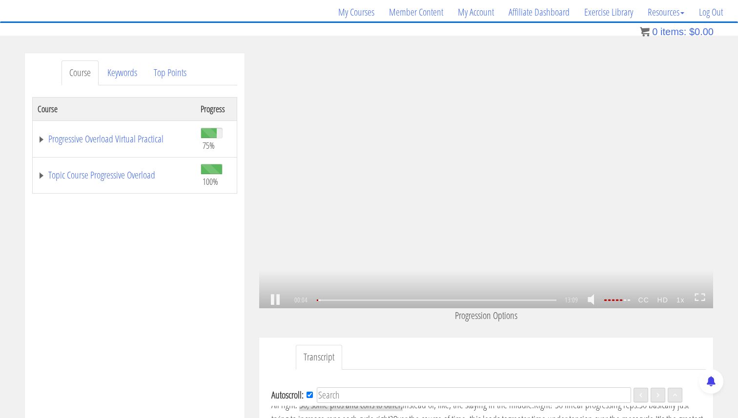
scroll to position [0, 0]
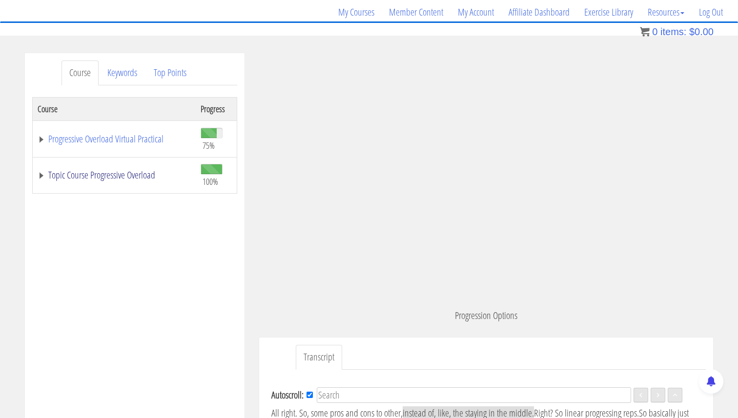
click at [40, 177] on link "Topic Course Progressive Overload" at bounding box center [114, 175] width 153 height 10
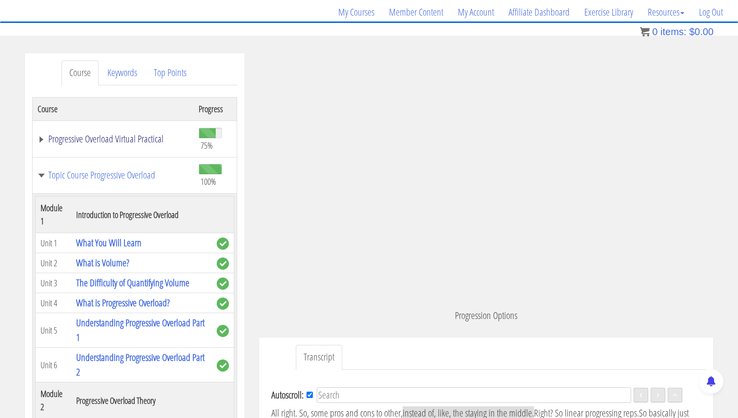
click at [39, 144] on link "Progressive Overload Virtual Practical" at bounding box center [113, 139] width 151 height 10
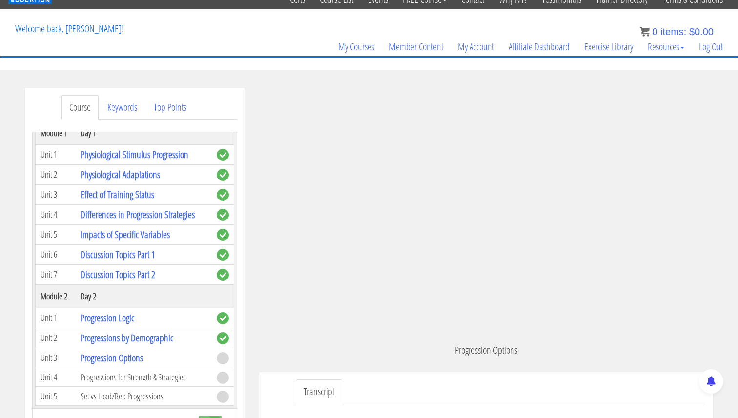
scroll to position [43, 0]
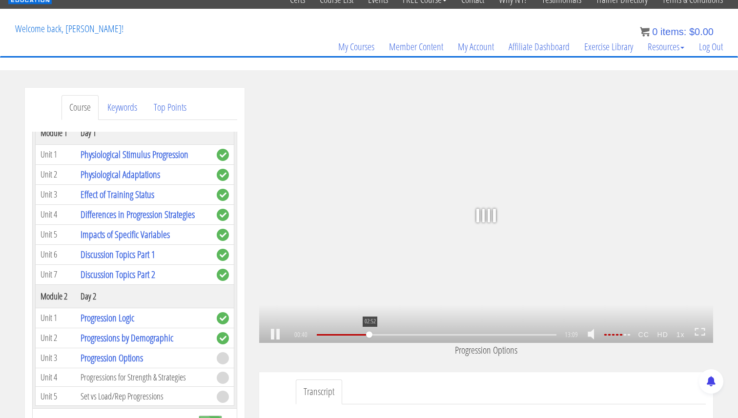
click at [369, 334] on div "02:52" at bounding box center [437, 334] width 240 height 1
click at [444, 334] on div "06:14" at bounding box center [437, 334] width 240 height 1
click at [278, 335] on link at bounding box center [275, 335] width 17 height 0
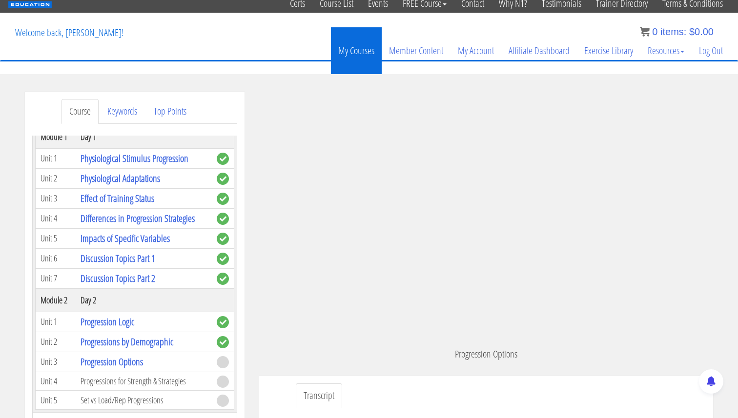
scroll to position [0, 0]
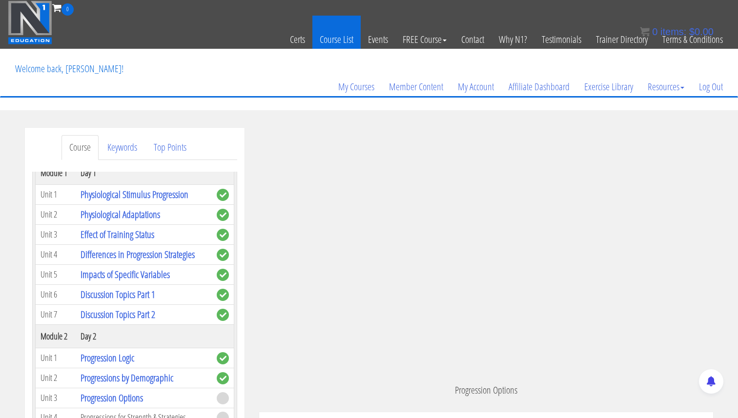
click at [328, 39] on link "Course List" at bounding box center [336, 40] width 48 height 48
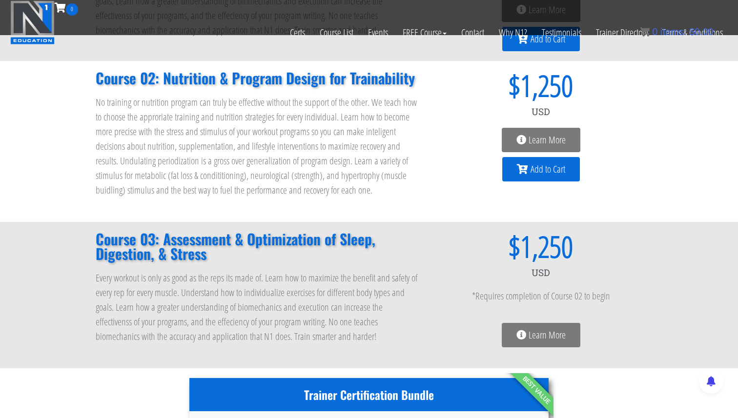
scroll to position [208, 0]
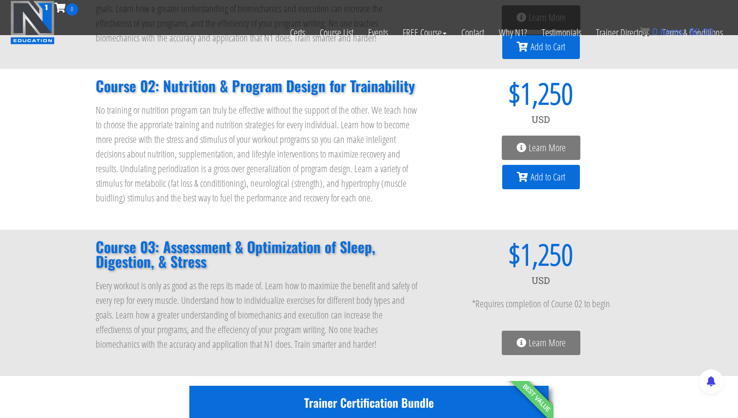
click at [536, 151] on span "Learn More" at bounding box center [547, 148] width 37 height 10
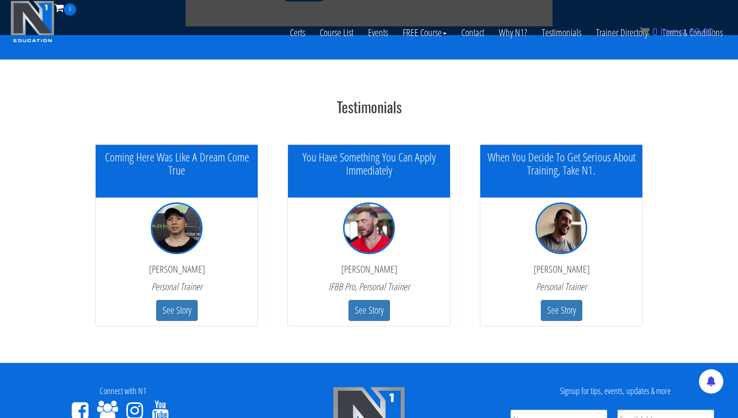
scroll to position [2247, 0]
